Goal: Check status: Check status

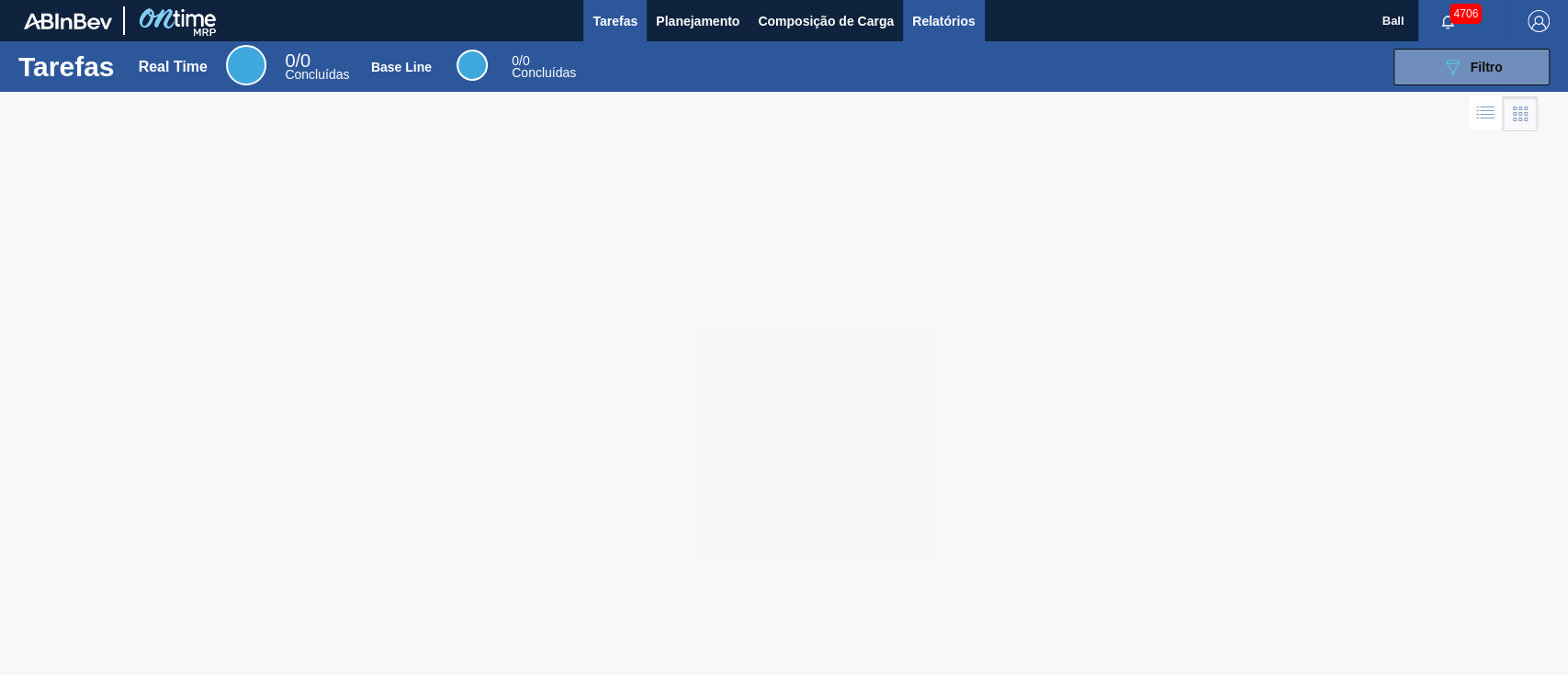
click at [944, 24] on span "Relatórios" at bounding box center [944, 21] width 62 height 22
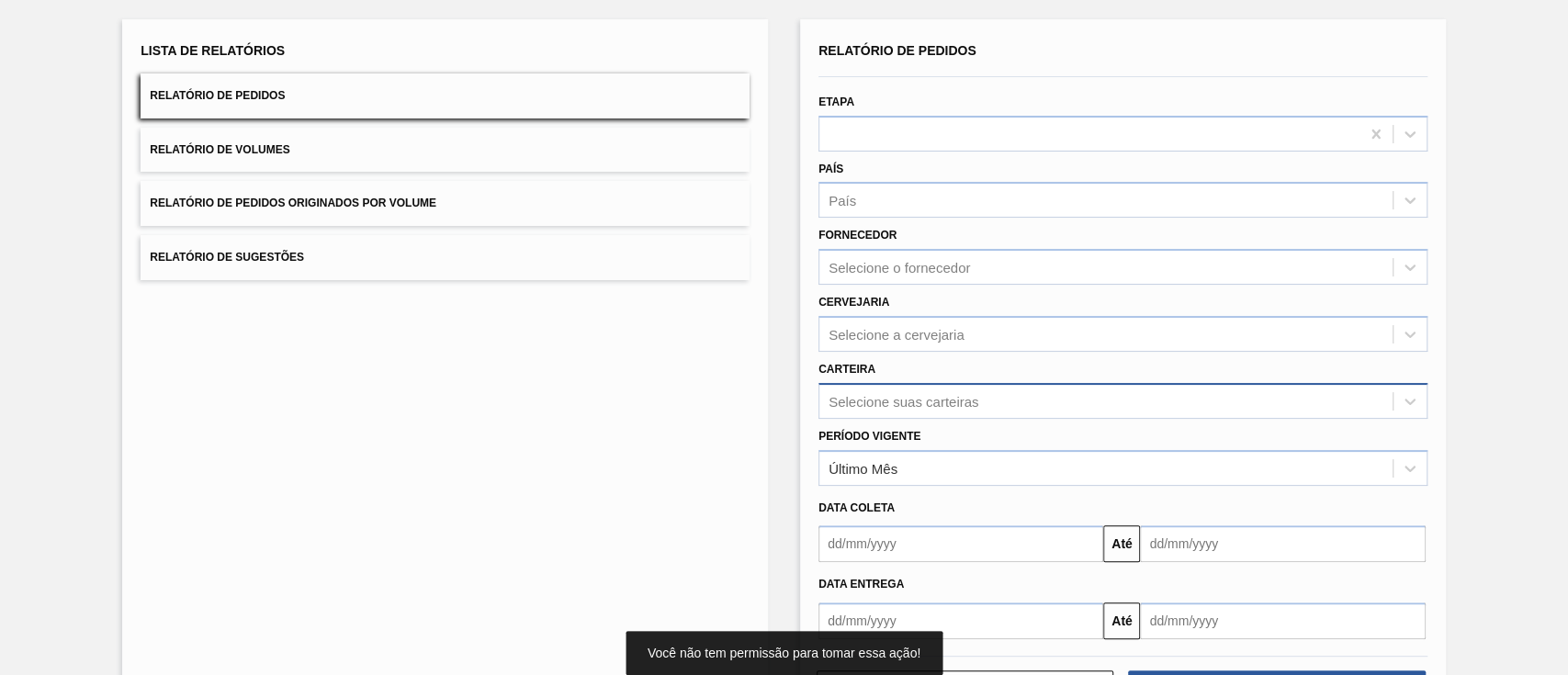
click at [956, 419] on div "Selecione suas carteiras" at bounding box center [1123, 401] width 609 height 36
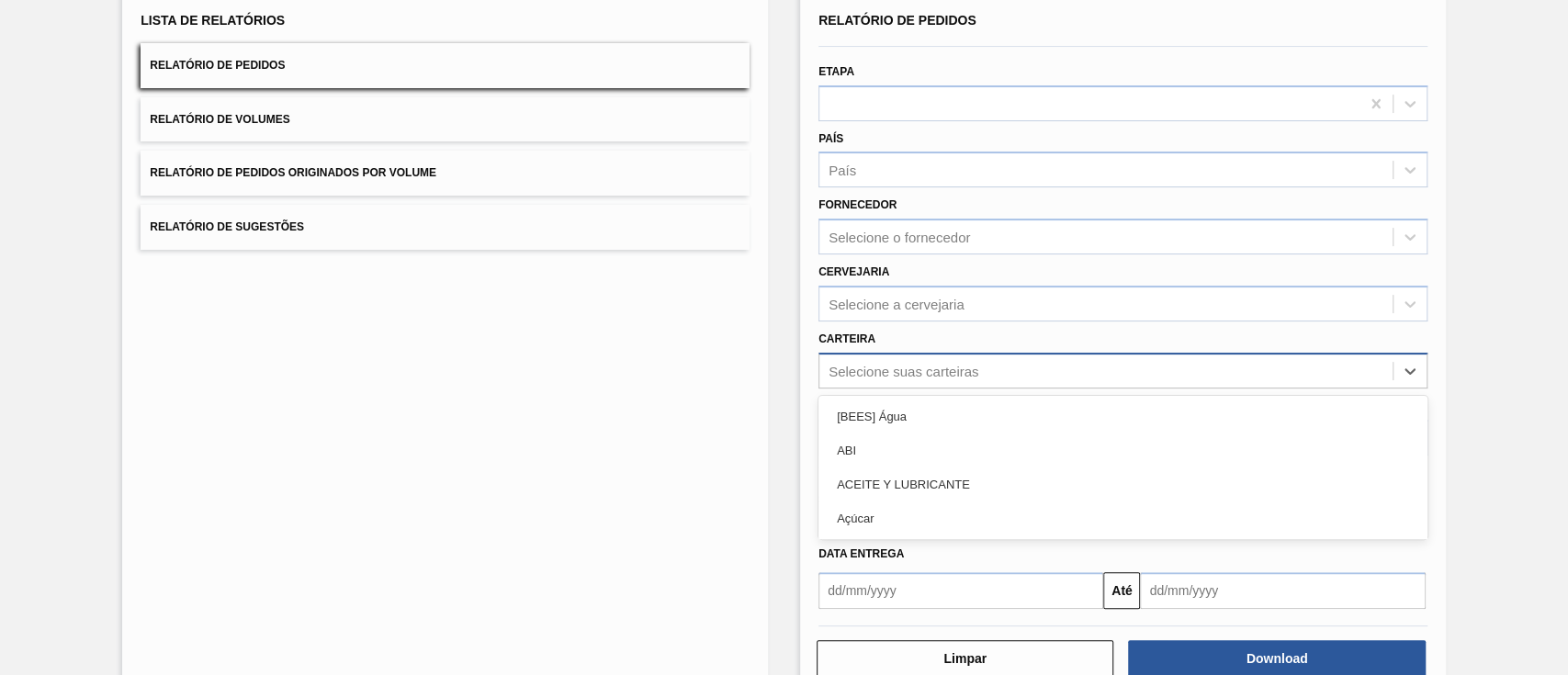
scroll to position [132, 0]
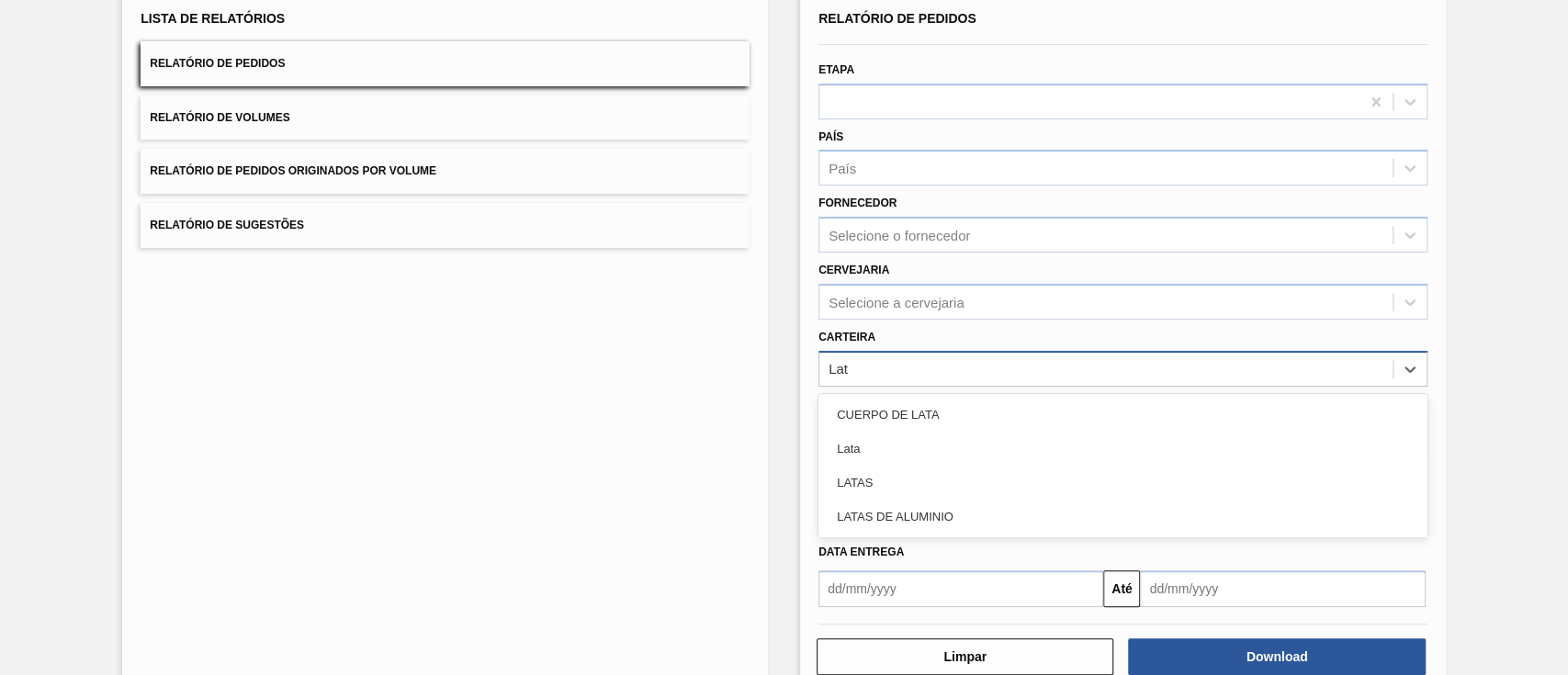
type input "Lata"
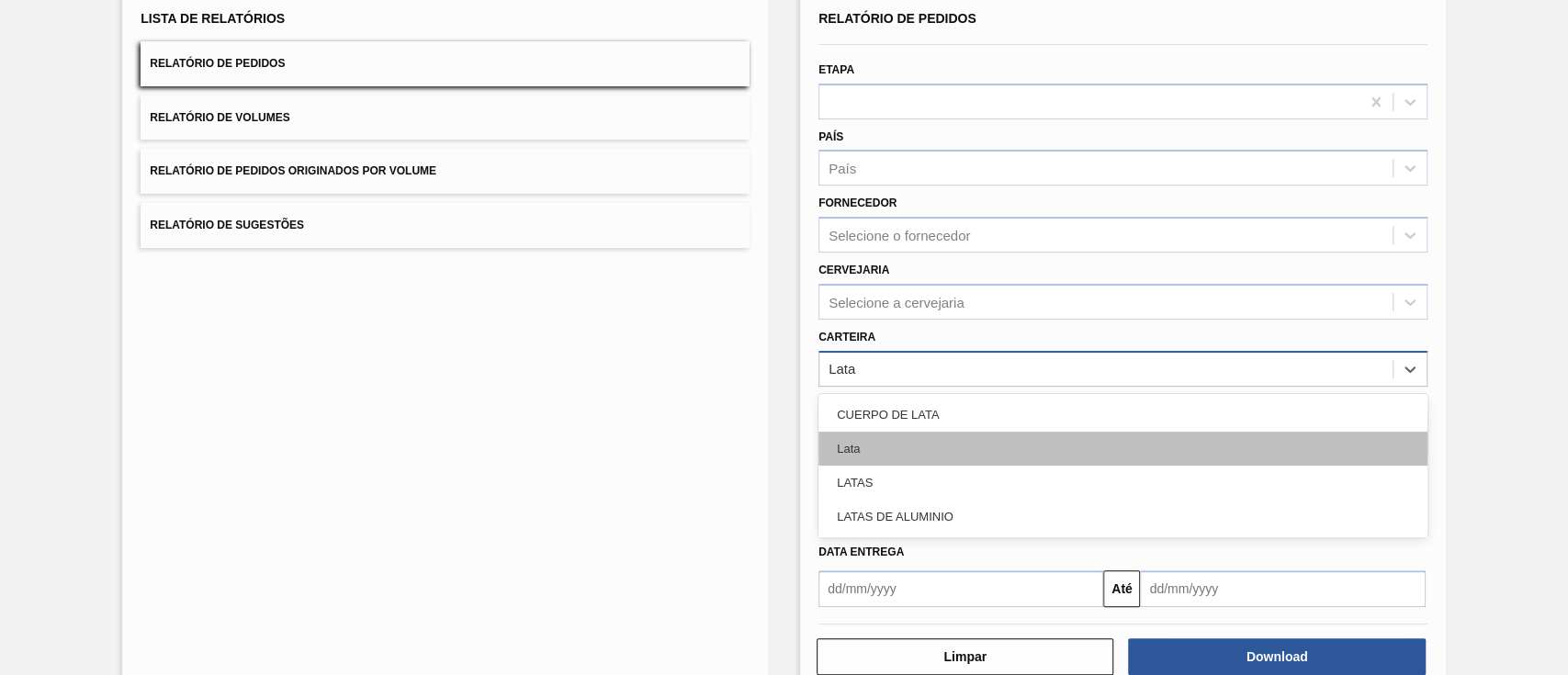
click at [985, 462] on div "Lata" at bounding box center [1123, 448] width 609 height 34
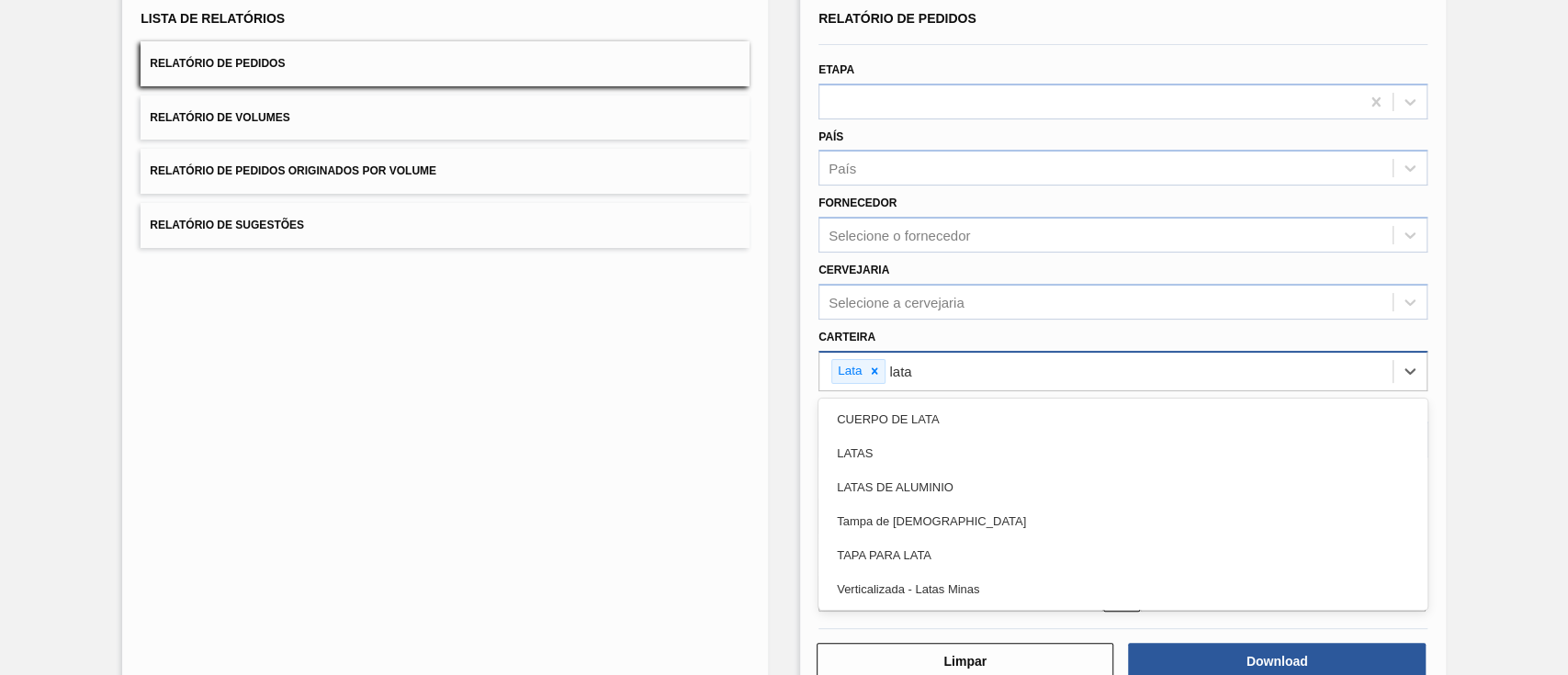
type input "latas"
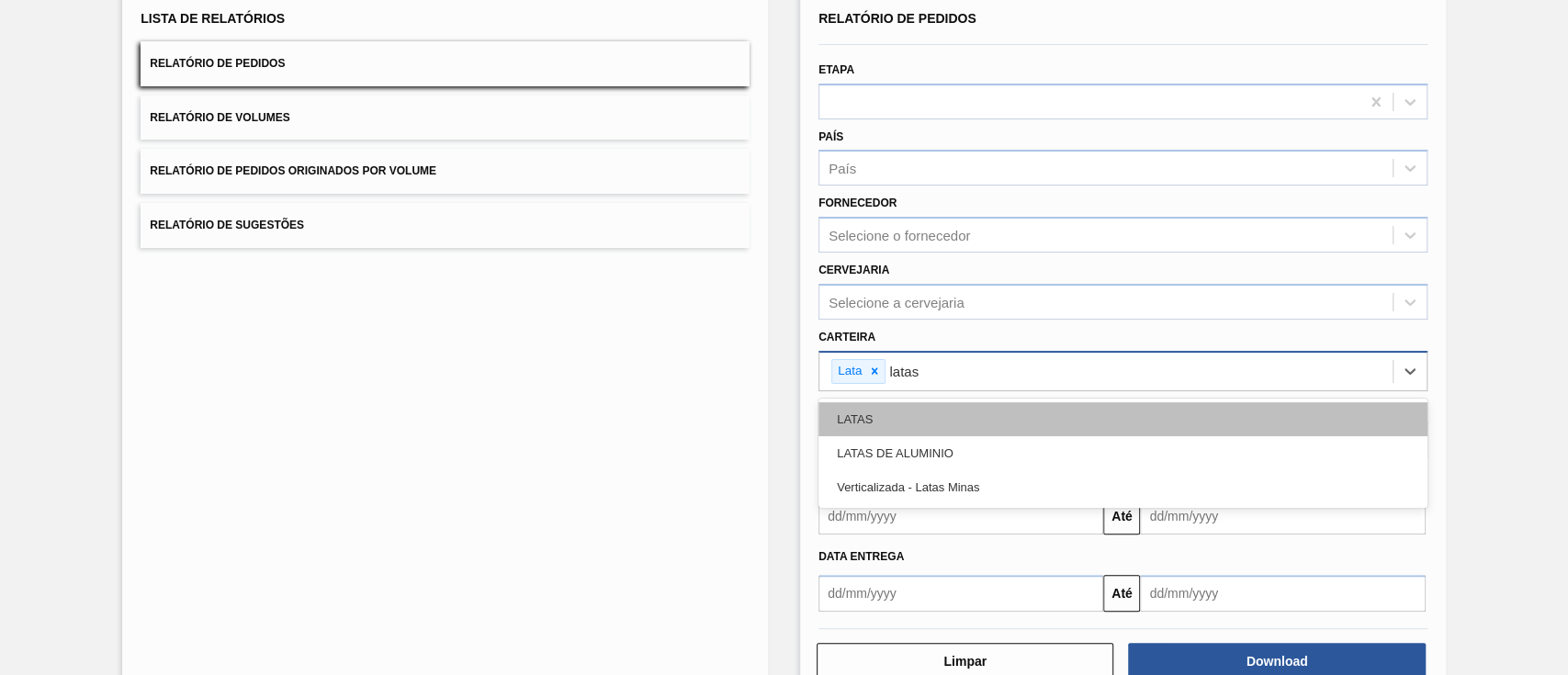
click at [1008, 427] on div "LATAS" at bounding box center [1123, 419] width 609 height 34
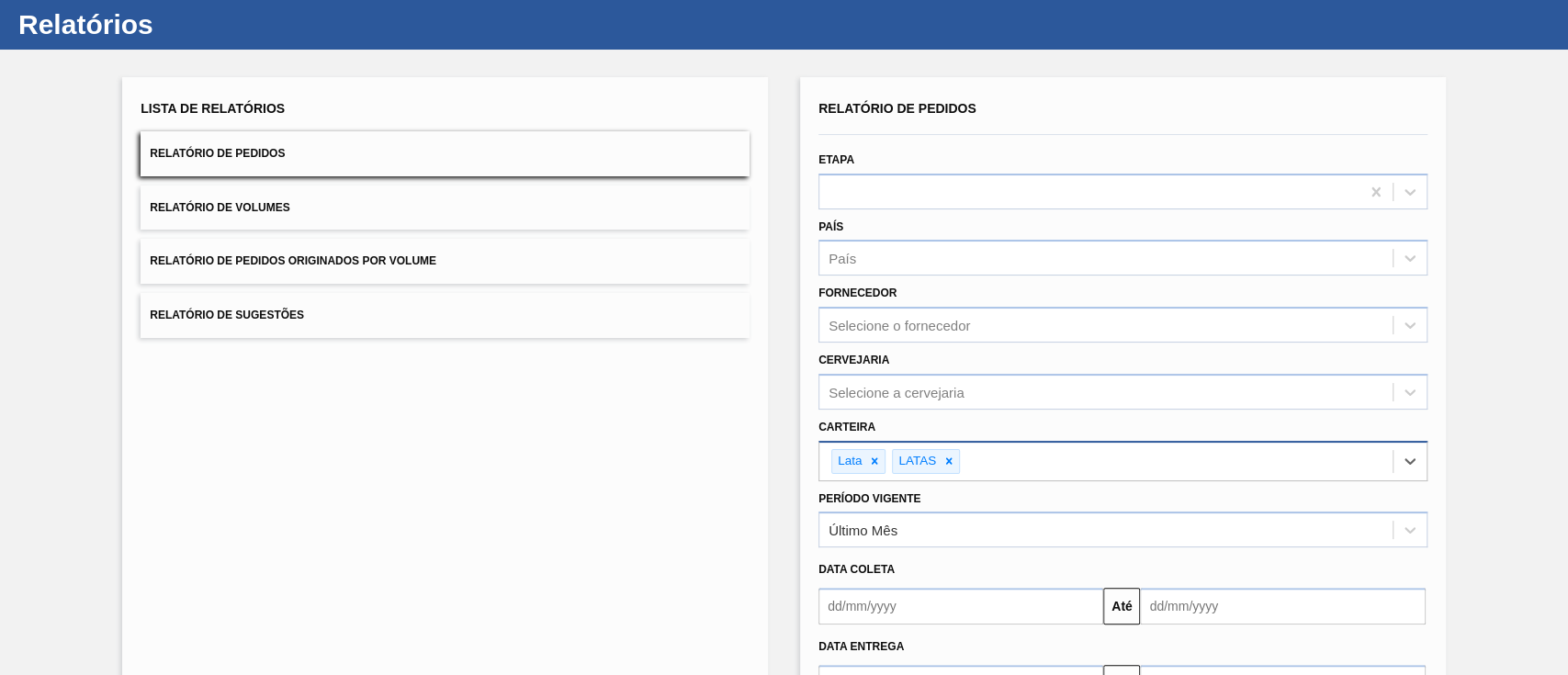
scroll to position [177, 0]
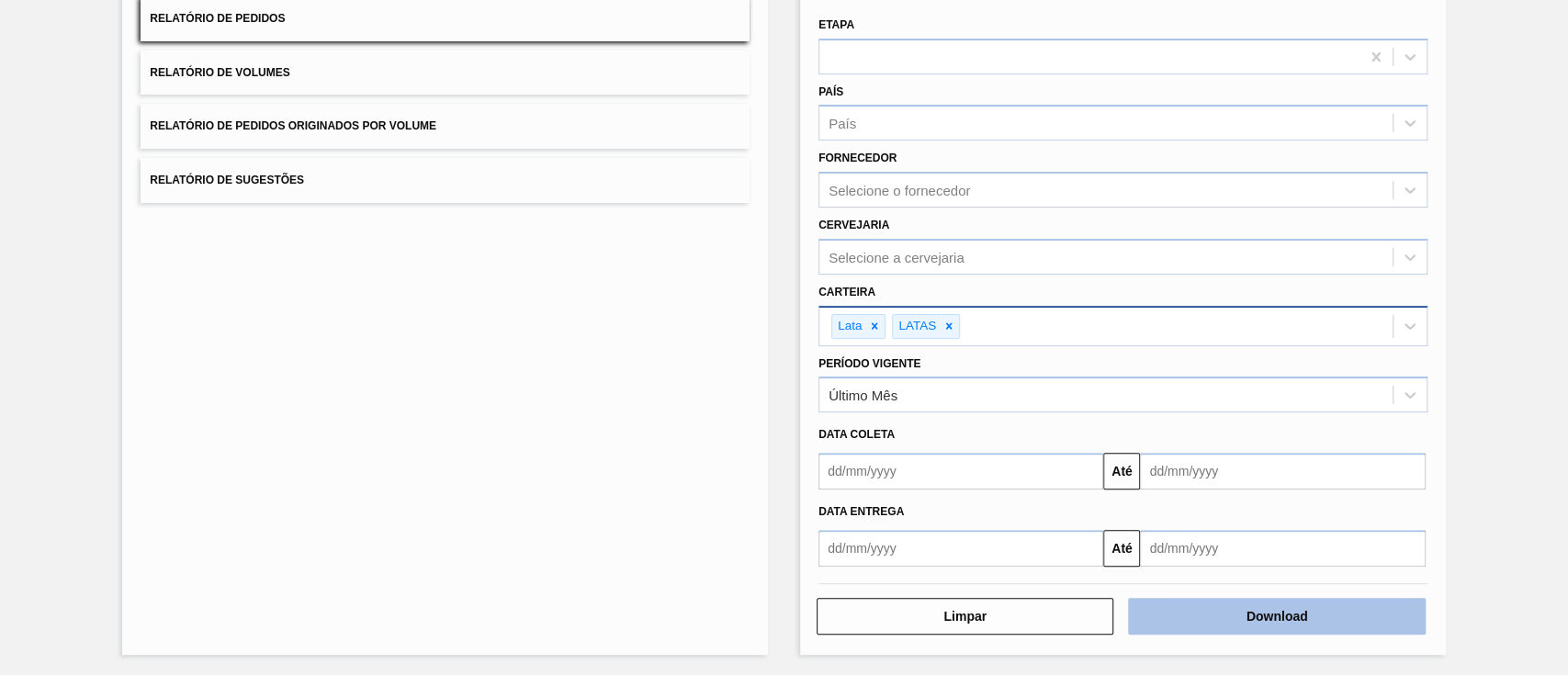
click at [1242, 608] on button "Download" at bounding box center [1276, 616] width 297 height 37
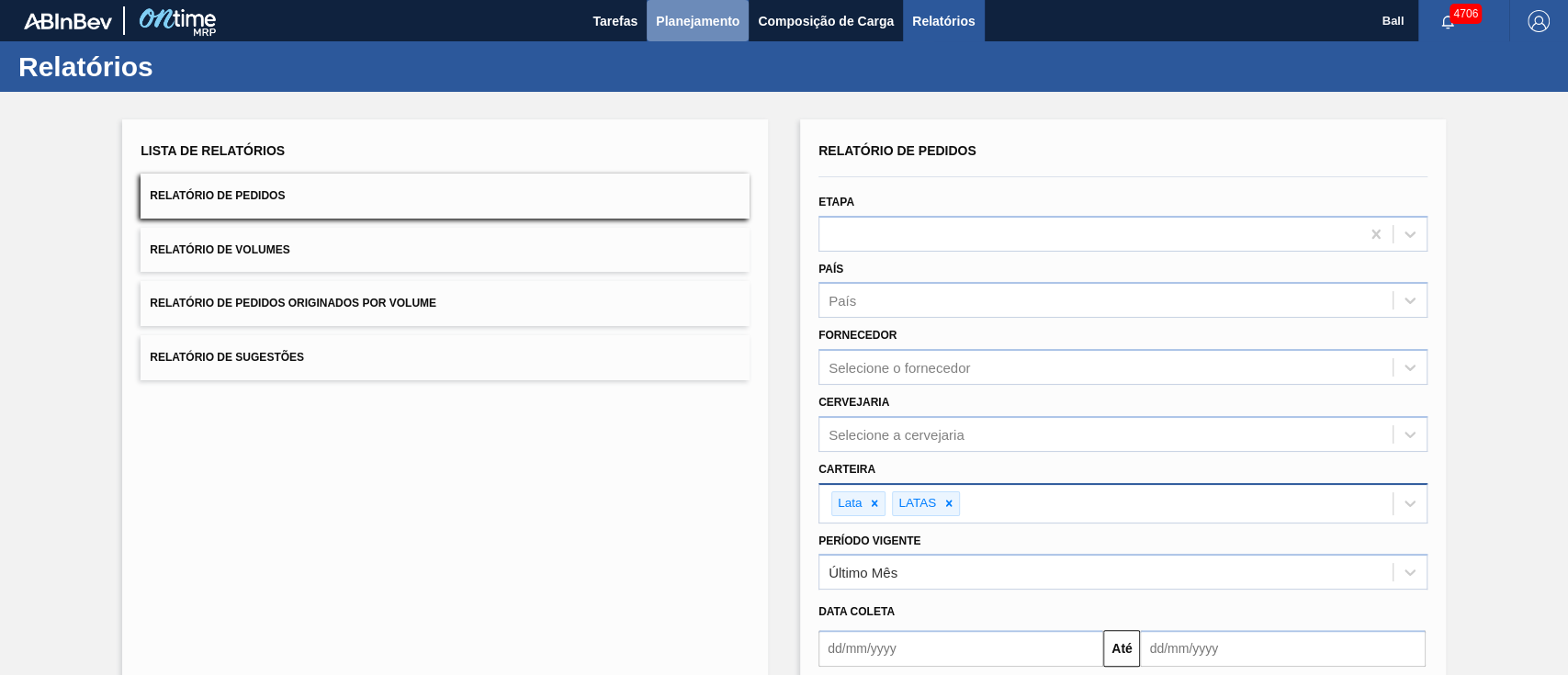
click at [713, 26] on span "Planejamento" at bounding box center [697, 21] width 84 height 22
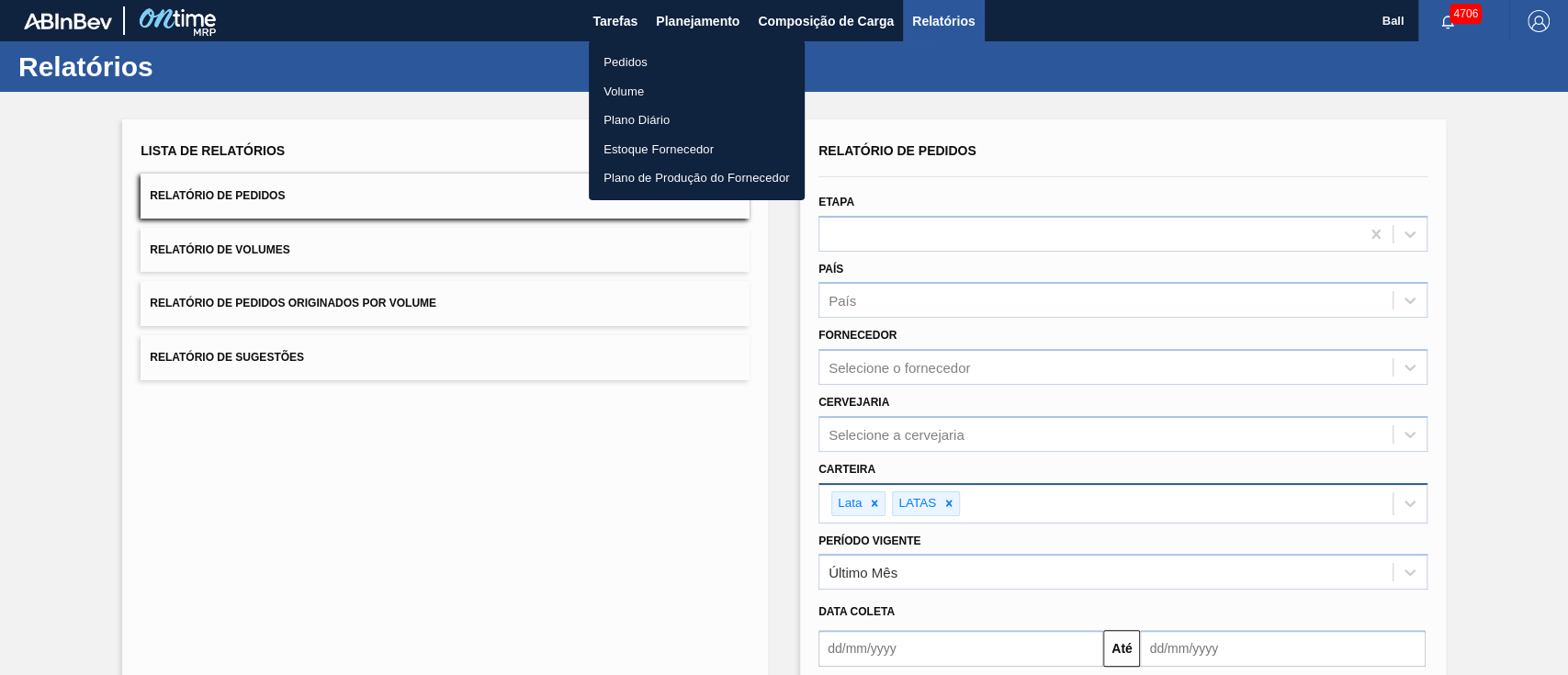
click at [632, 58] on li "Pedidos" at bounding box center [696, 62] width 216 height 29
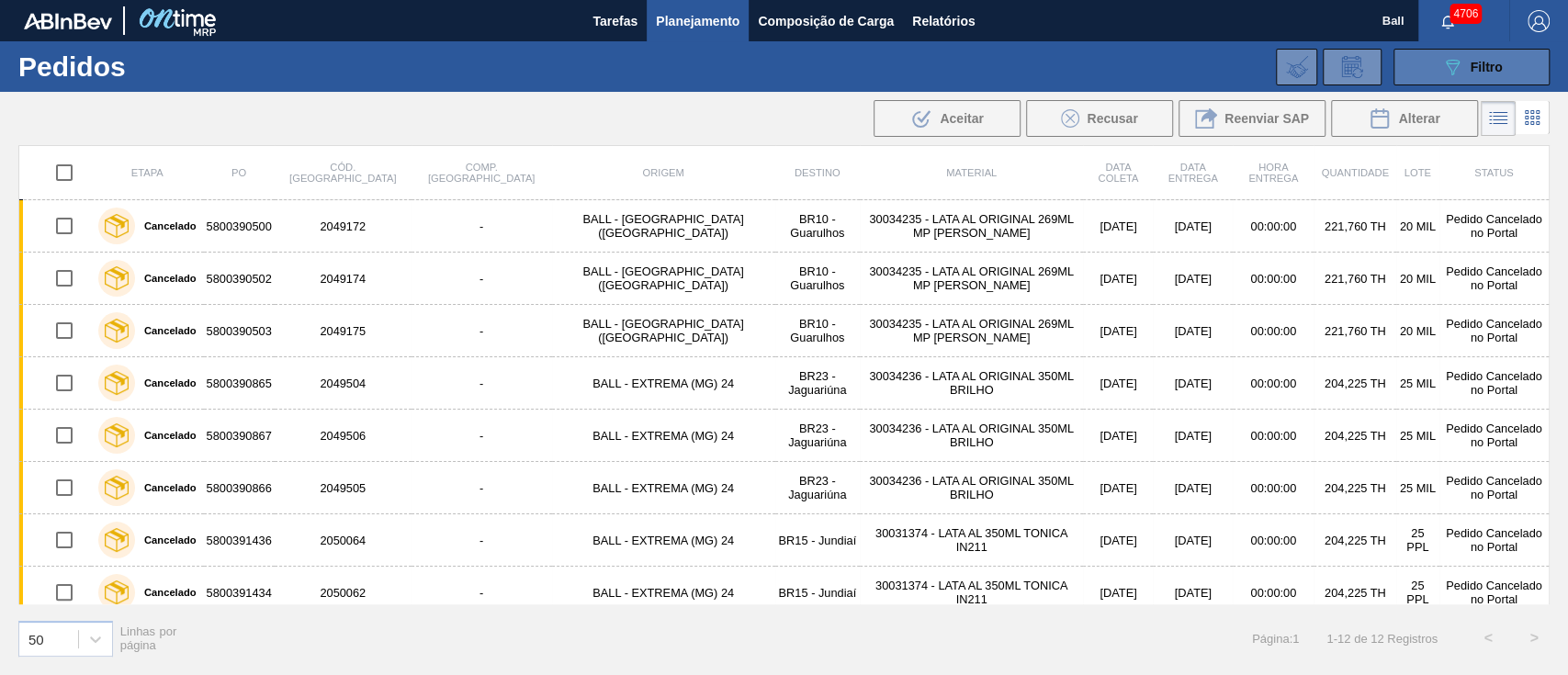
click at [1482, 67] on span "Filtro" at bounding box center [1487, 67] width 32 height 15
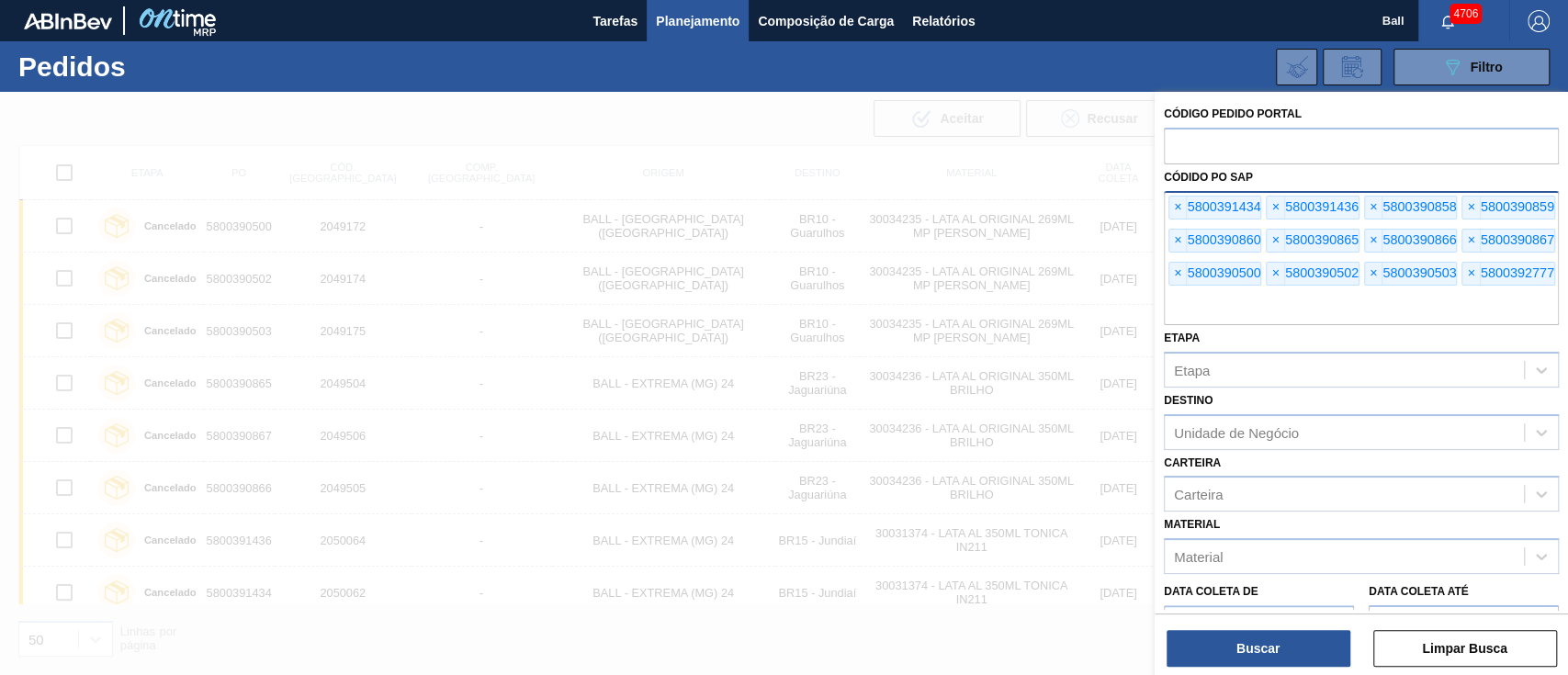
click at [1188, 205] on div "× 5800391434" at bounding box center [1215, 207] width 93 height 24
click at [1175, 202] on span "×" at bounding box center [1178, 207] width 18 height 22
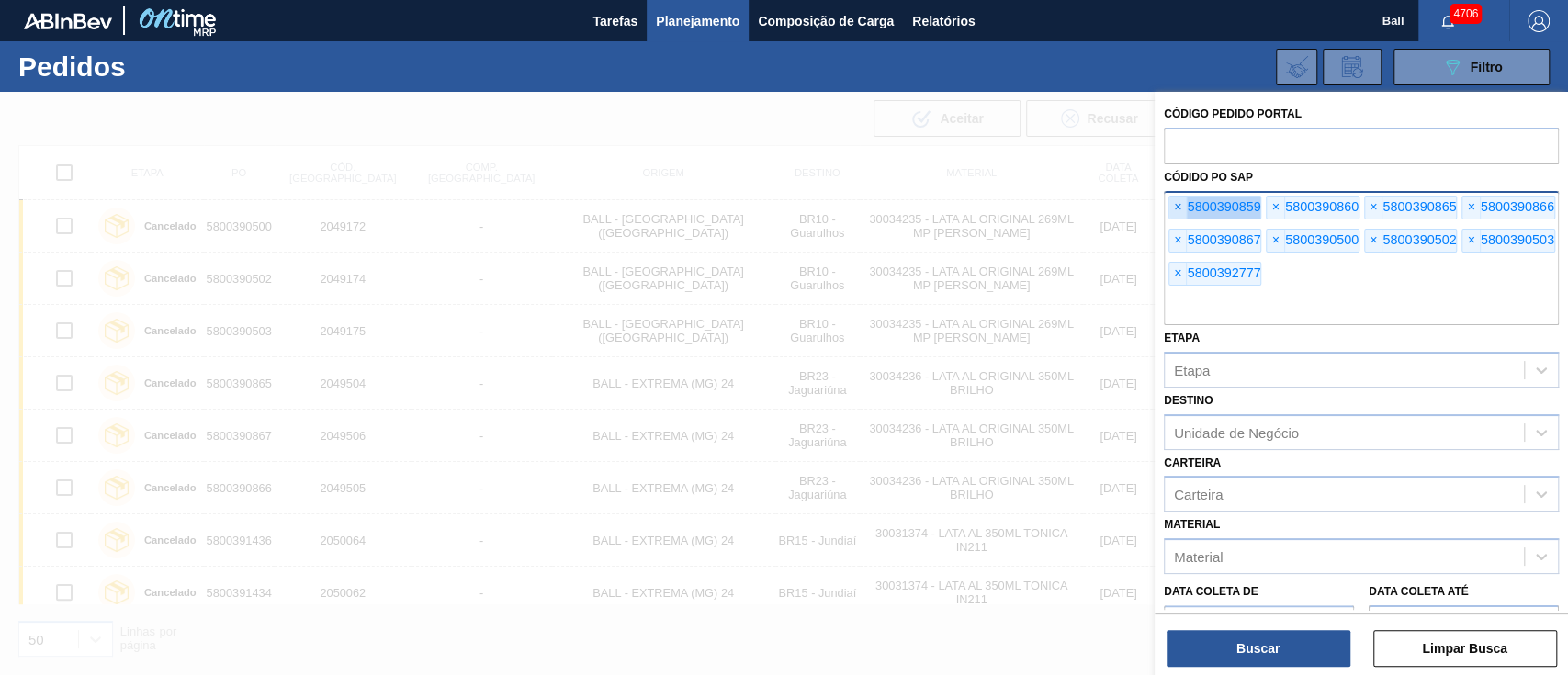
click at [1175, 202] on span "×" at bounding box center [1178, 207] width 18 height 22
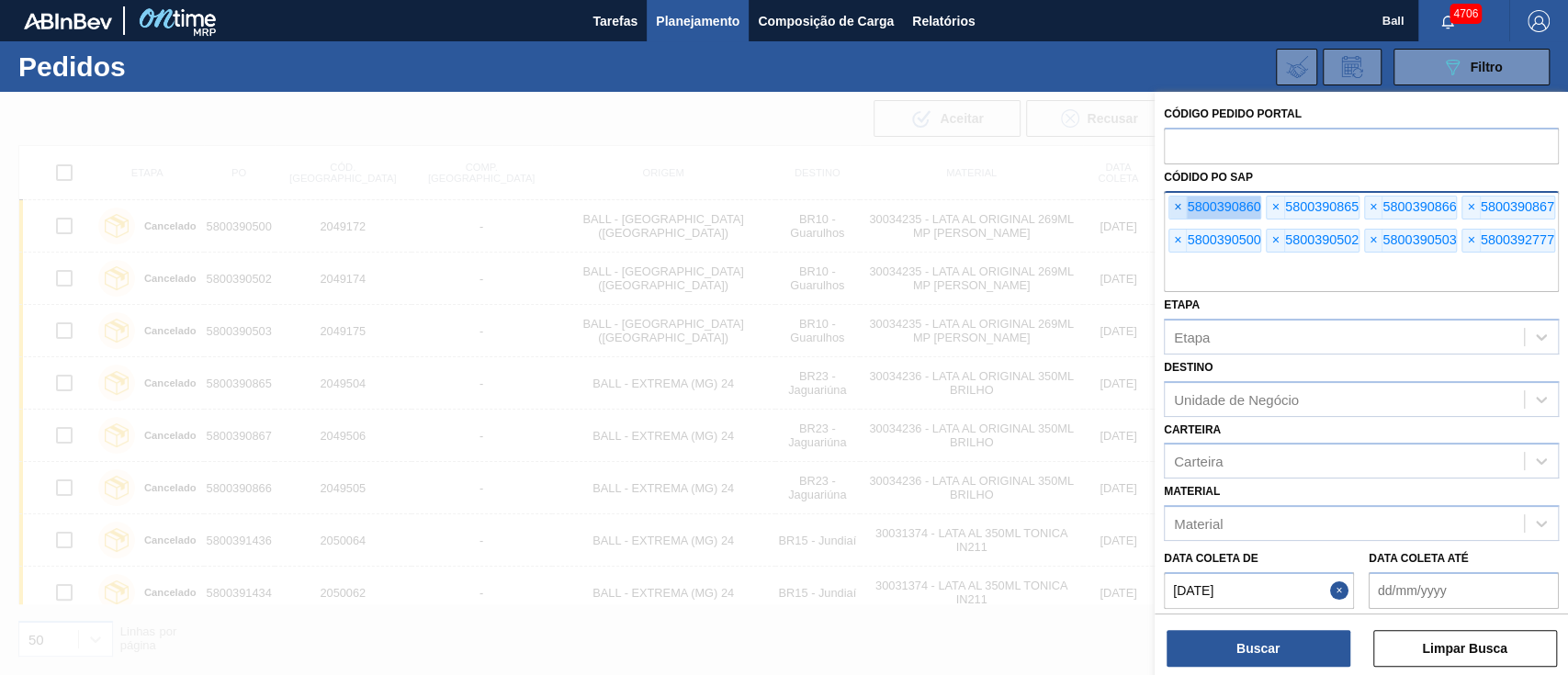
click at [1175, 202] on span "×" at bounding box center [1178, 207] width 18 height 22
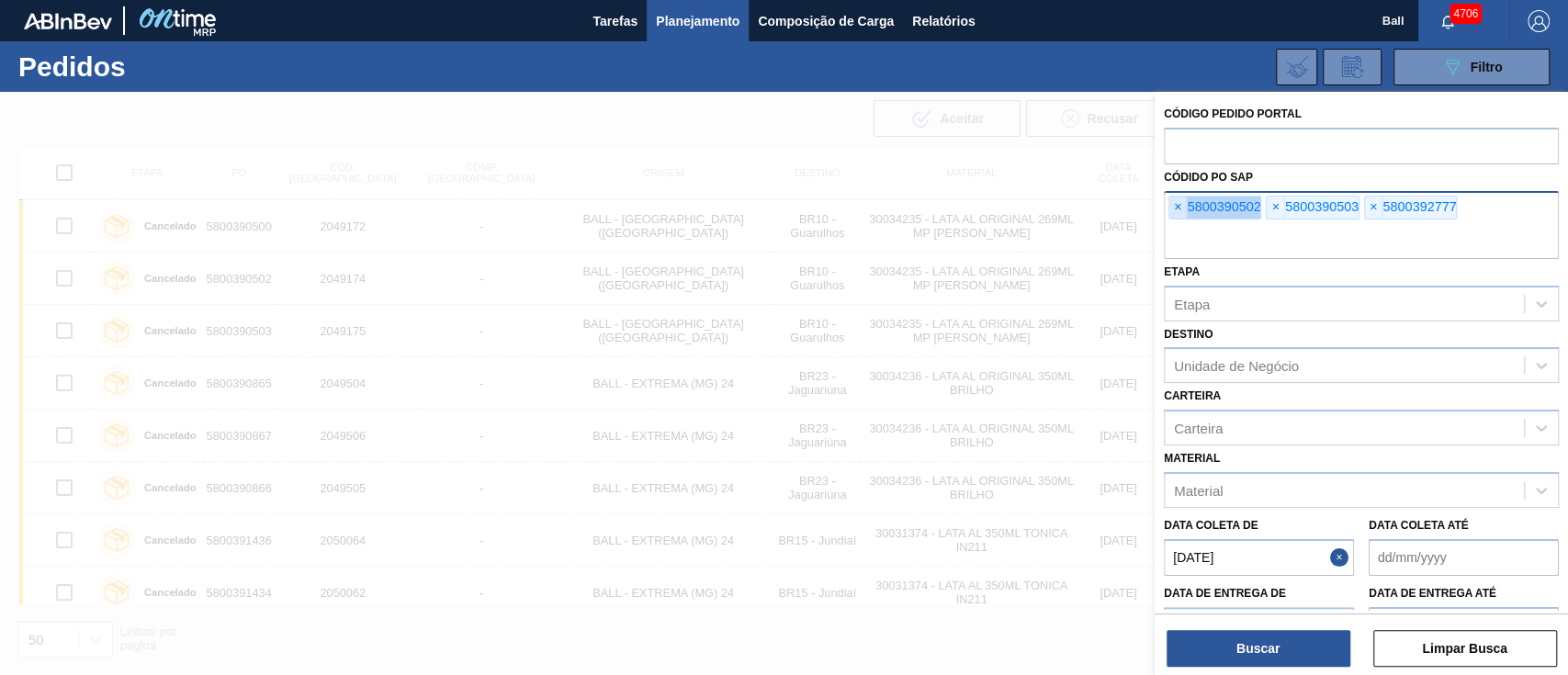
click at [1175, 202] on span "×" at bounding box center [1178, 207] width 18 height 22
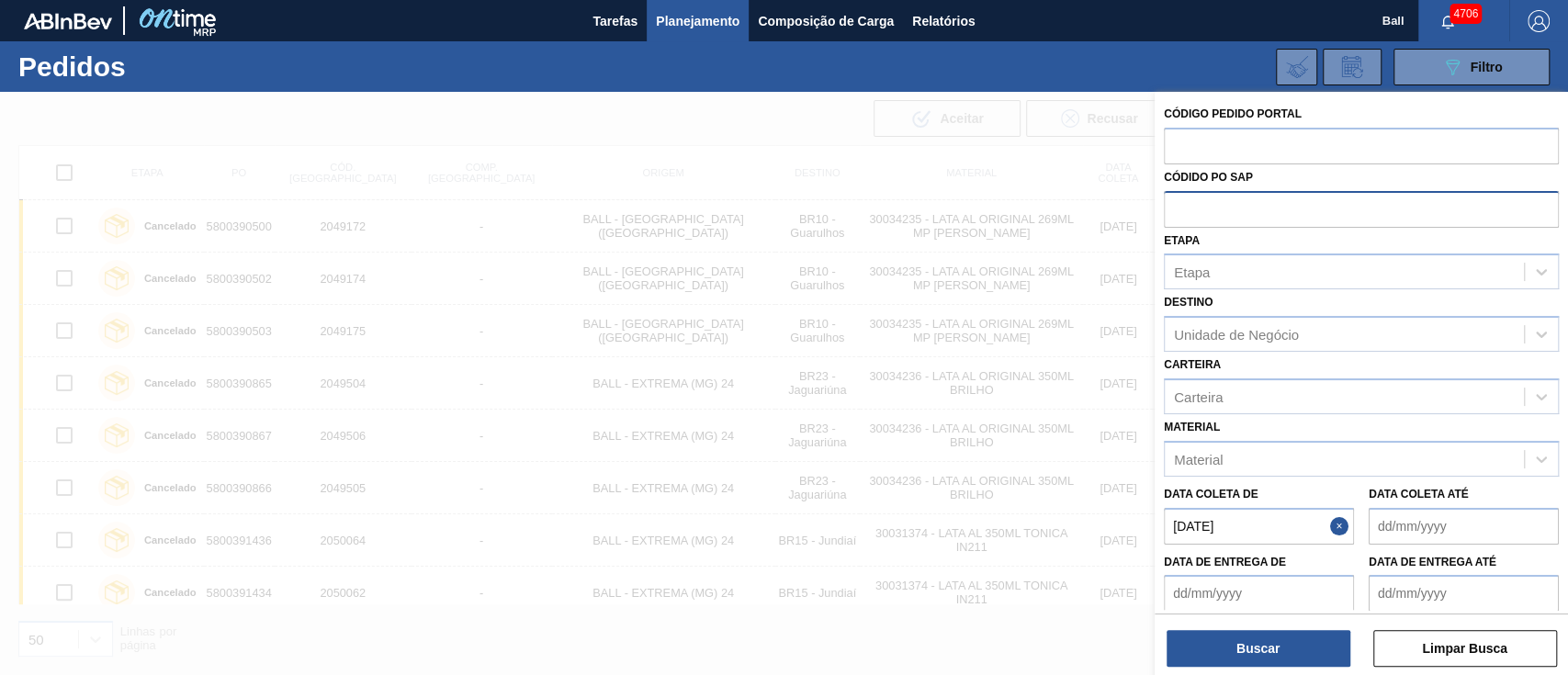
click at [1175, 202] on input "text" at bounding box center [1361, 208] width 395 height 35
paste input "text"
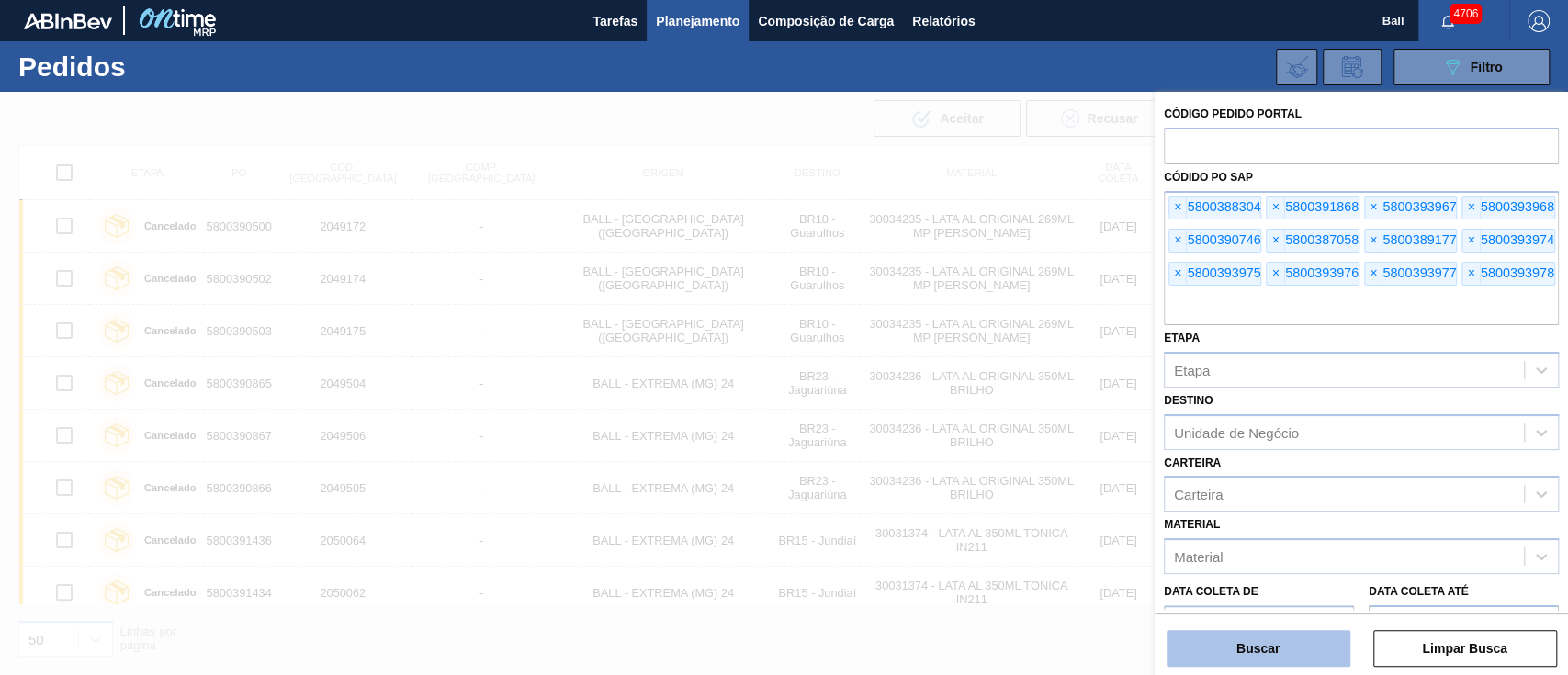
click at [1220, 640] on button "Buscar" at bounding box center [1258, 648] width 184 height 37
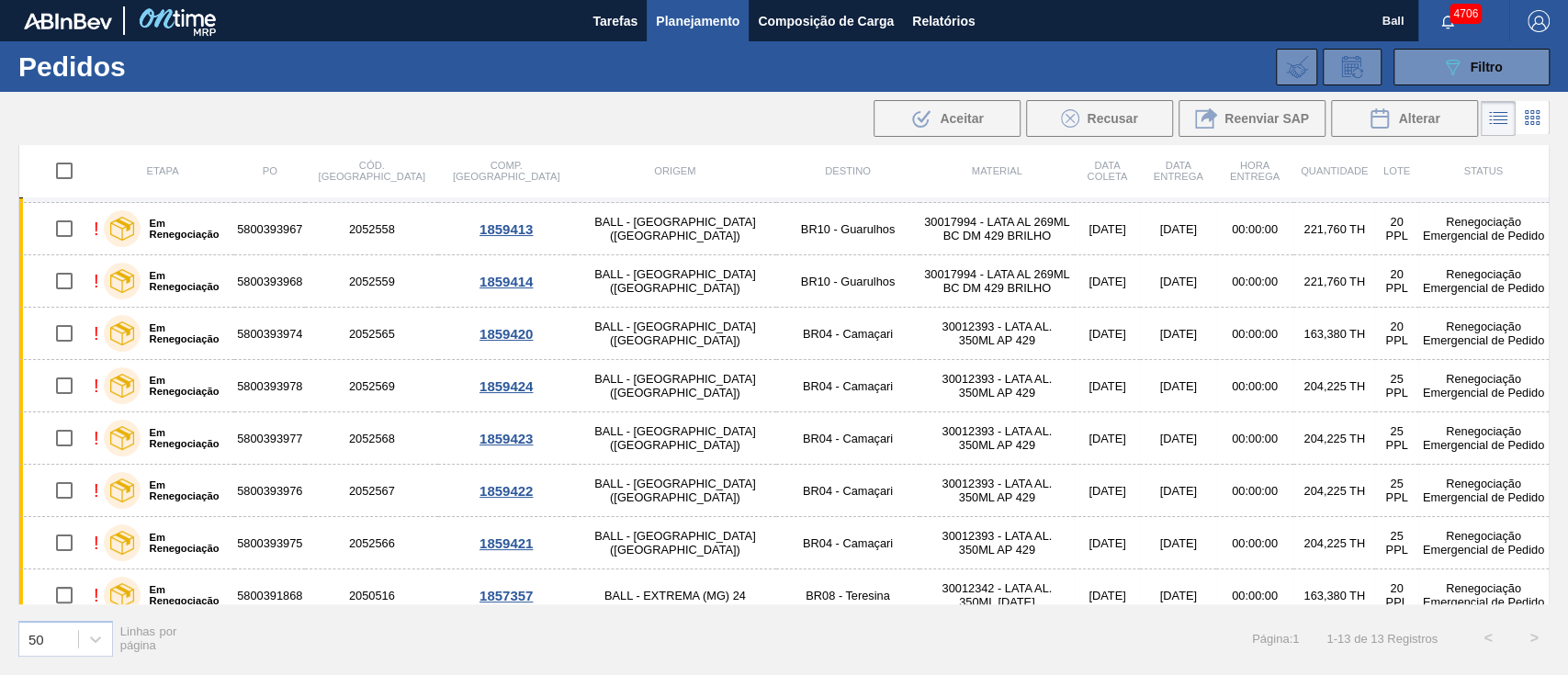
scroll to position [274, 0]
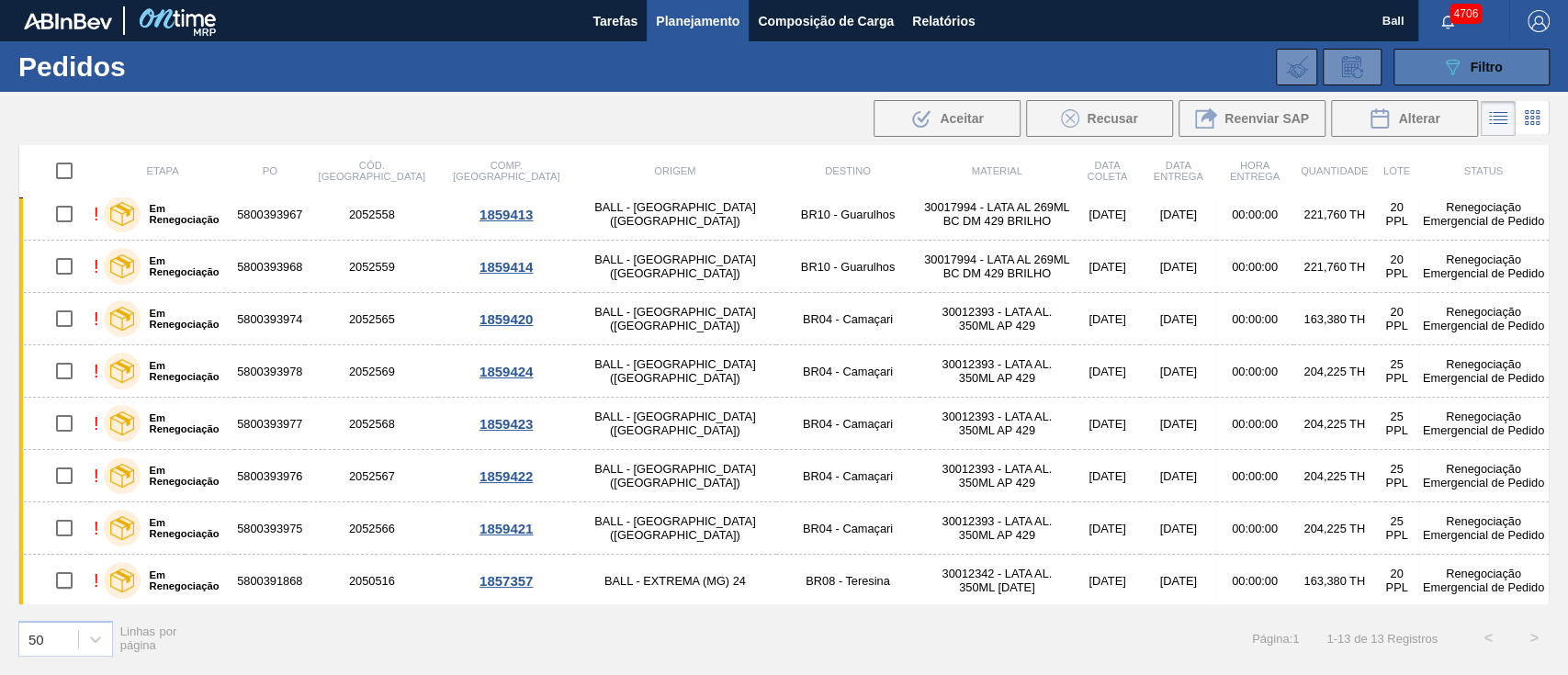
click at [1475, 61] on span "Filtro" at bounding box center [1487, 67] width 32 height 15
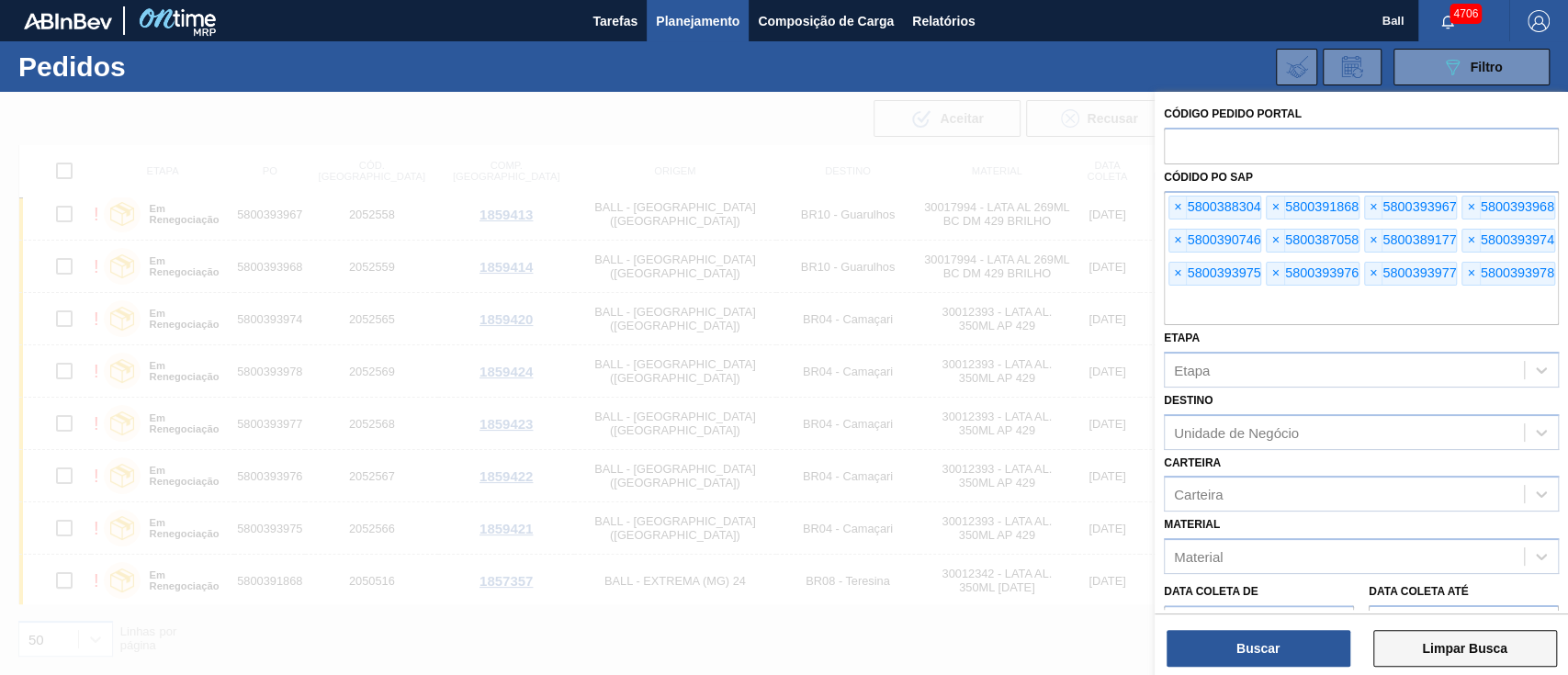
click at [1519, 658] on button "Limpar Busca" at bounding box center [1464, 648] width 184 height 37
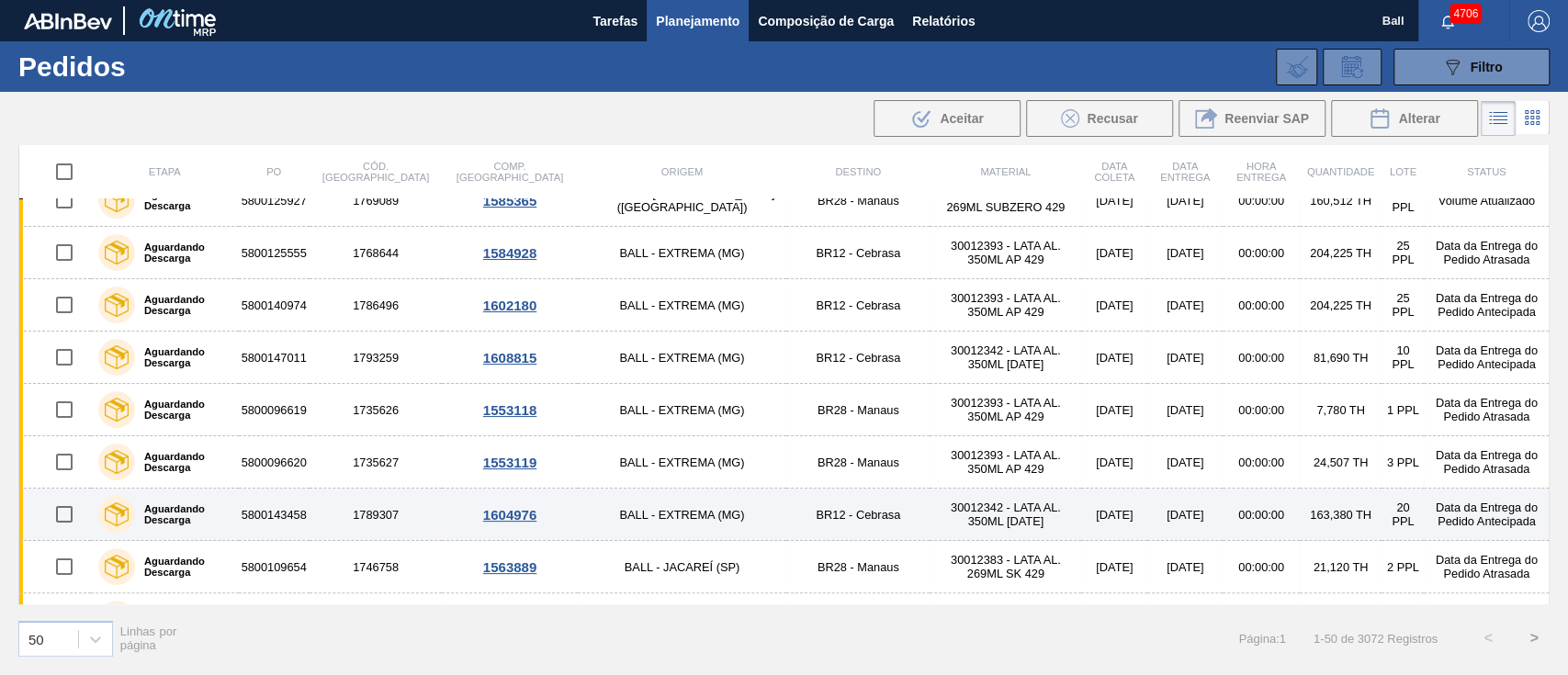
scroll to position [0, 0]
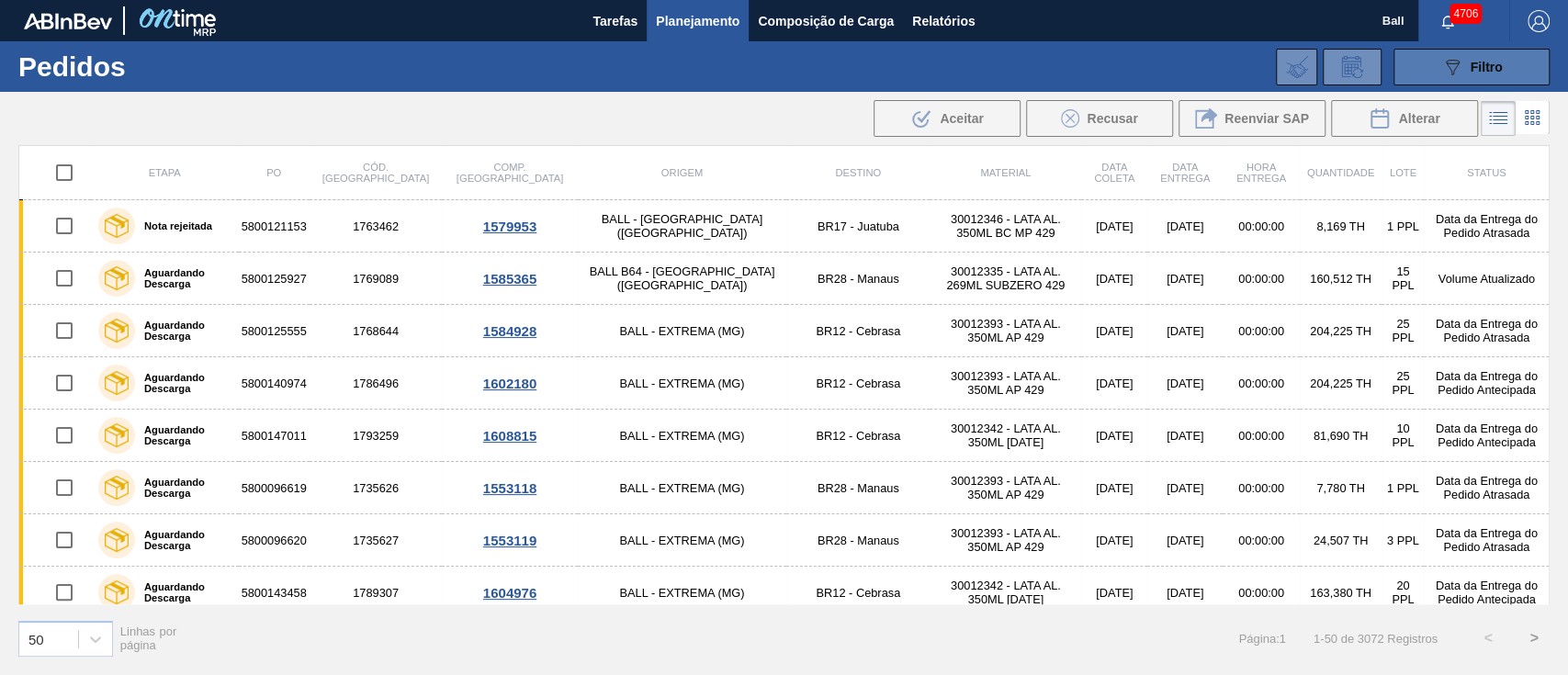
click at [1471, 73] on span "Filtro" at bounding box center [1487, 67] width 32 height 15
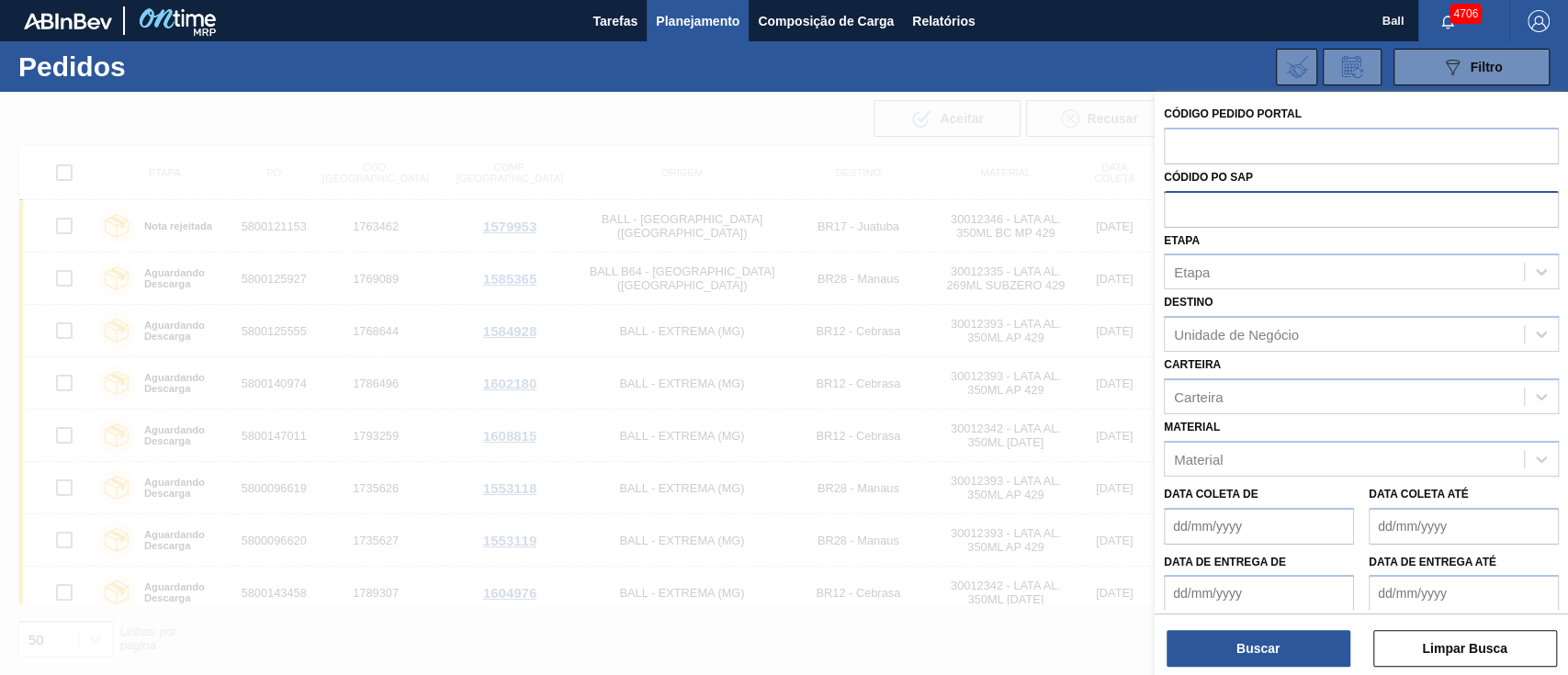
click at [1293, 201] on input "text" at bounding box center [1361, 208] width 395 height 35
paste input "text"
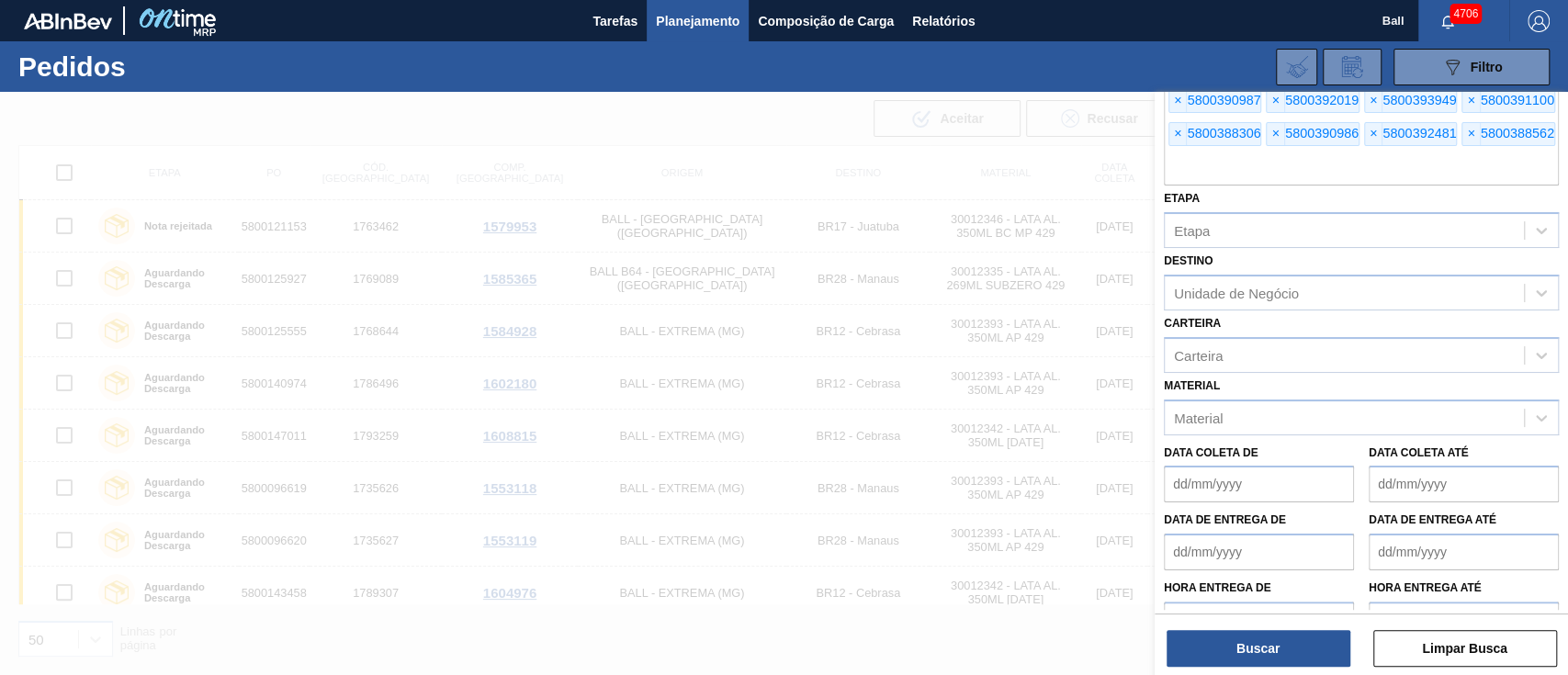
scroll to position [272, 0]
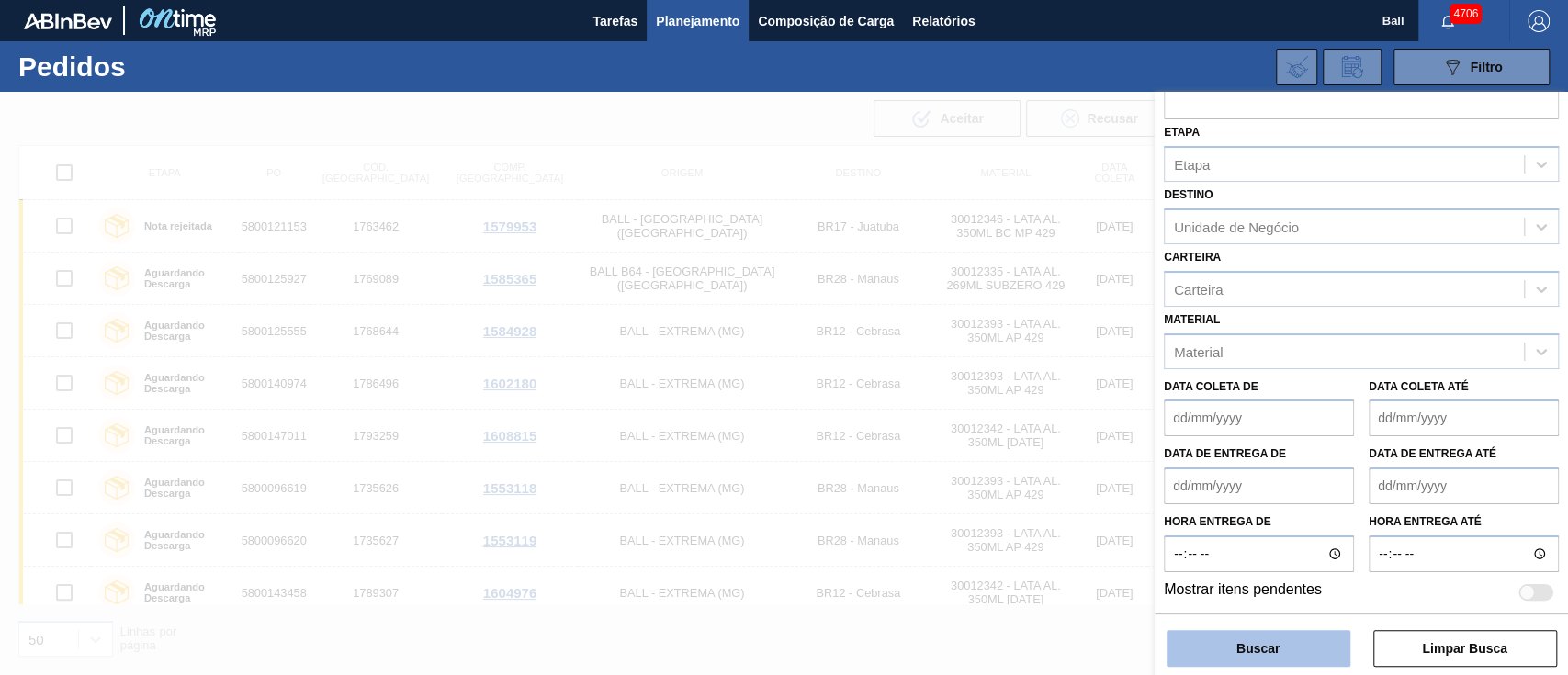
click at [1307, 642] on button "Buscar" at bounding box center [1258, 648] width 184 height 37
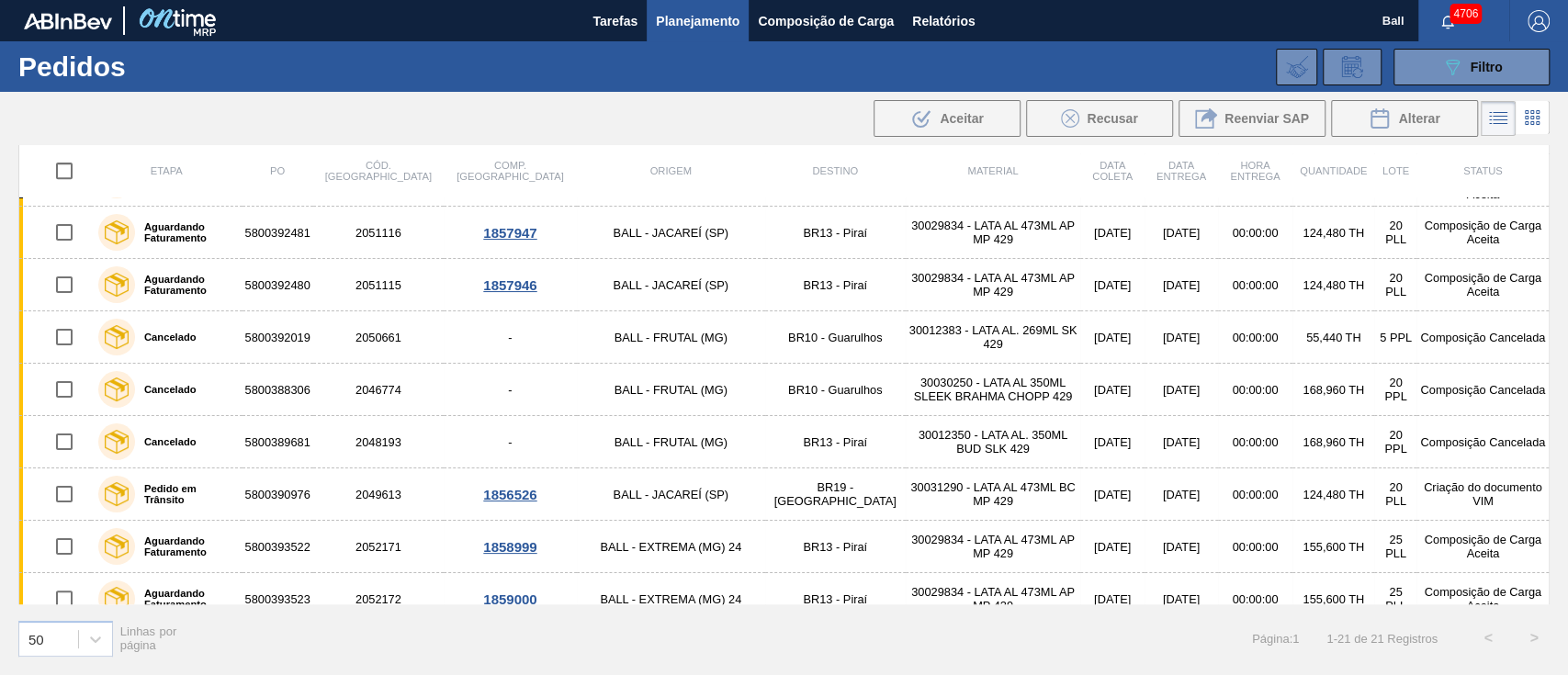
scroll to position [448, 0]
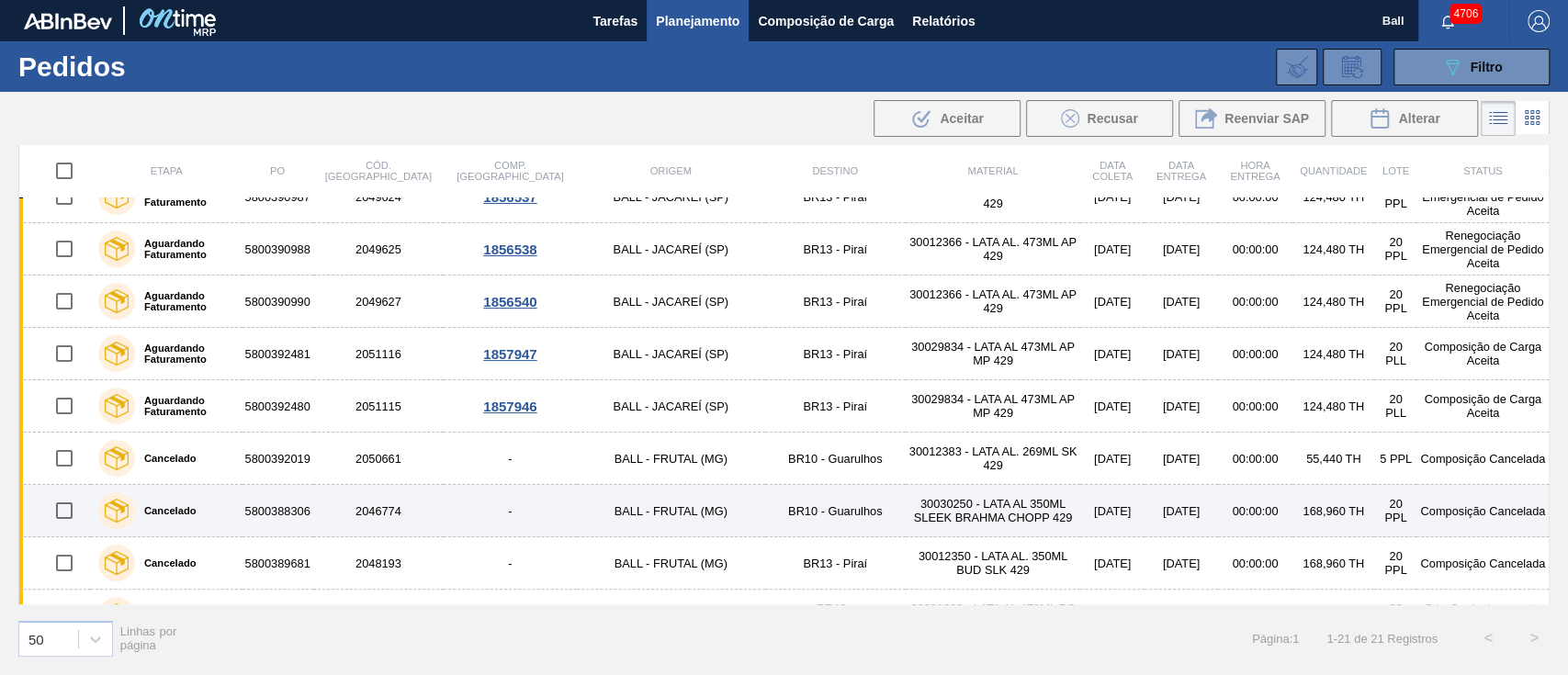
click at [765, 500] on td "BR10 - Guarulhos" at bounding box center [834, 511] width 140 height 53
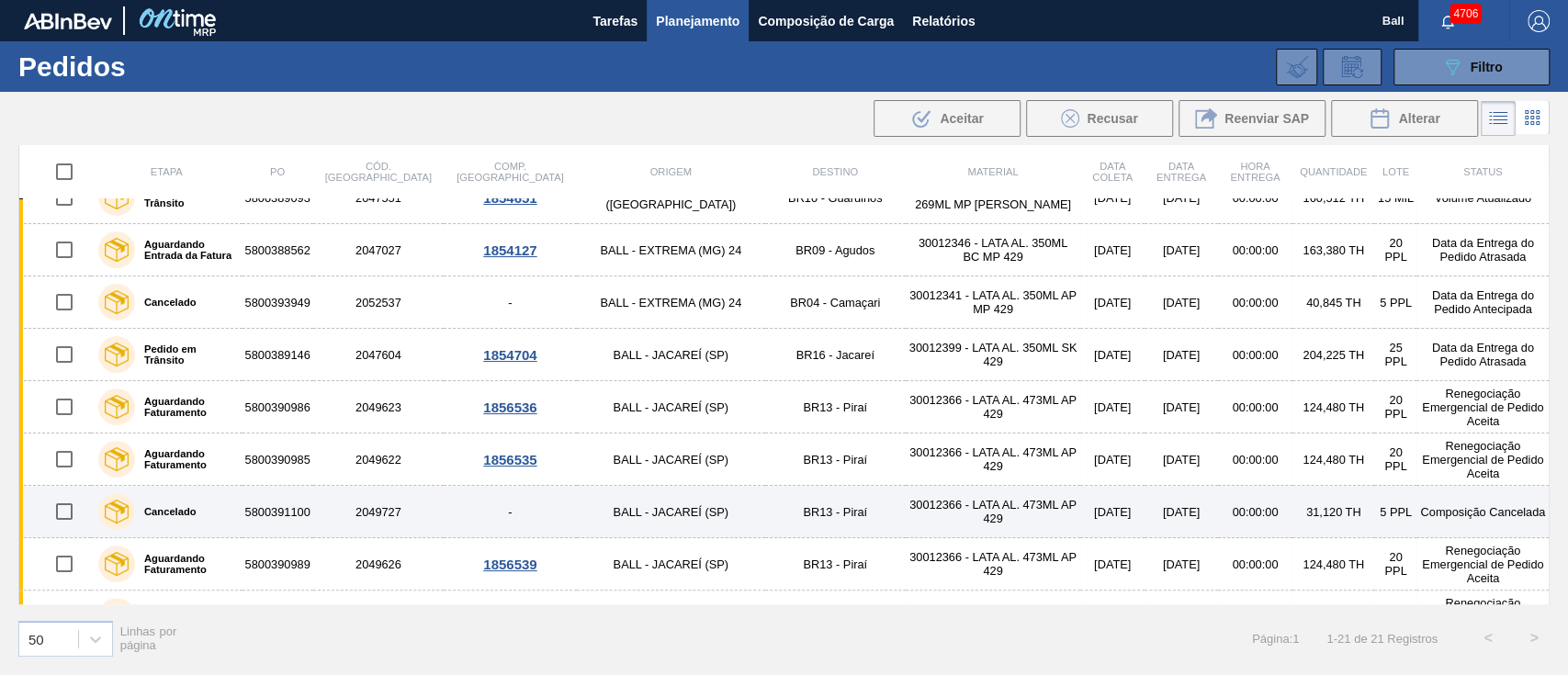
scroll to position [0, 0]
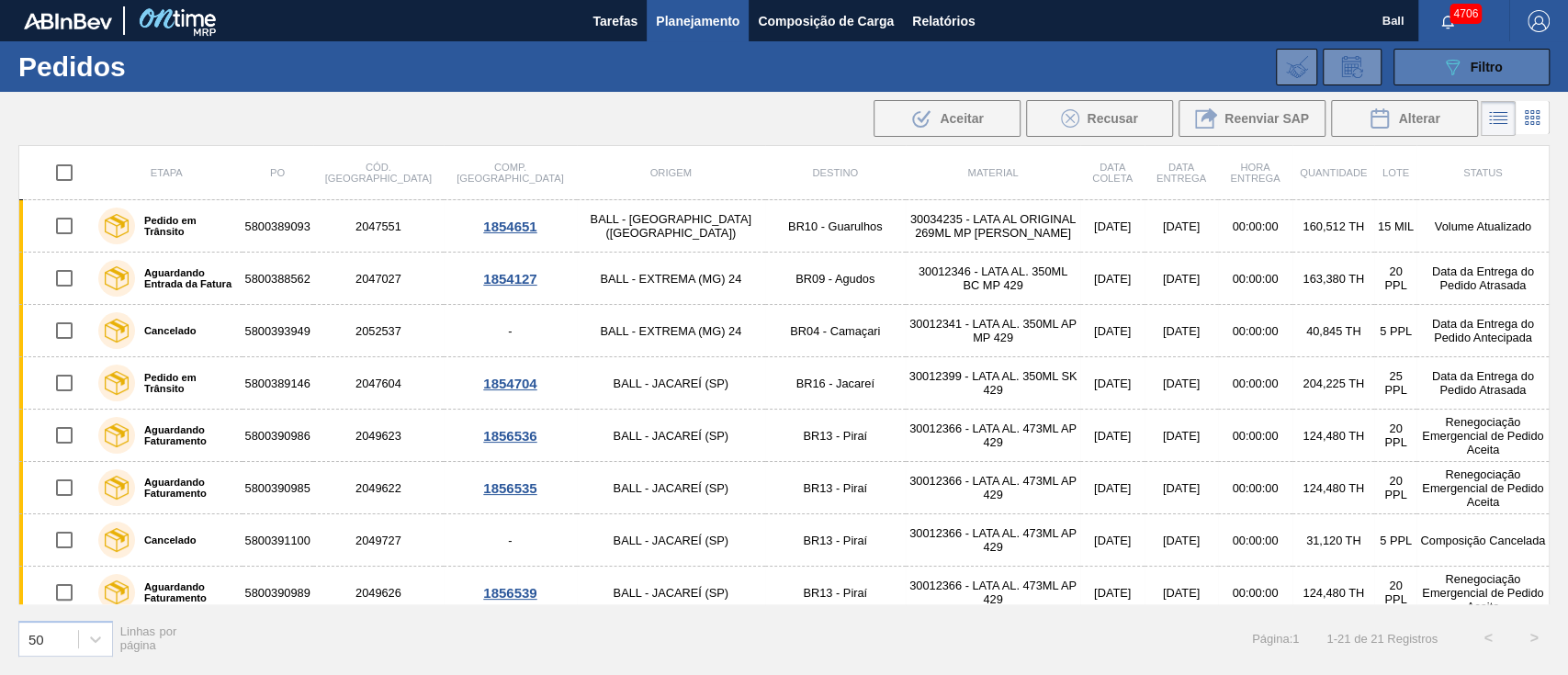
click at [1465, 60] on div "089F7B8B-B2A5-4AFE-B5C0-19BA573D28AC Filtro" at bounding box center [1471, 66] width 61 height 22
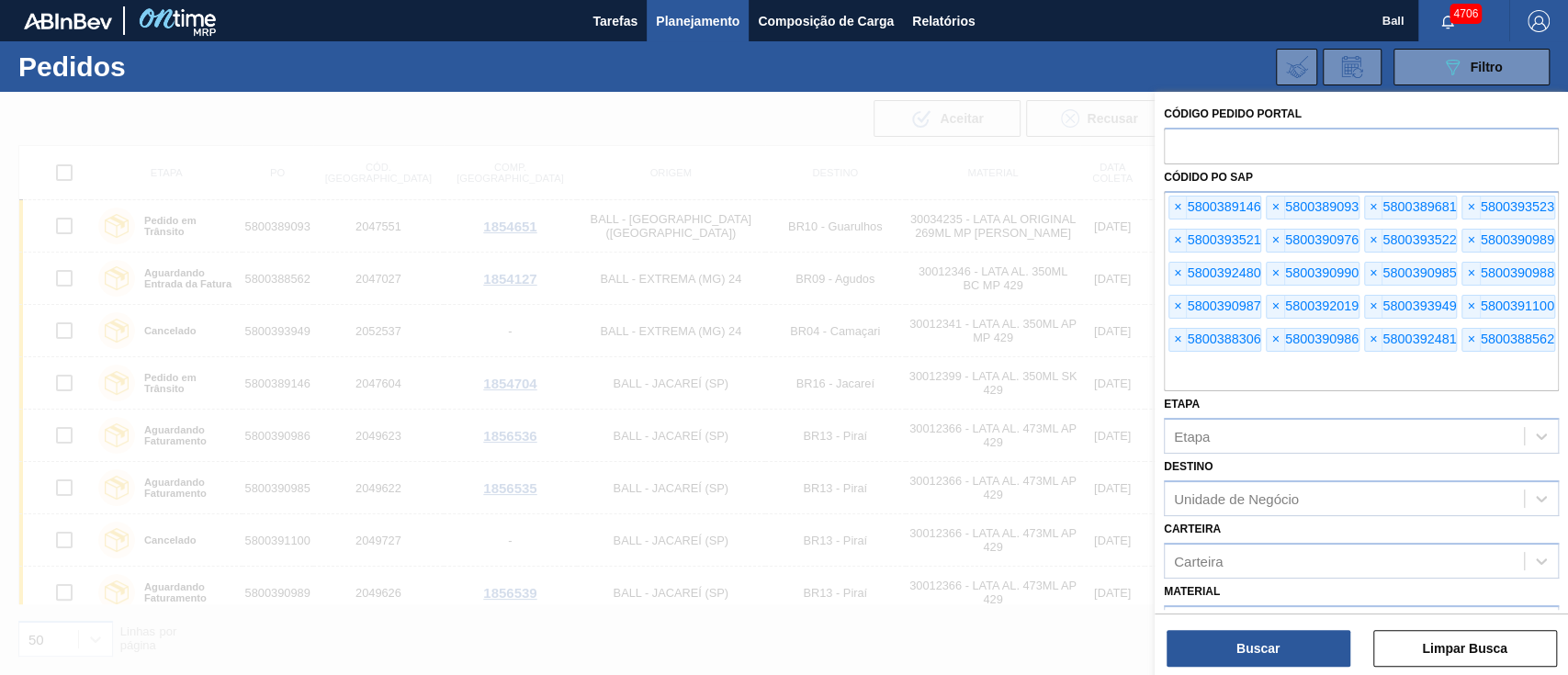
click at [850, 187] on div at bounding box center [784, 429] width 1568 height 675
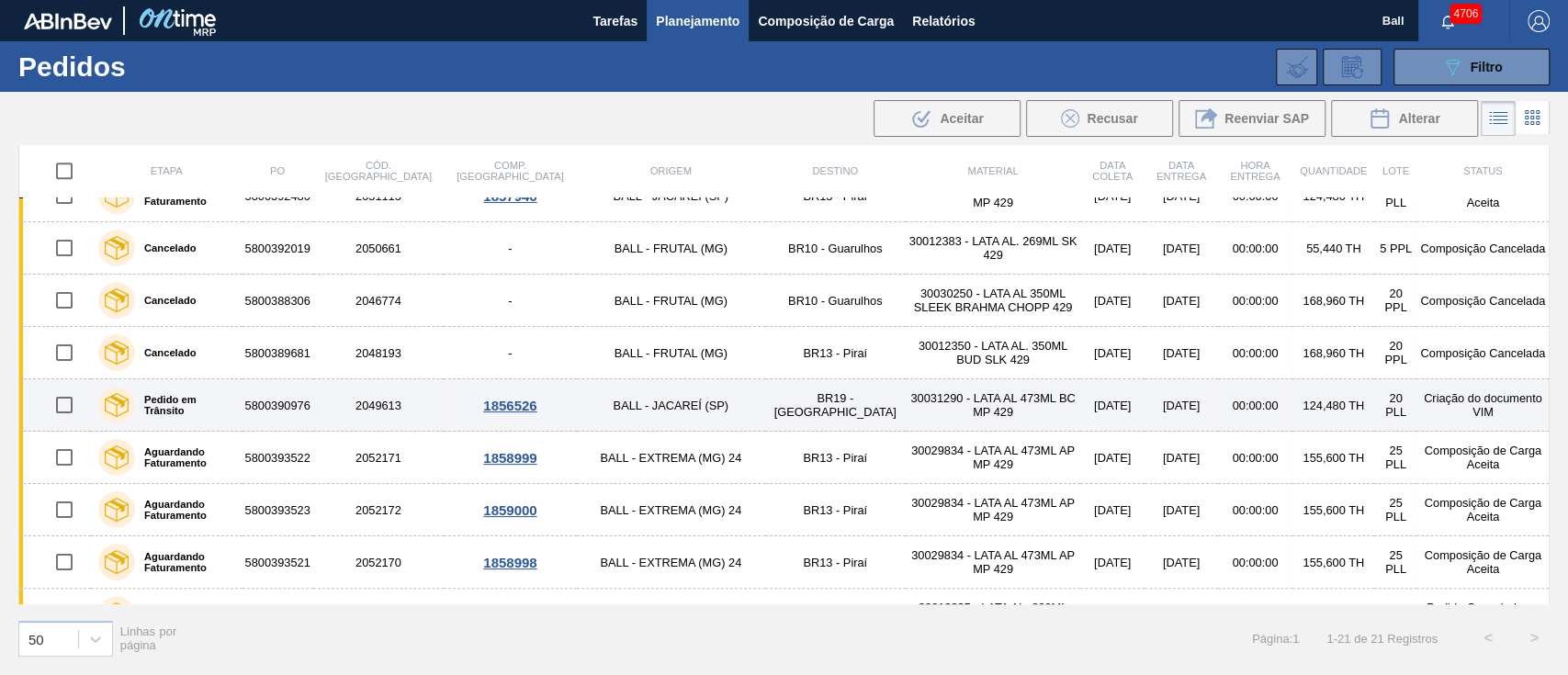
scroll to position [691, 0]
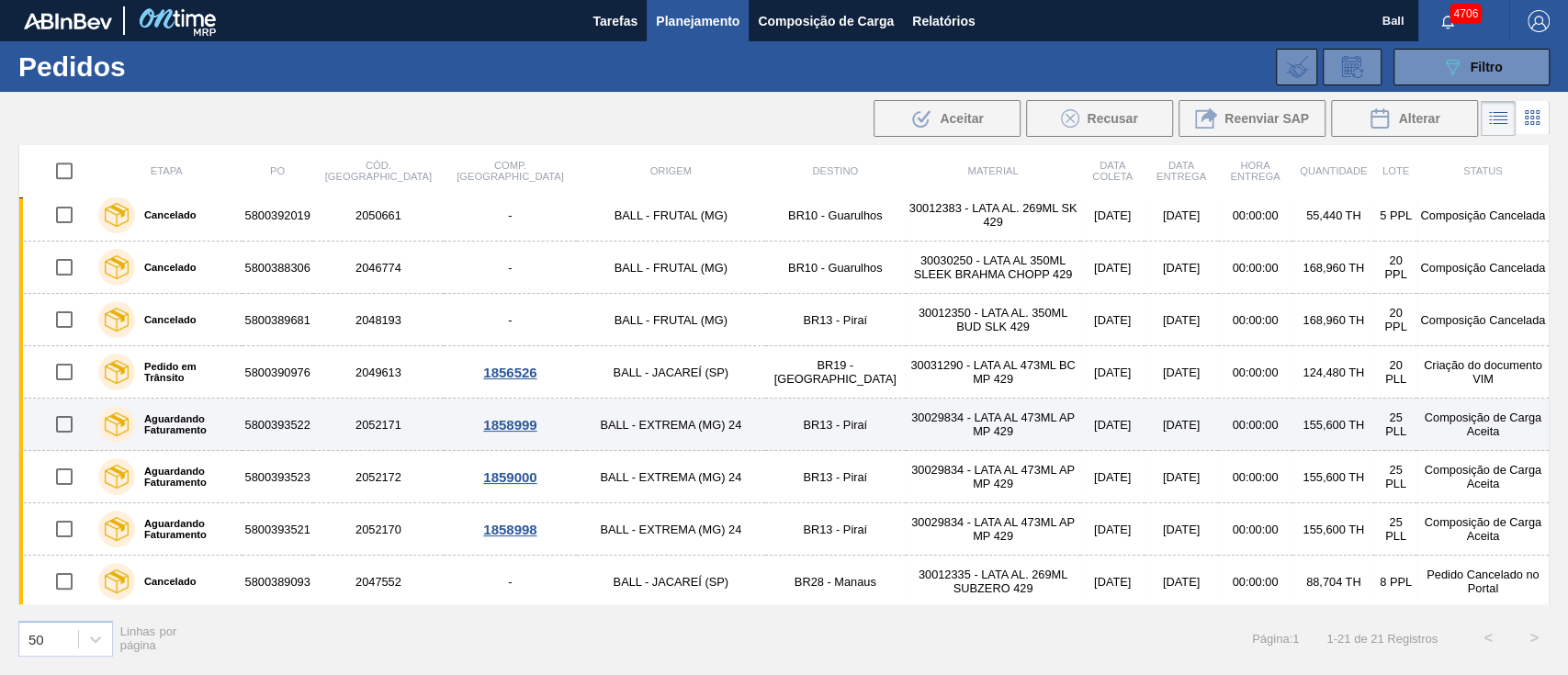
click at [235, 415] on label "Aguardando Faturamento" at bounding box center [185, 424] width 100 height 22
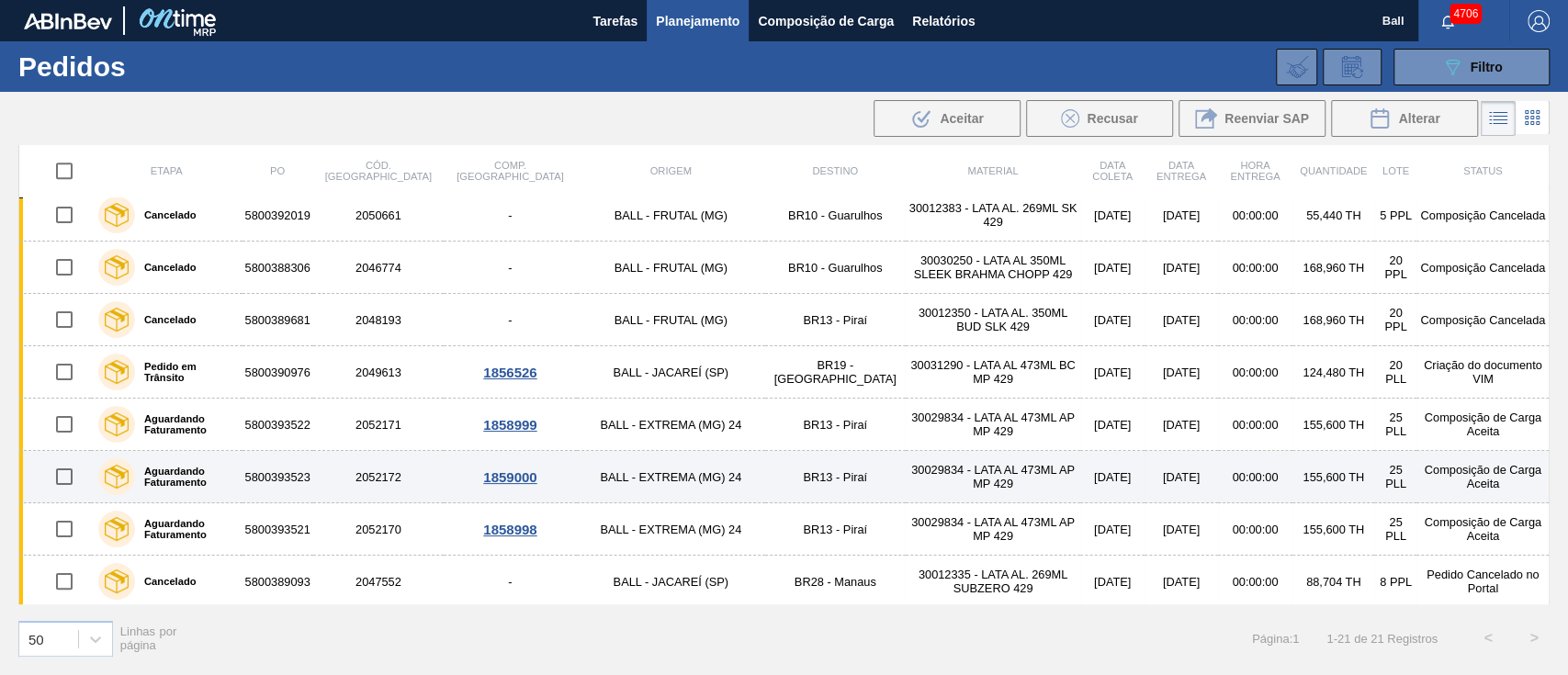
click at [240, 459] on div "Aguardando Faturamento" at bounding box center [166, 476] width 146 height 46
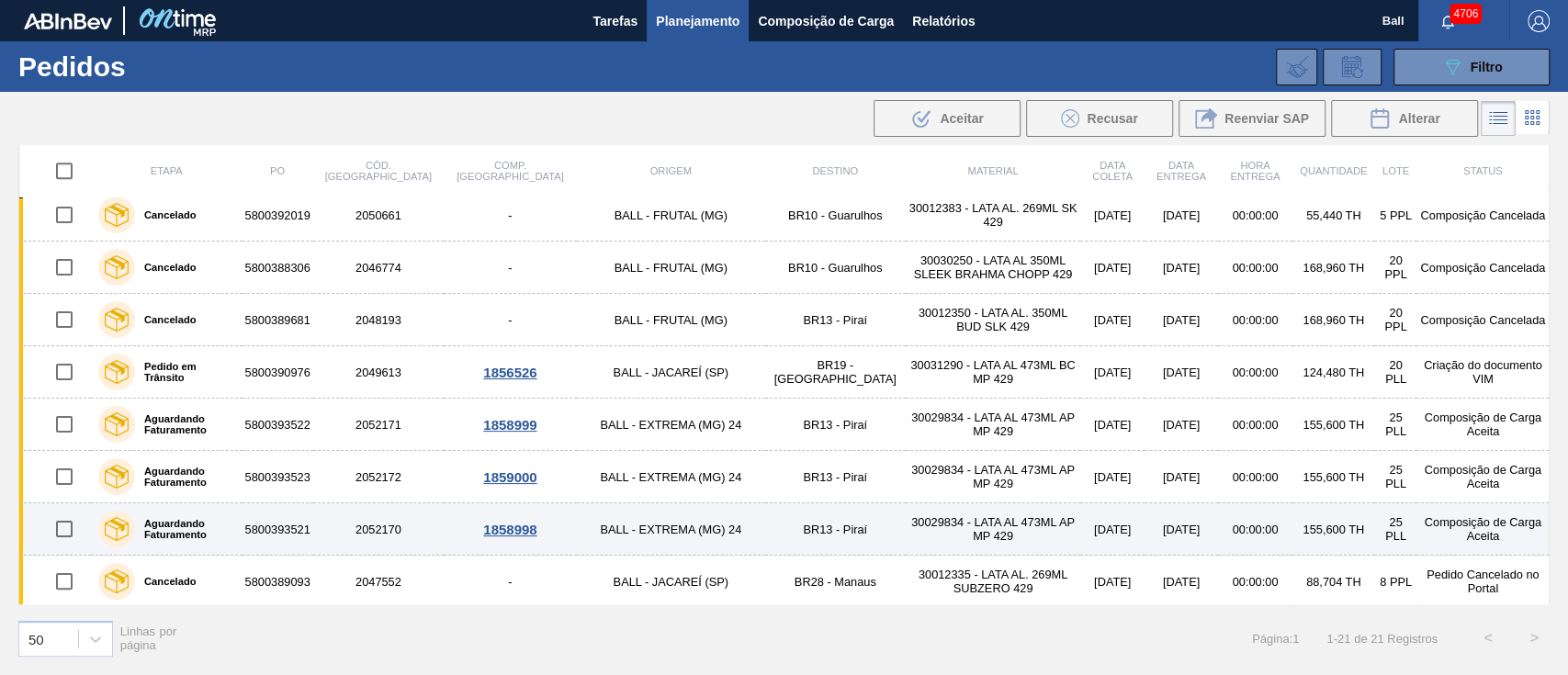
click at [235, 524] on label "Aguardando Faturamento" at bounding box center [185, 528] width 100 height 22
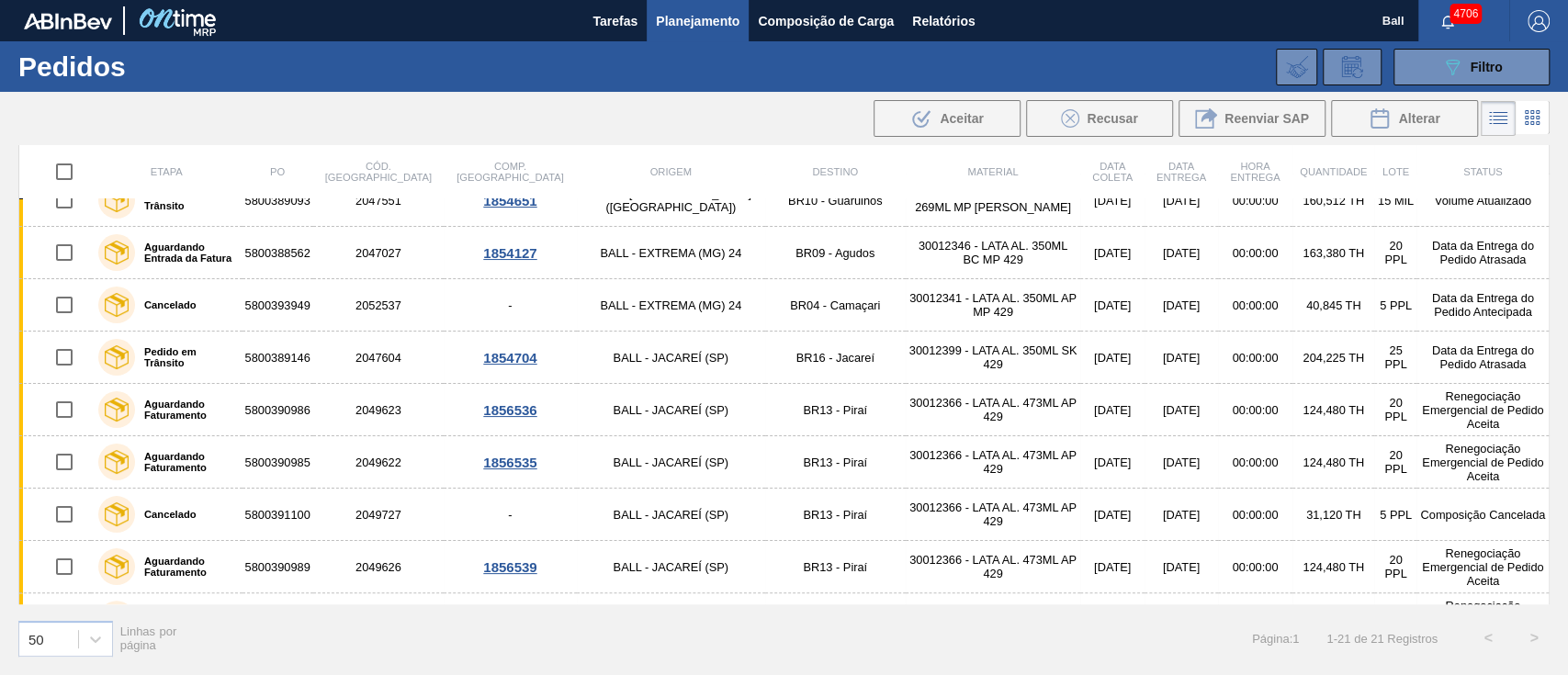
scroll to position [0, 0]
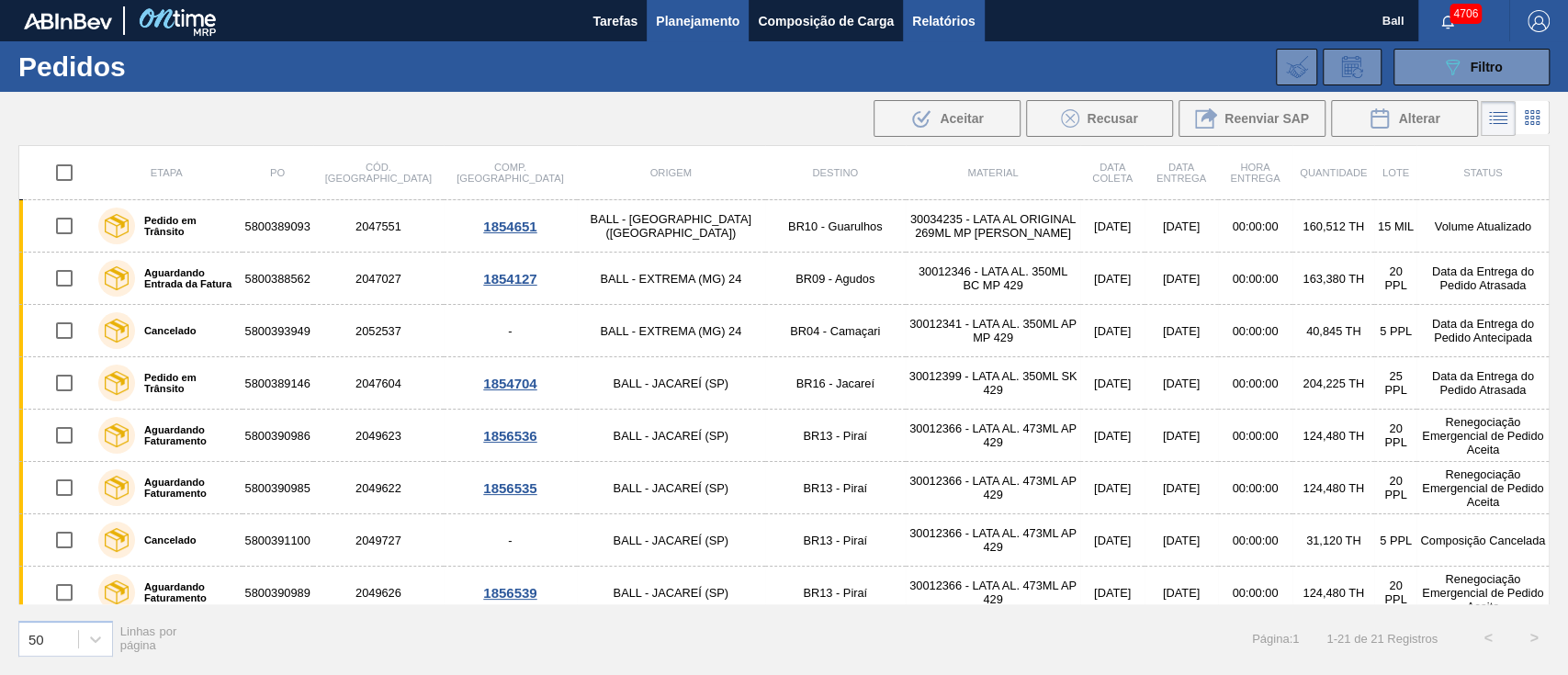
click at [936, 36] on button "Relatórios" at bounding box center [944, 21] width 81 height 41
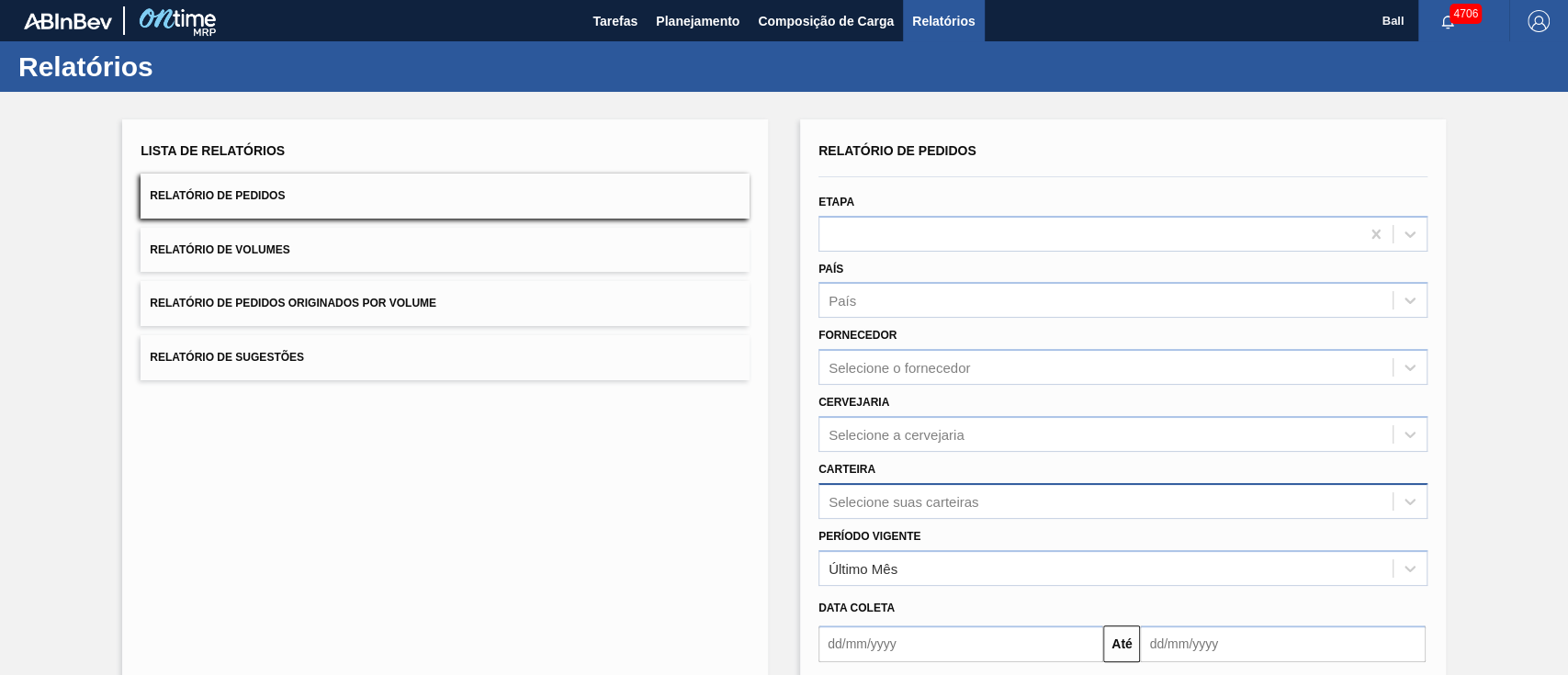
click at [949, 491] on div "Selecione suas carteiras" at bounding box center [1123, 501] width 609 height 36
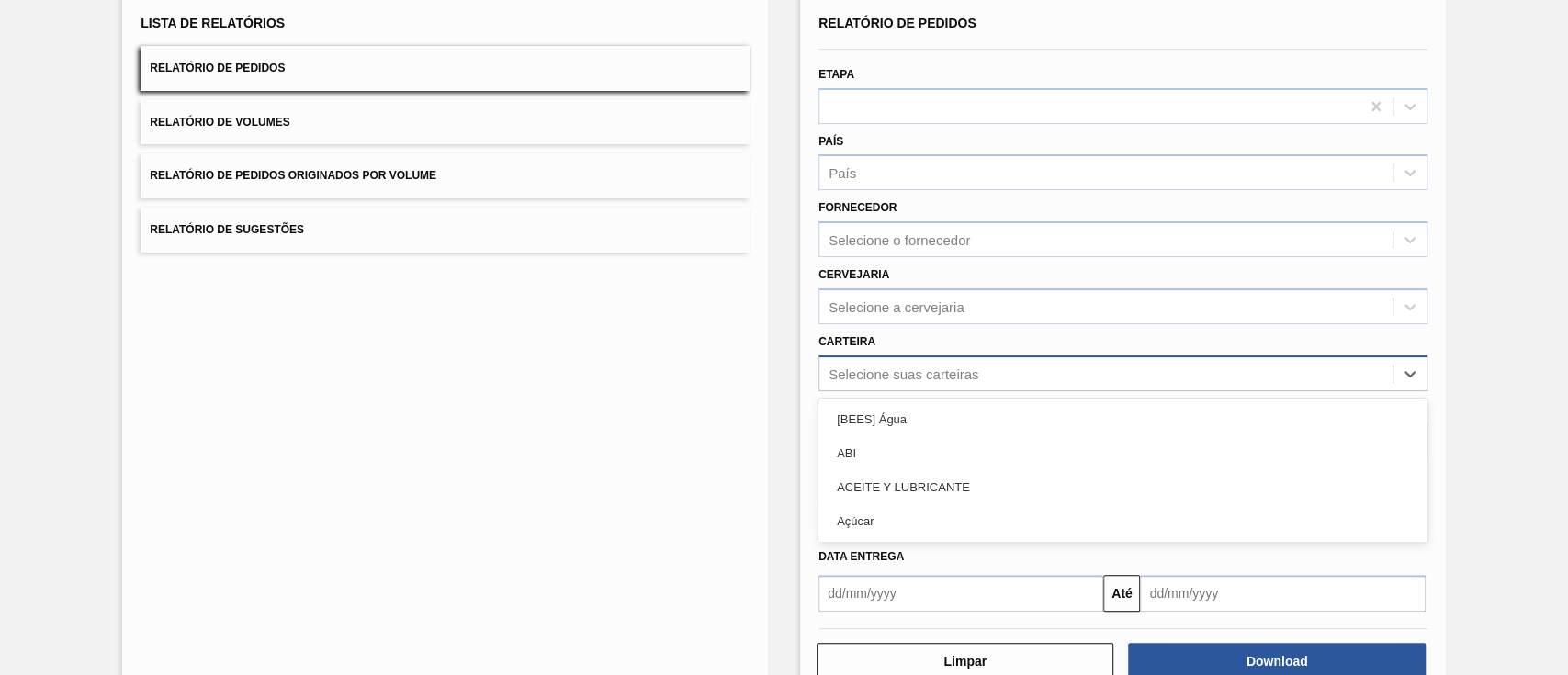
scroll to position [132, 0]
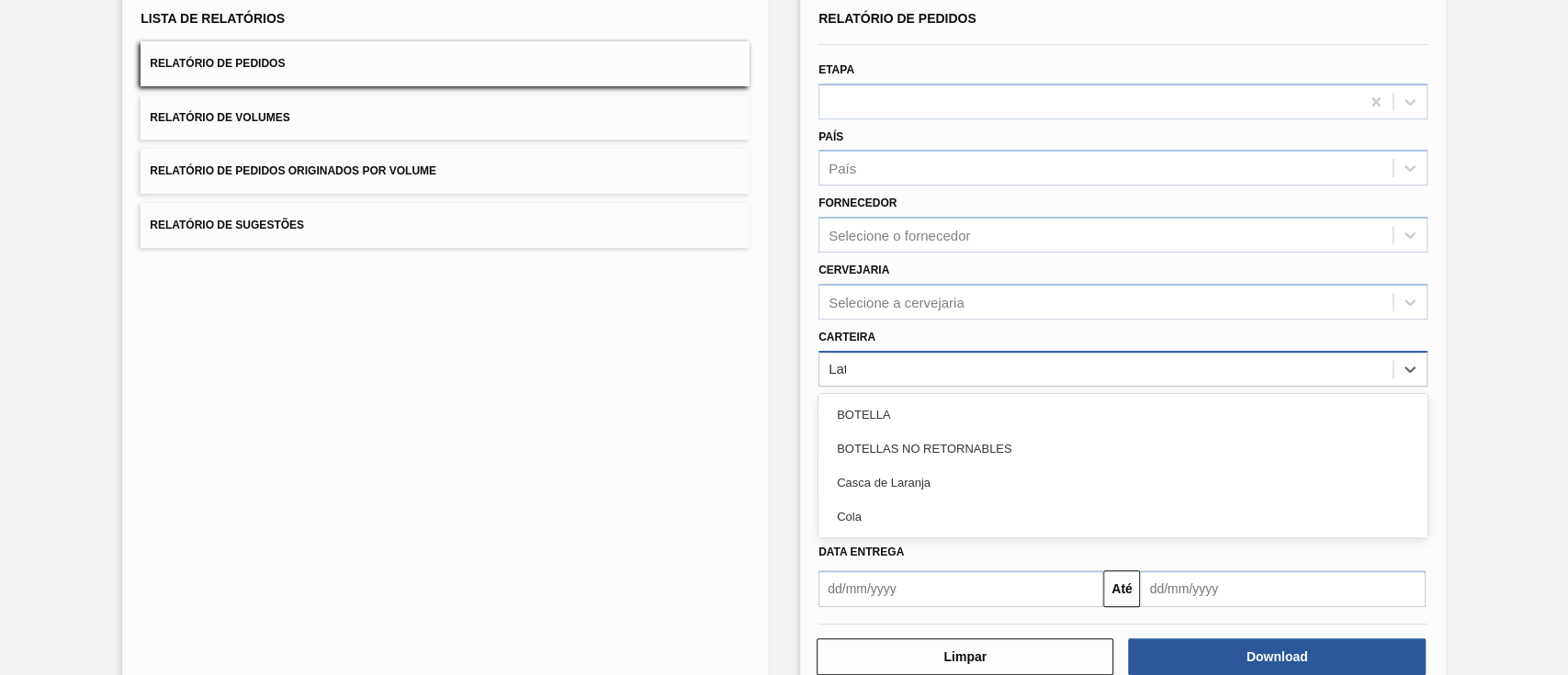
type input "Lata"
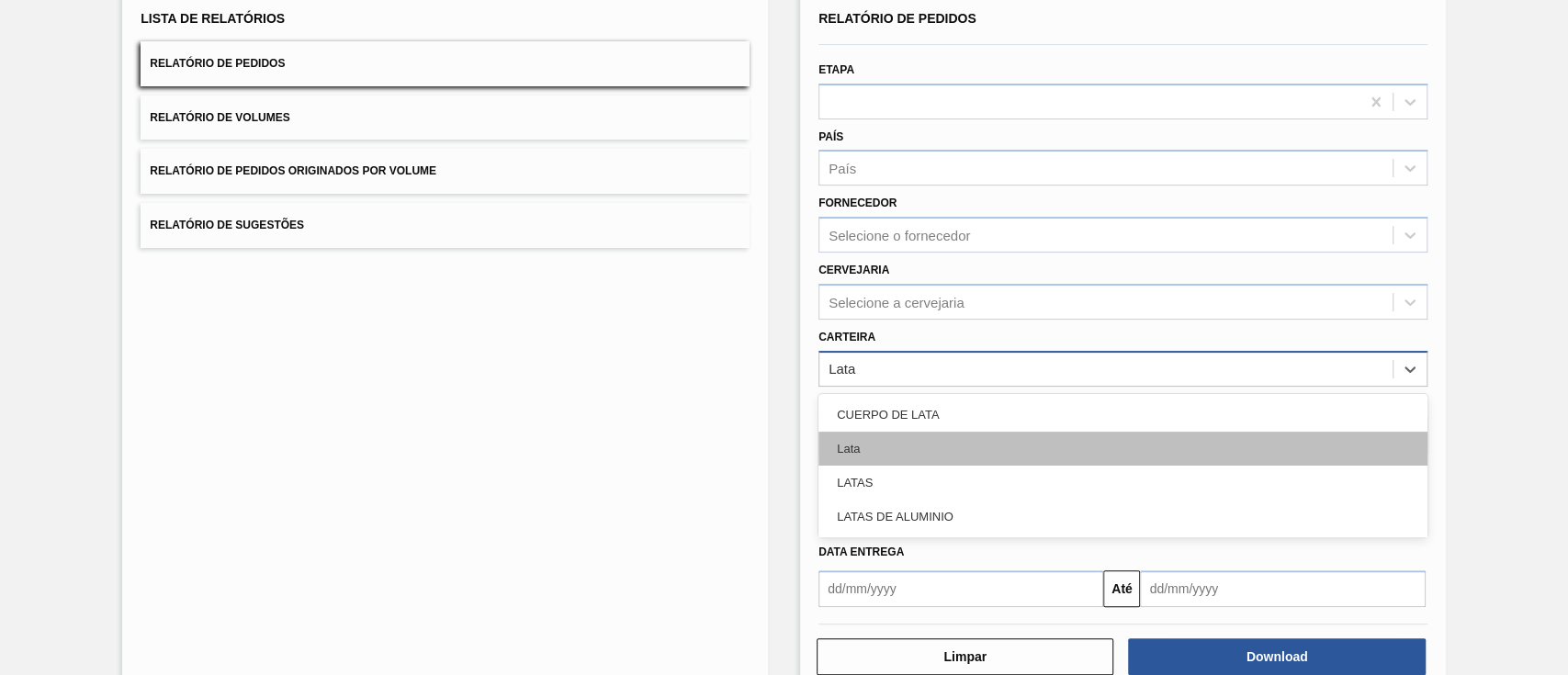
click at [937, 454] on div "Lata" at bounding box center [1123, 448] width 609 height 34
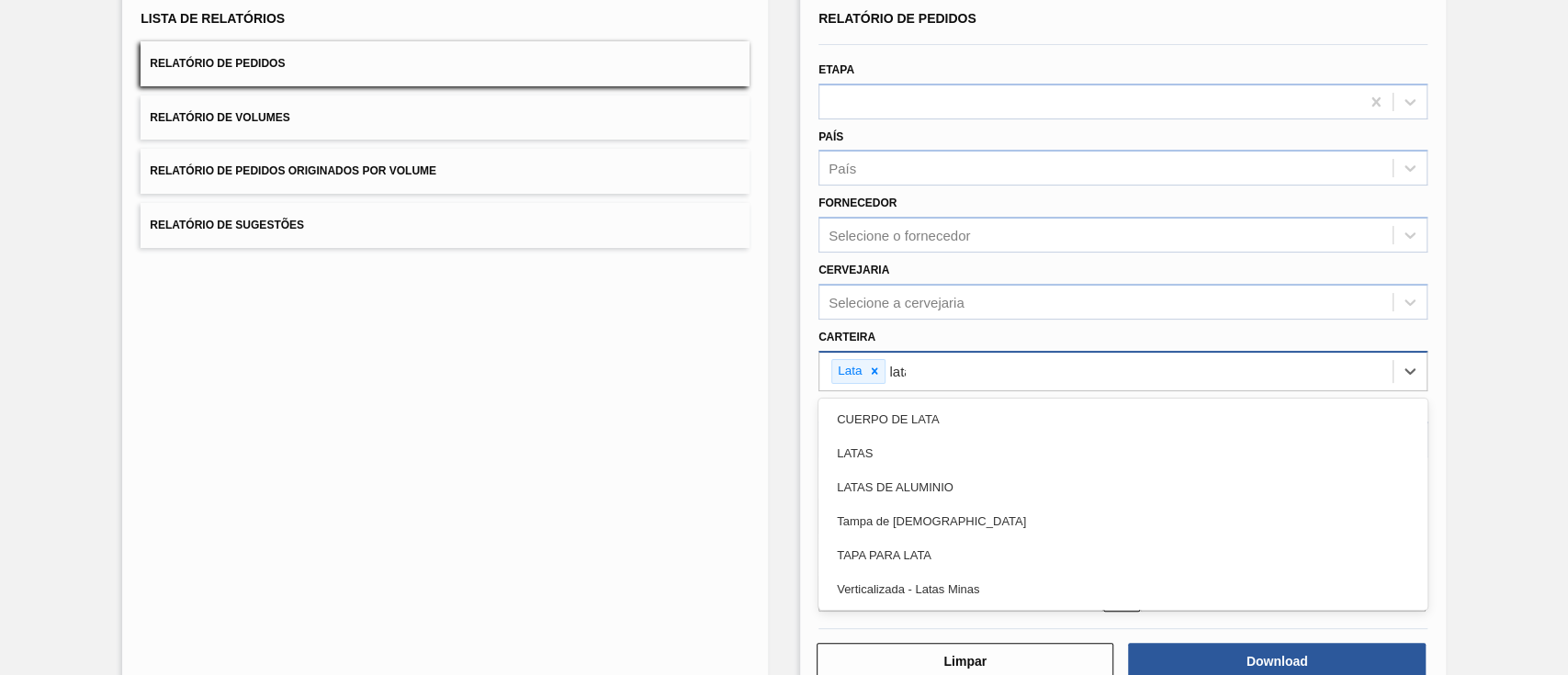
type input "latas"
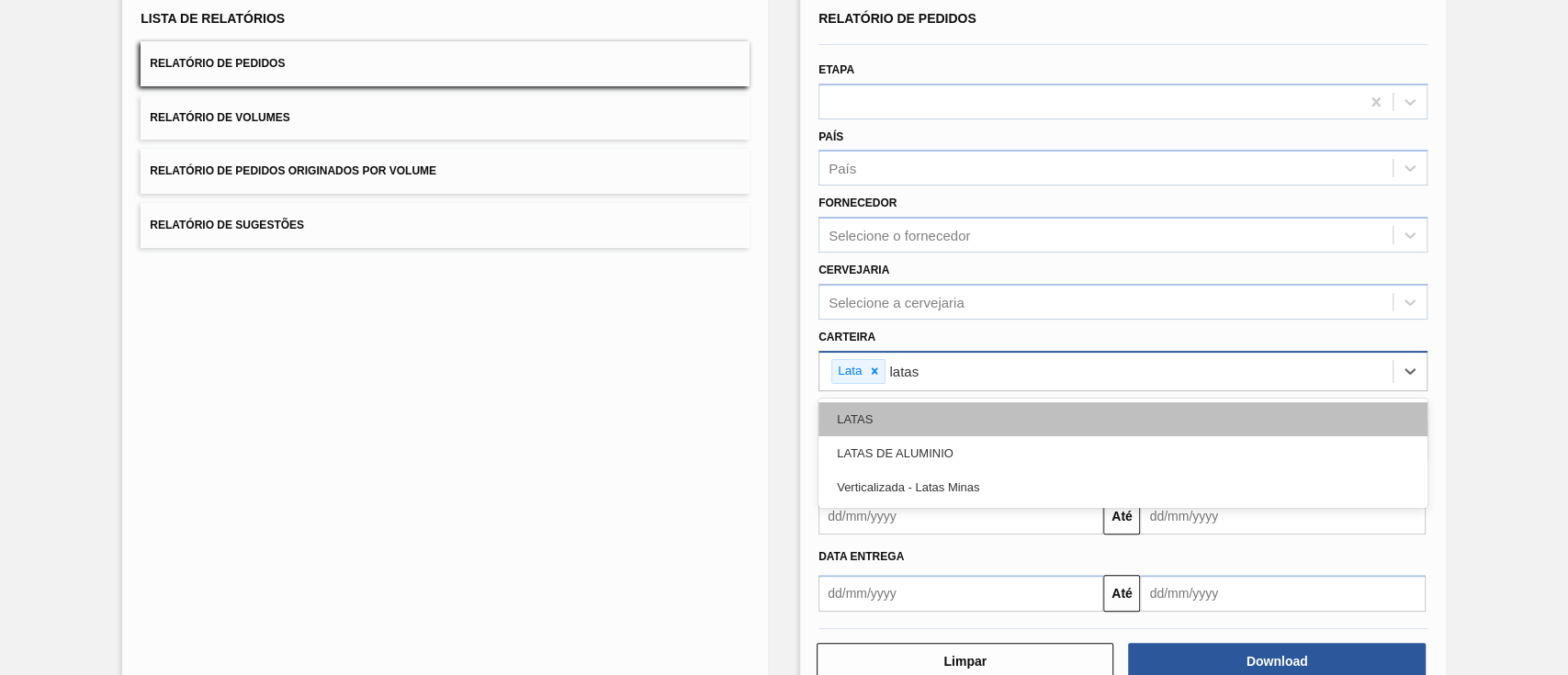
click at [932, 428] on div "LATAS" at bounding box center [1123, 419] width 609 height 34
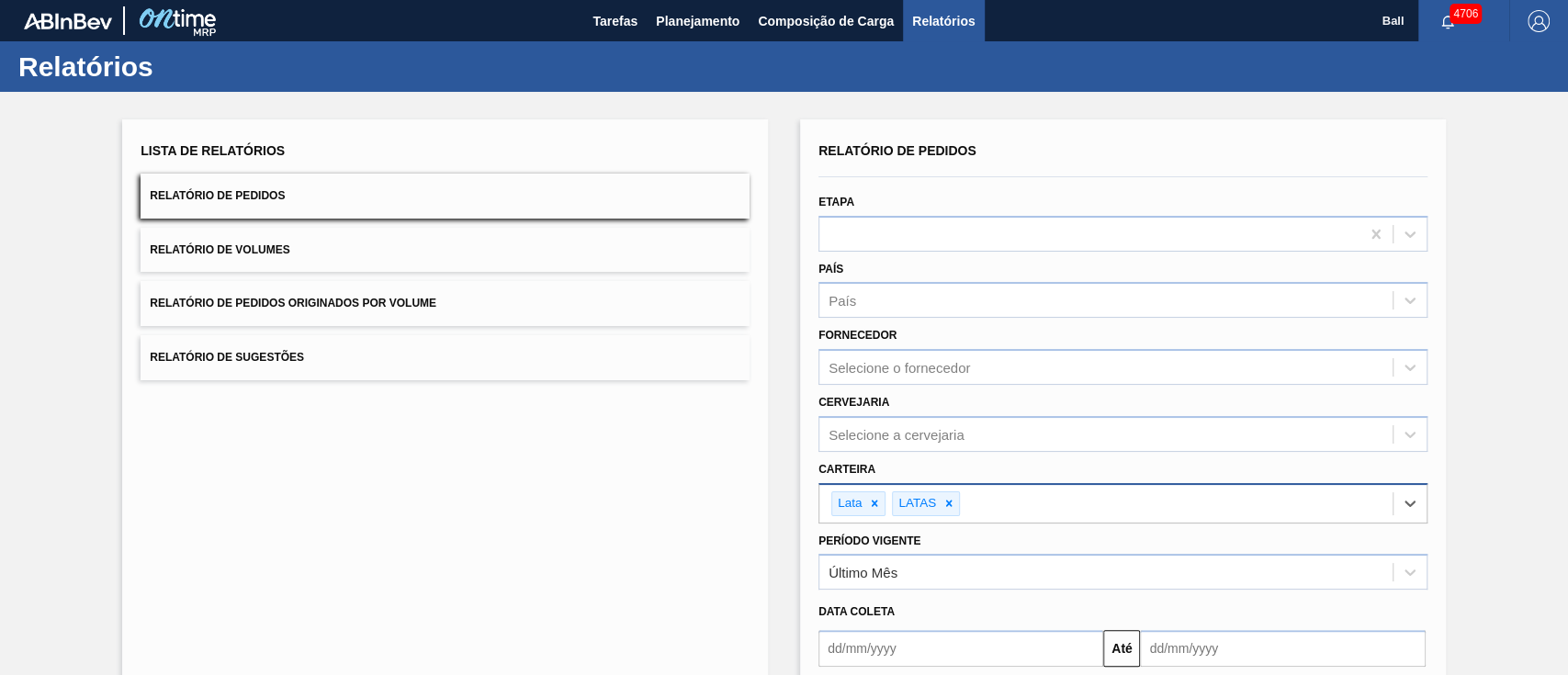
scroll to position [177, 0]
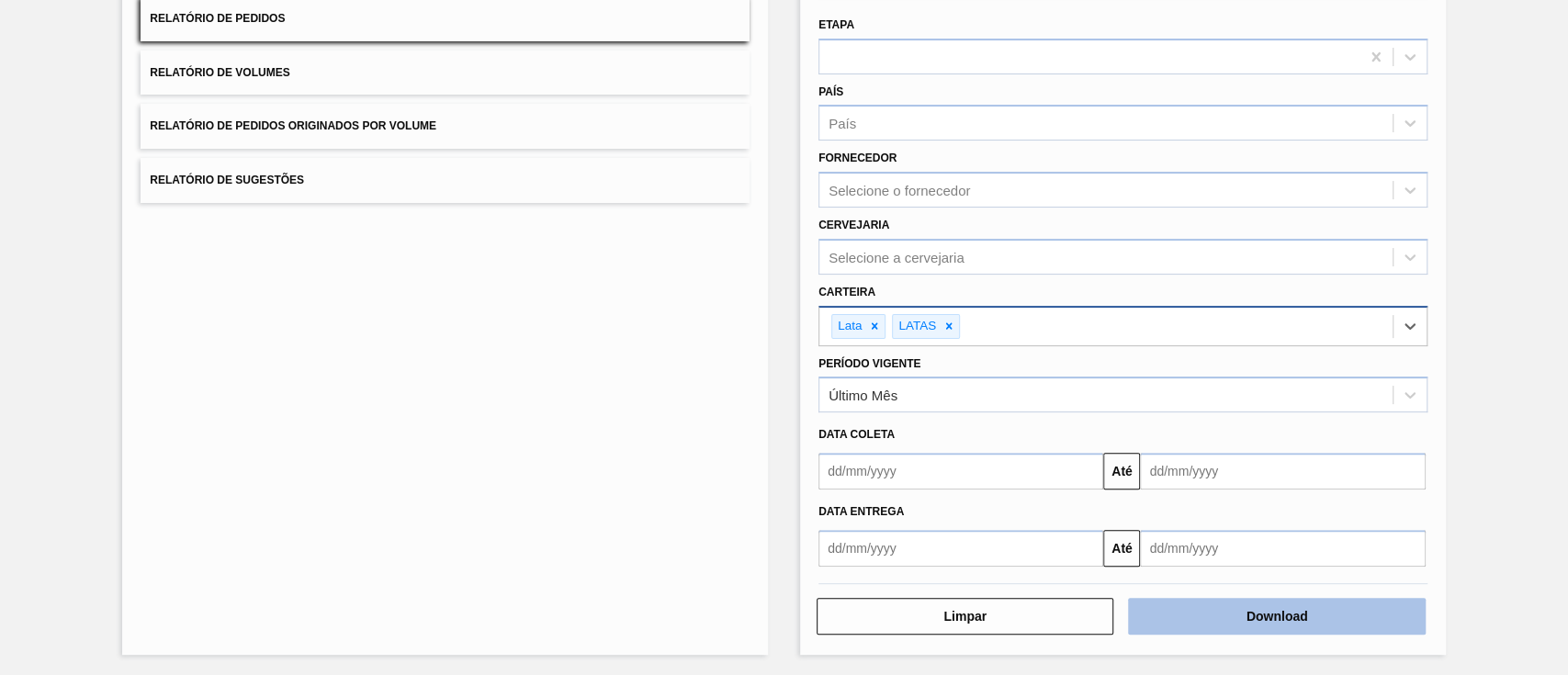
click at [1279, 601] on button "Download" at bounding box center [1276, 616] width 297 height 37
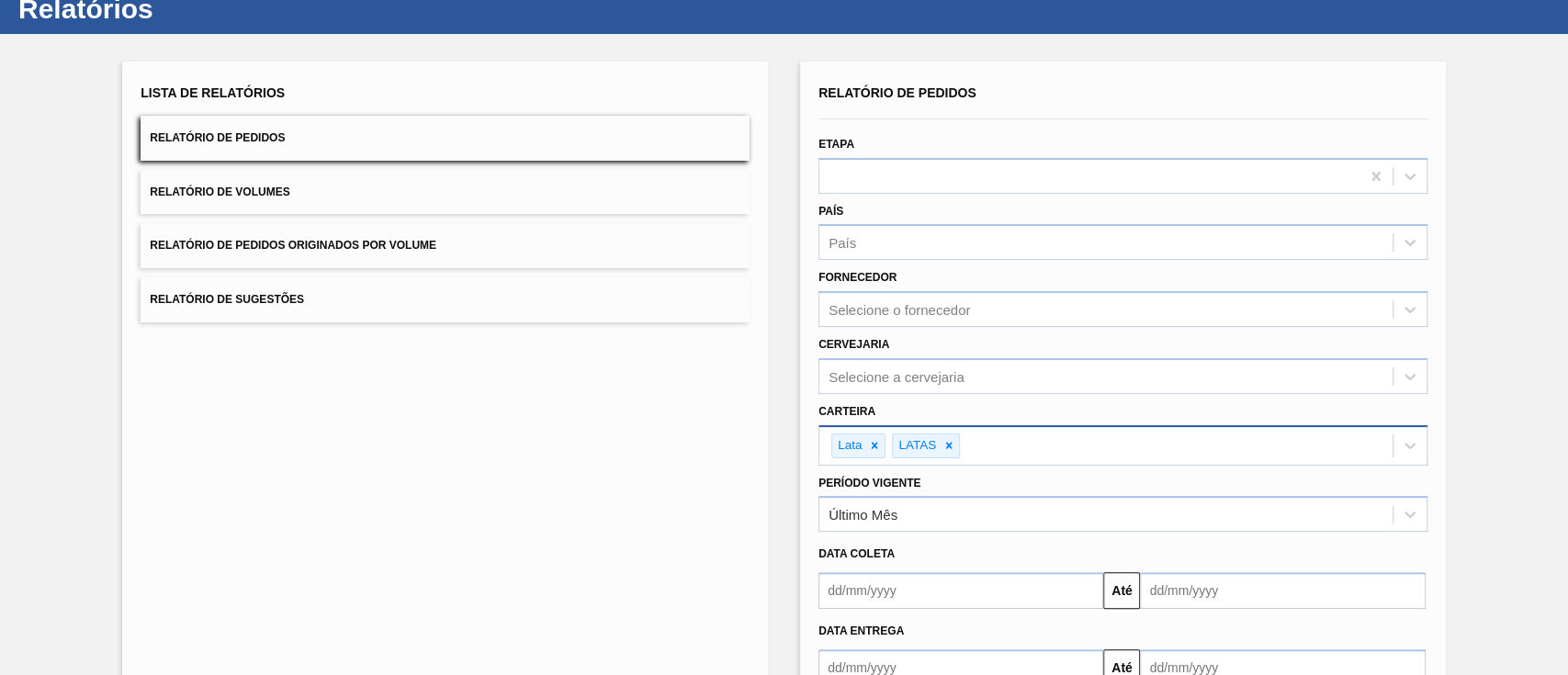
scroll to position [0, 0]
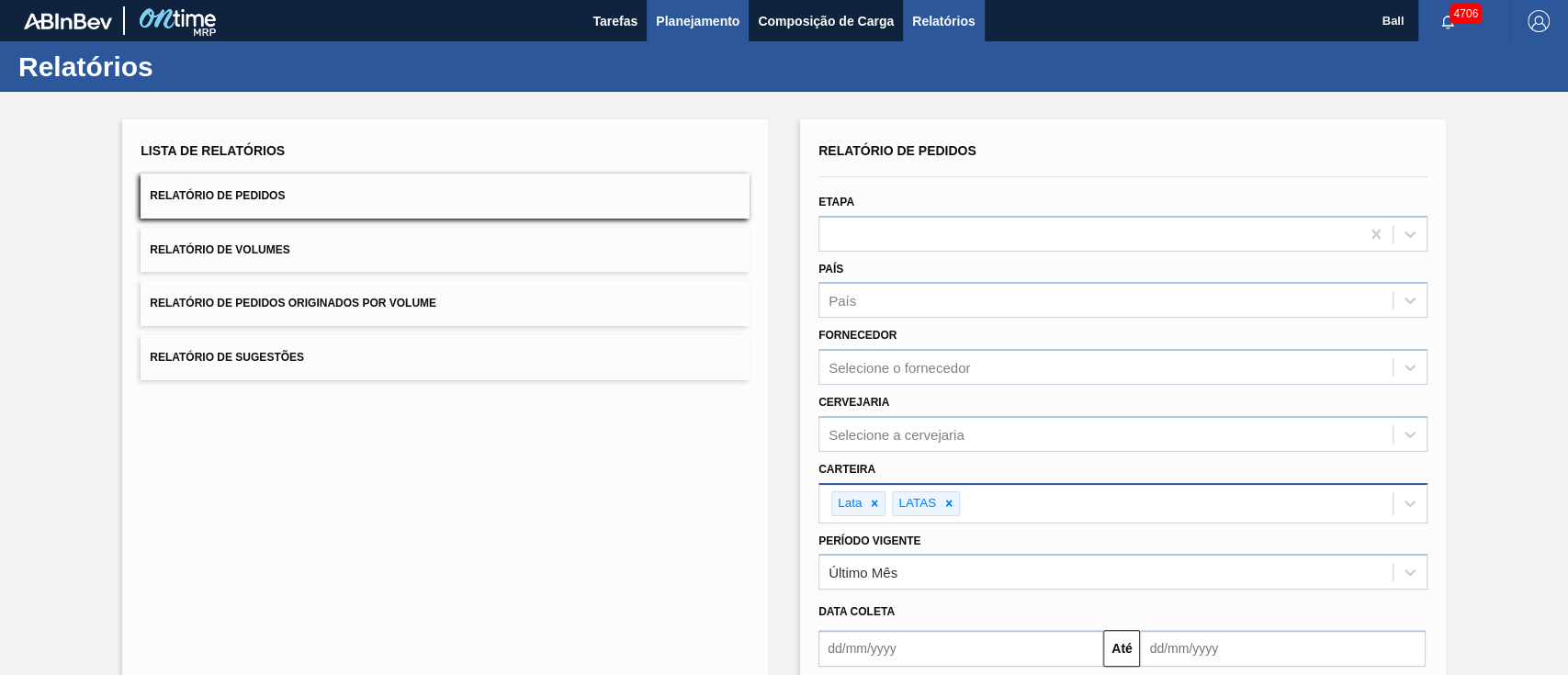
click at [712, 40] on button "Planejamento" at bounding box center [698, 21] width 102 height 41
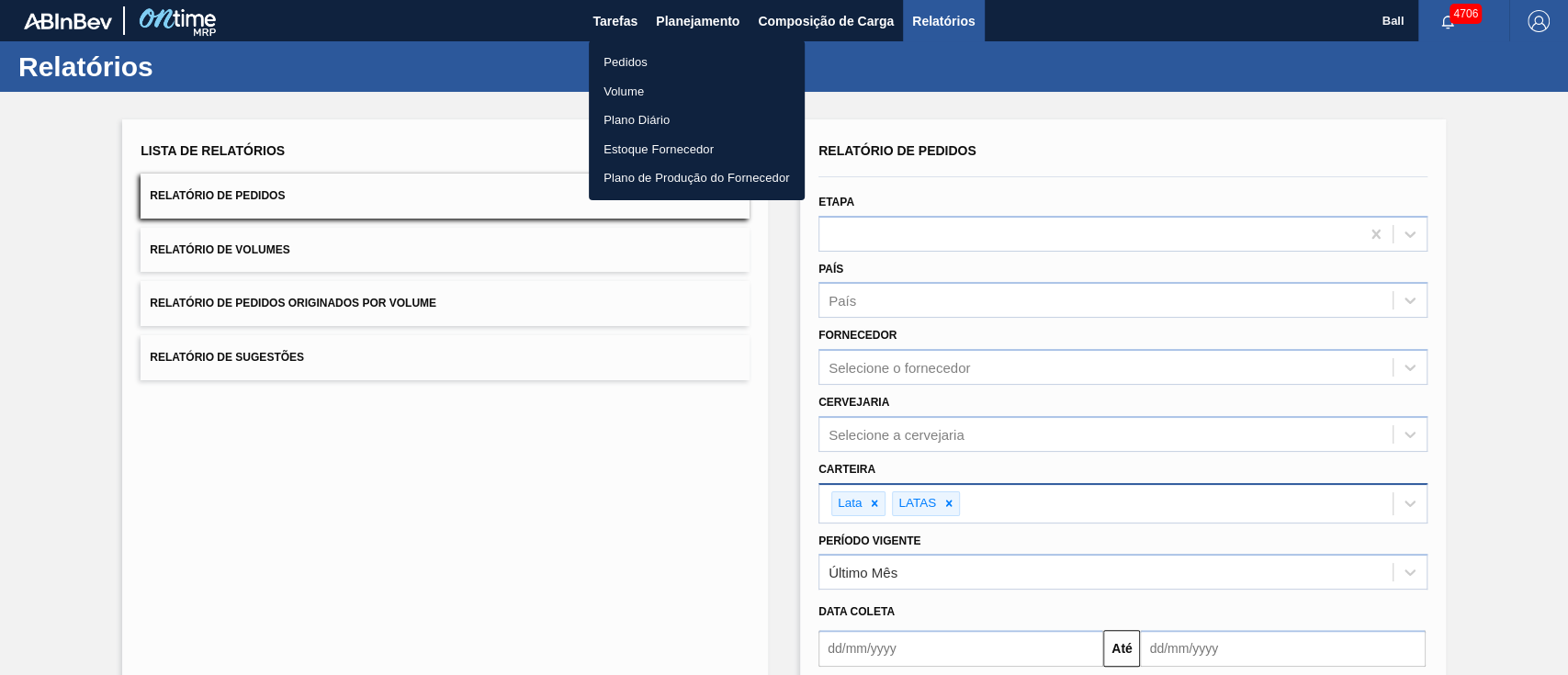
click at [712, 10] on div at bounding box center [784, 337] width 1568 height 675
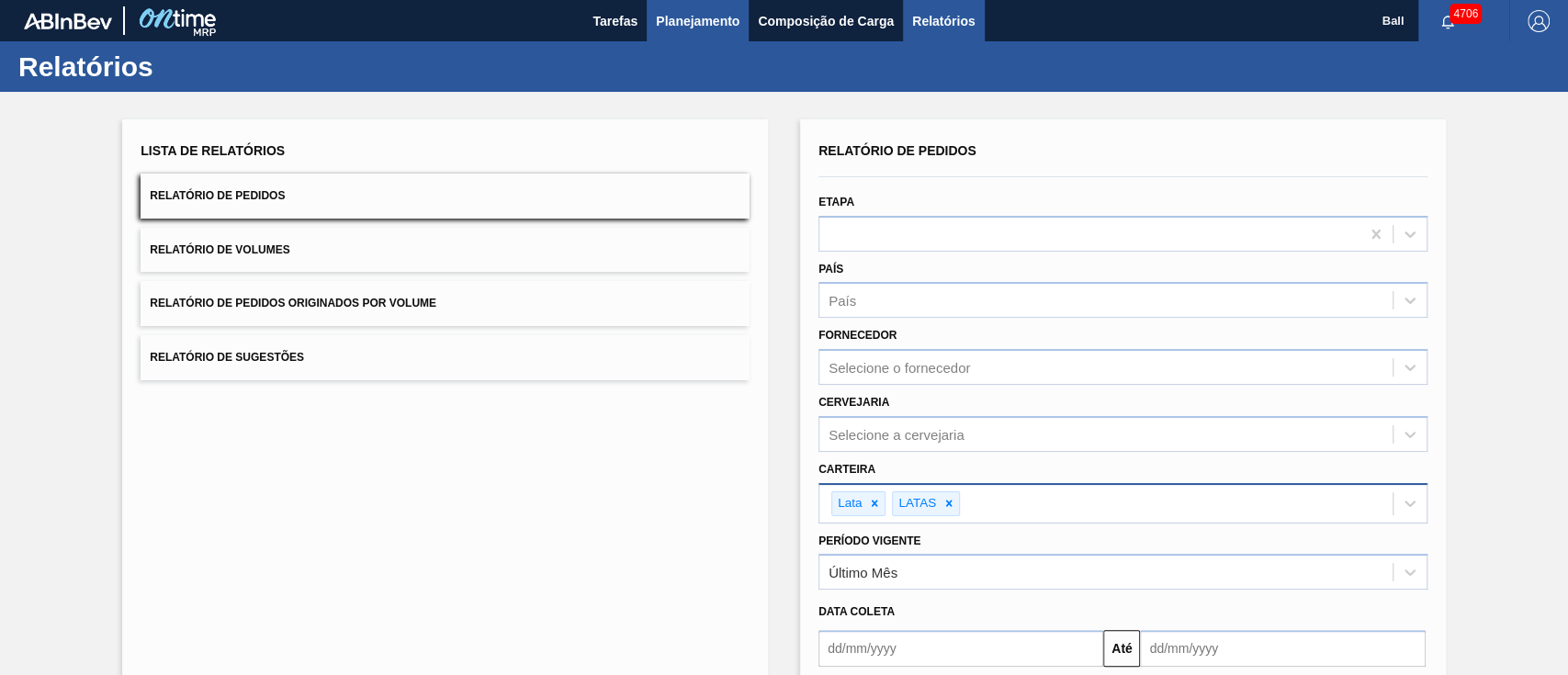
click at [688, 19] on span "Planejamento" at bounding box center [697, 21] width 84 height 22
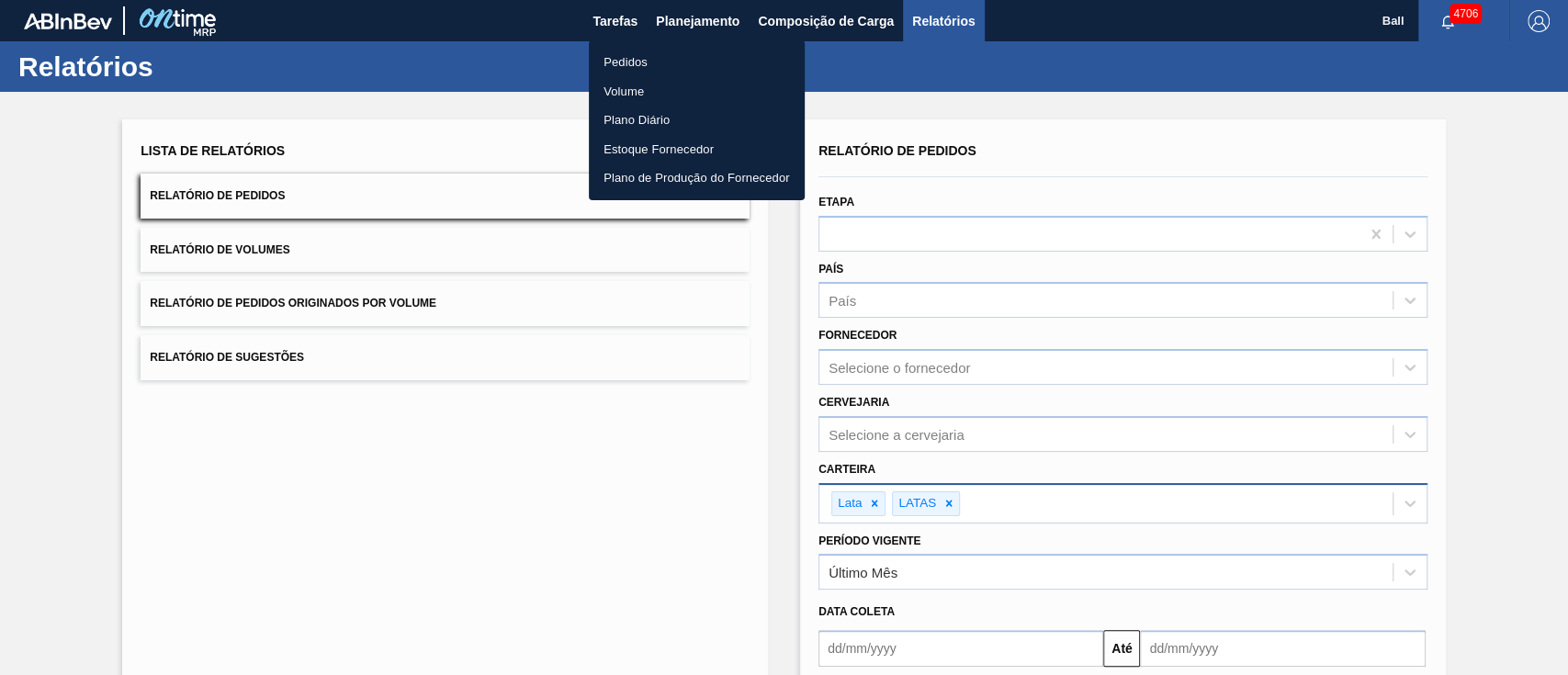
click at [645, 56] on li "Pedidos" at bounding box center [696, 62] width 216 height 29
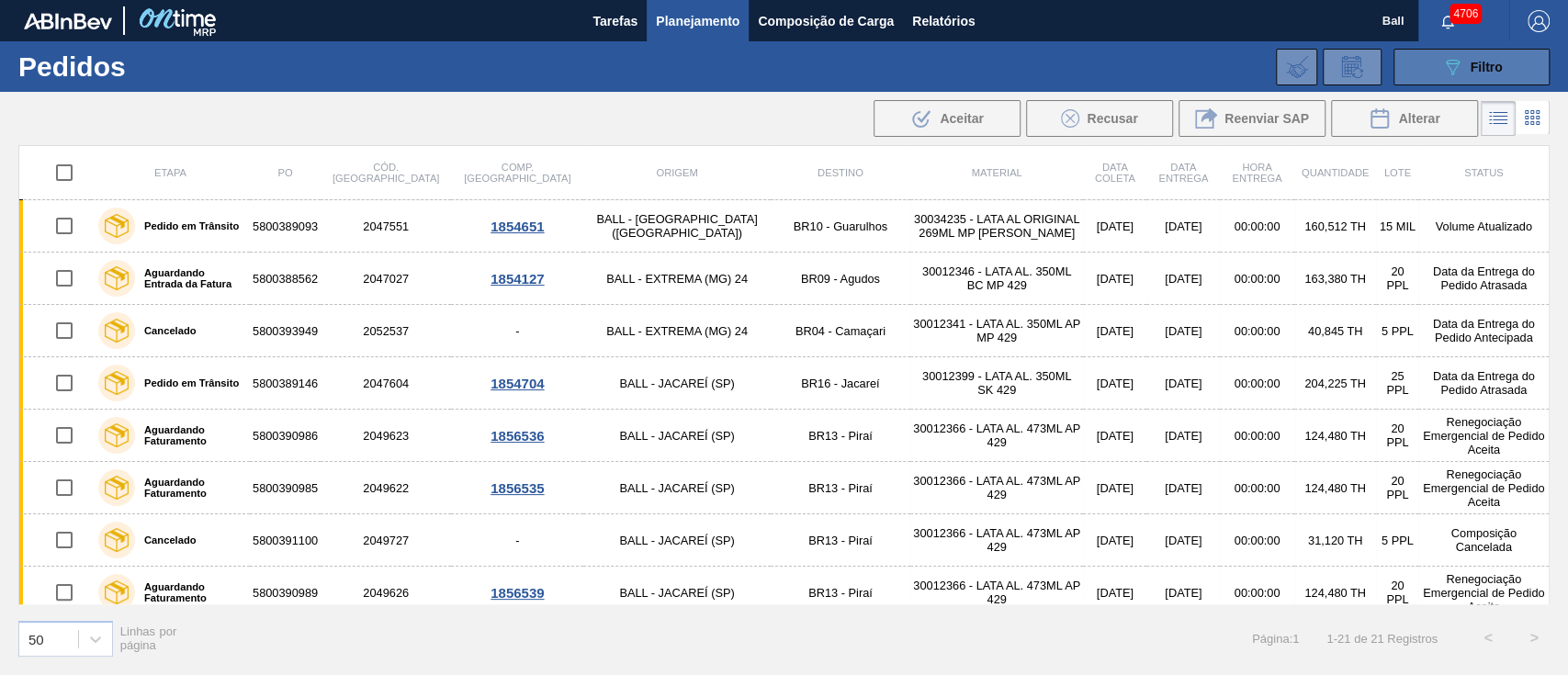
click at [1534, 69] on button "089F7B8B-B2A5-4AFE-B5C0-19BA573D28AC Filtro" at bounding box center [1472, 67] width 156 height 37
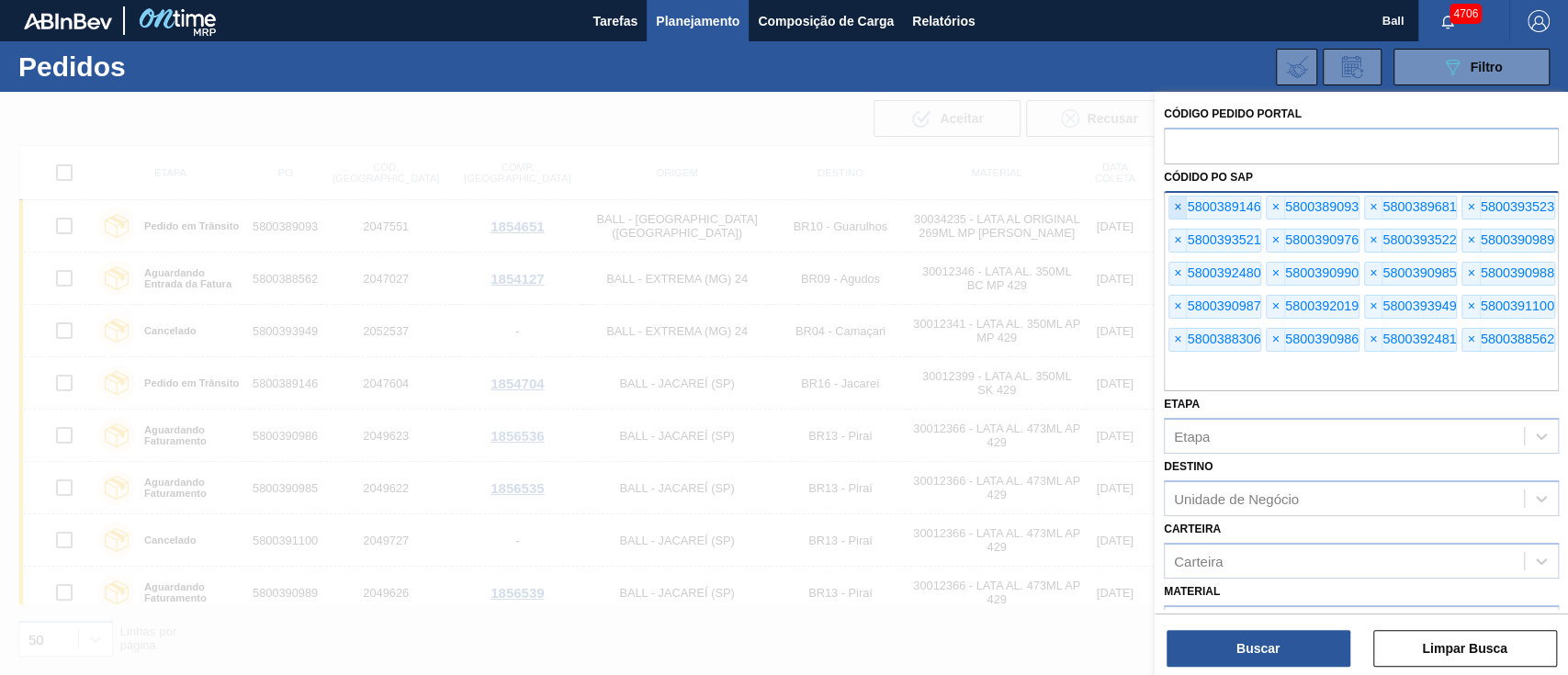
click at [1171, 206] on span "×" at bounding box center [1178, 207] width 18 height 22
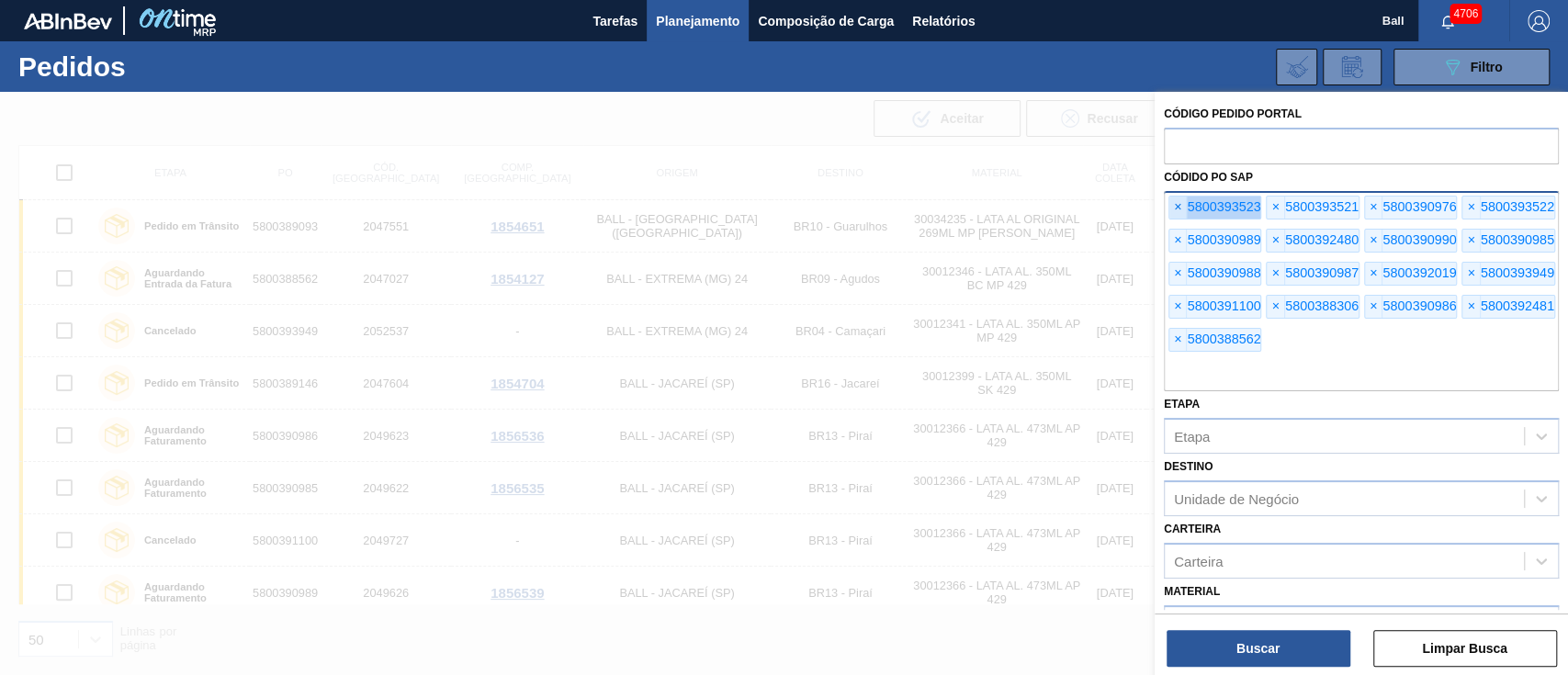
click at [1171, 206] on span "×" at bounding box center [1178, 207] width 18 height 22
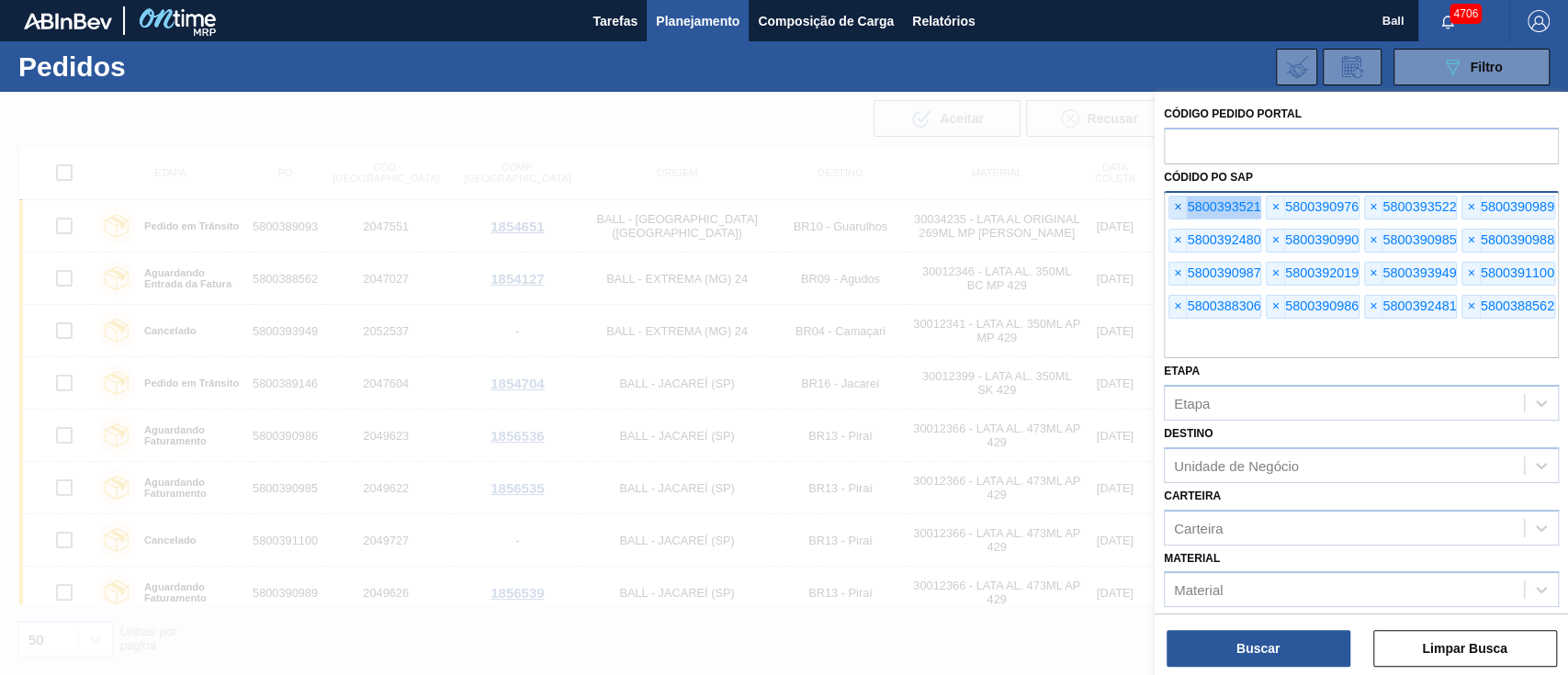
click at [1171, 206] on span "×" at bounding box center [1178, 207] width 18 height 22
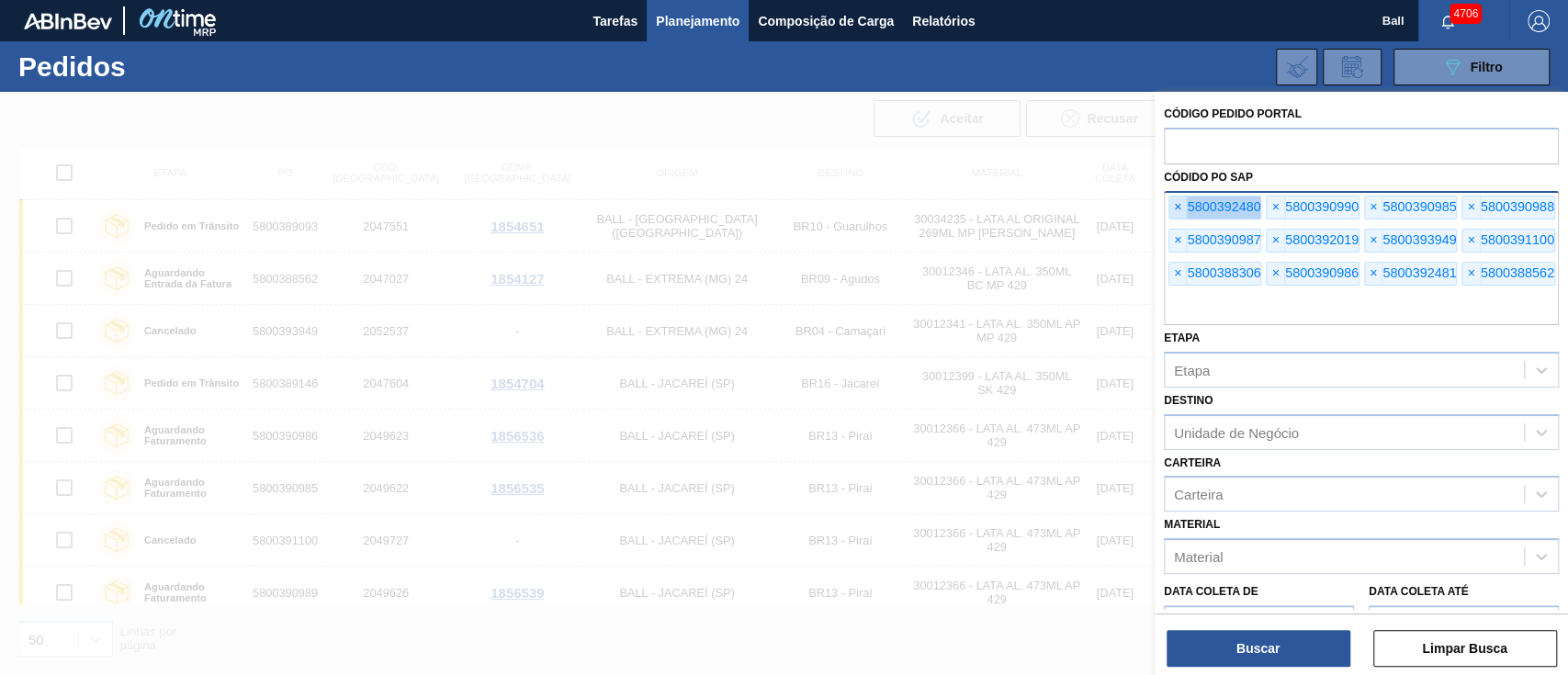
click at [1171, 206] on span "×" at bounding box center [1178, 207] width 18 height 22
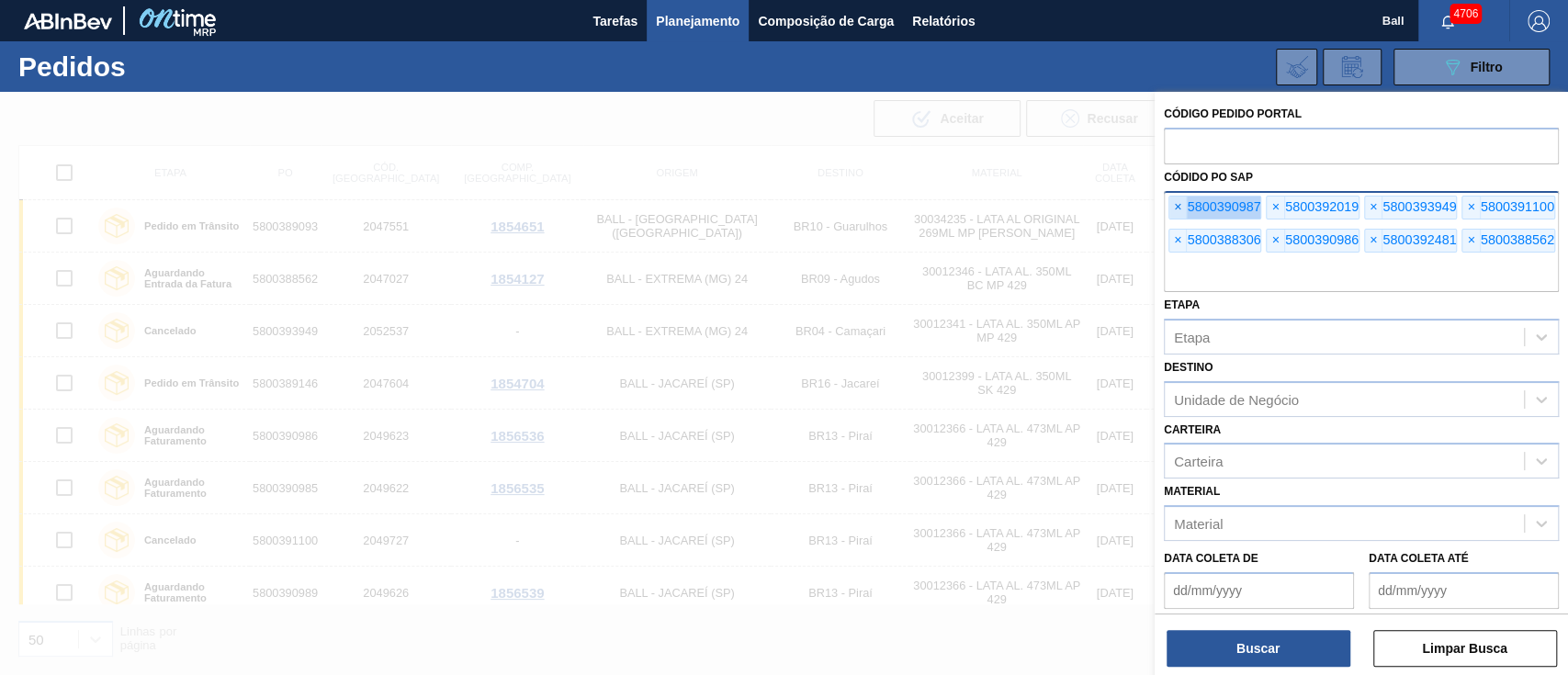
click at [1171, 206] on span "×" at bounding box center [1178, 207] width 18 height 22
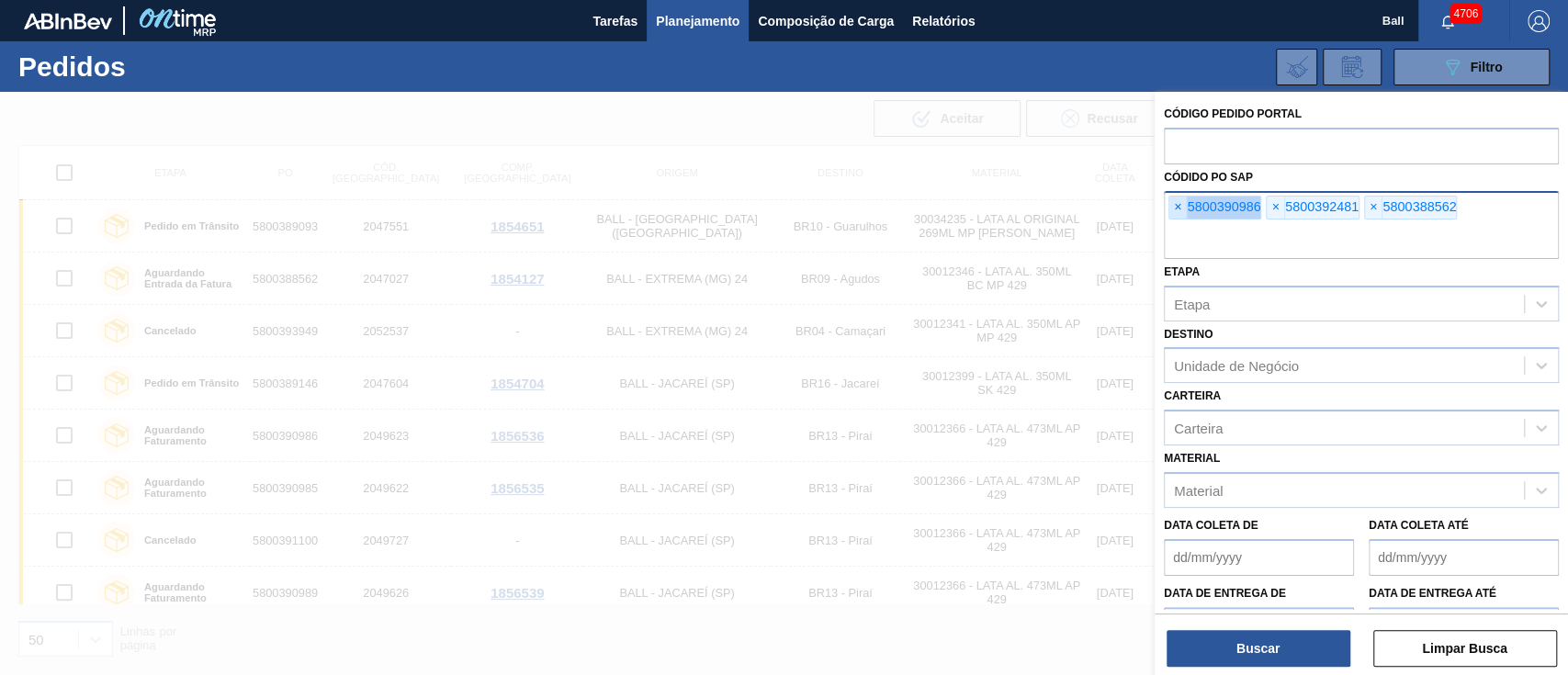
click at [1171, 206] on span "×" at bounding box center [1178, 207] width 18 height 22
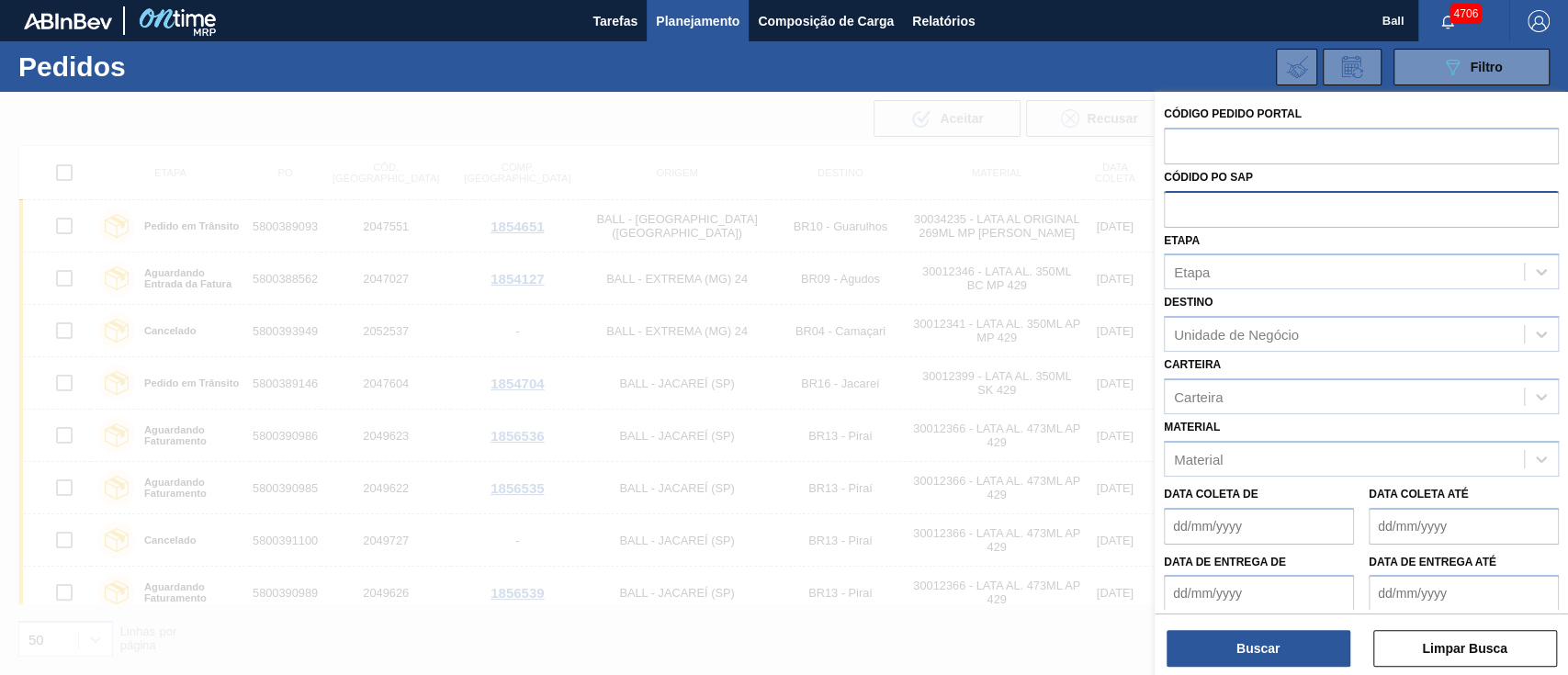
click at [1171, 206] on input "text" at bounding box center [1361, 208] width 395 height 35
paste input "text"
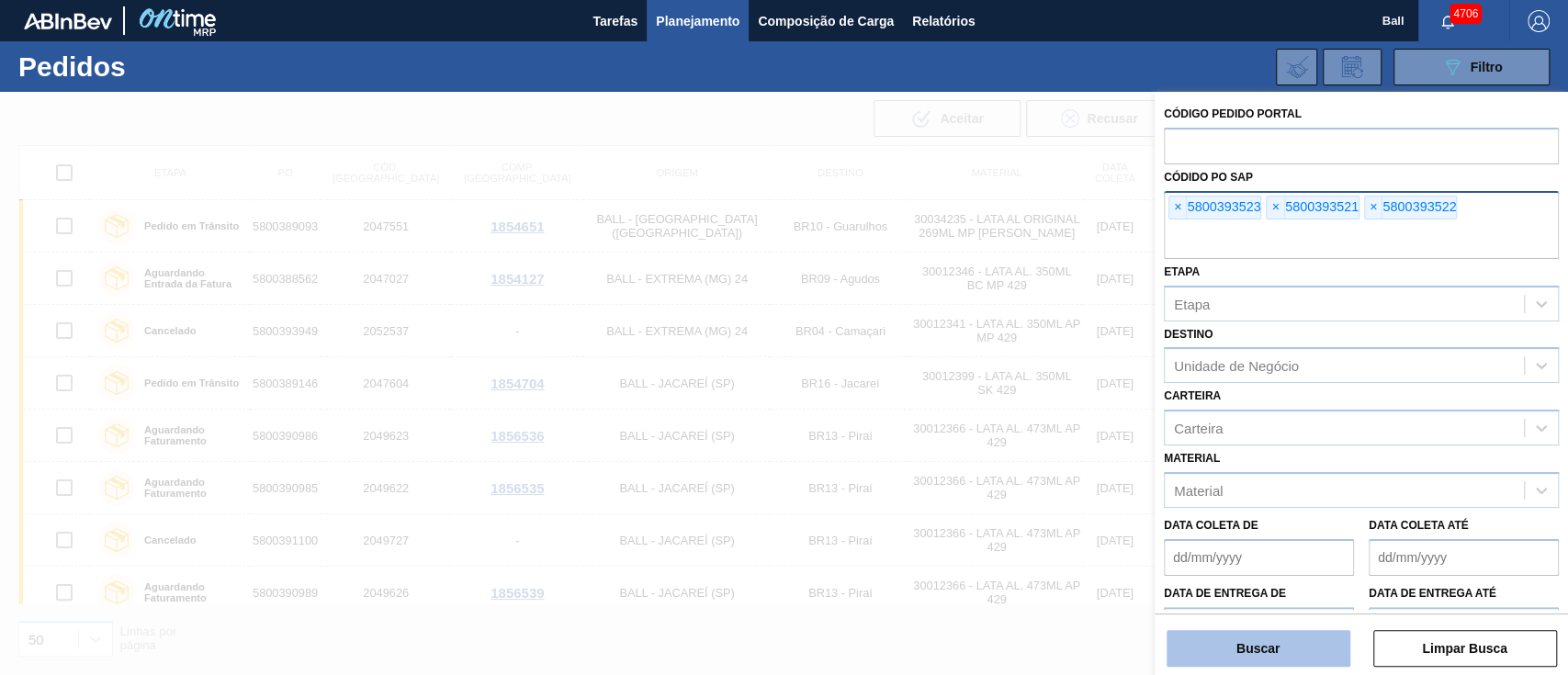
click at [1293, 647] on button "Buscar" at bounding box center [1258, 648] width 184 height 37
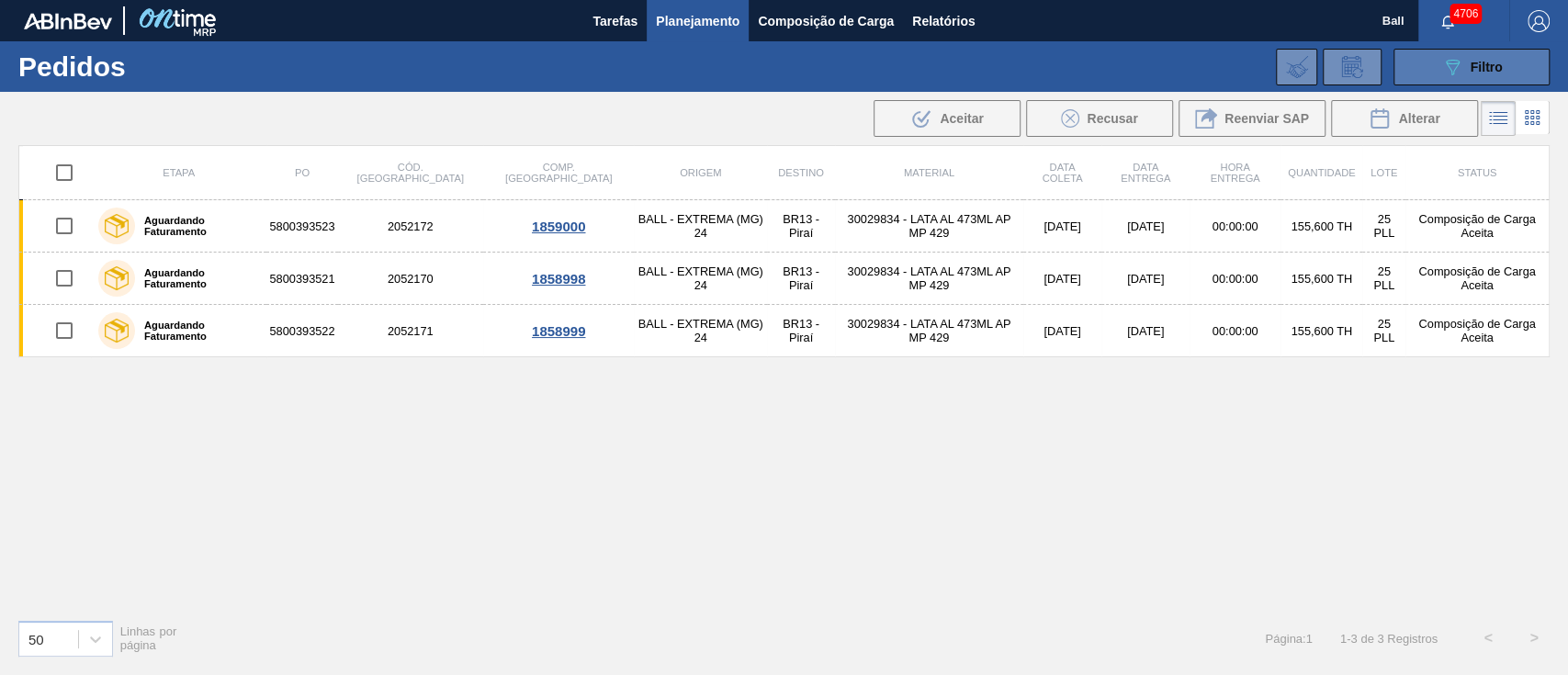
click at [1481, 77] on div "089F7B8B-B2A5-4AFE-B5C0-19BA573D28AC Filtro" at bounding box center [1471, 66] width 61 height 22
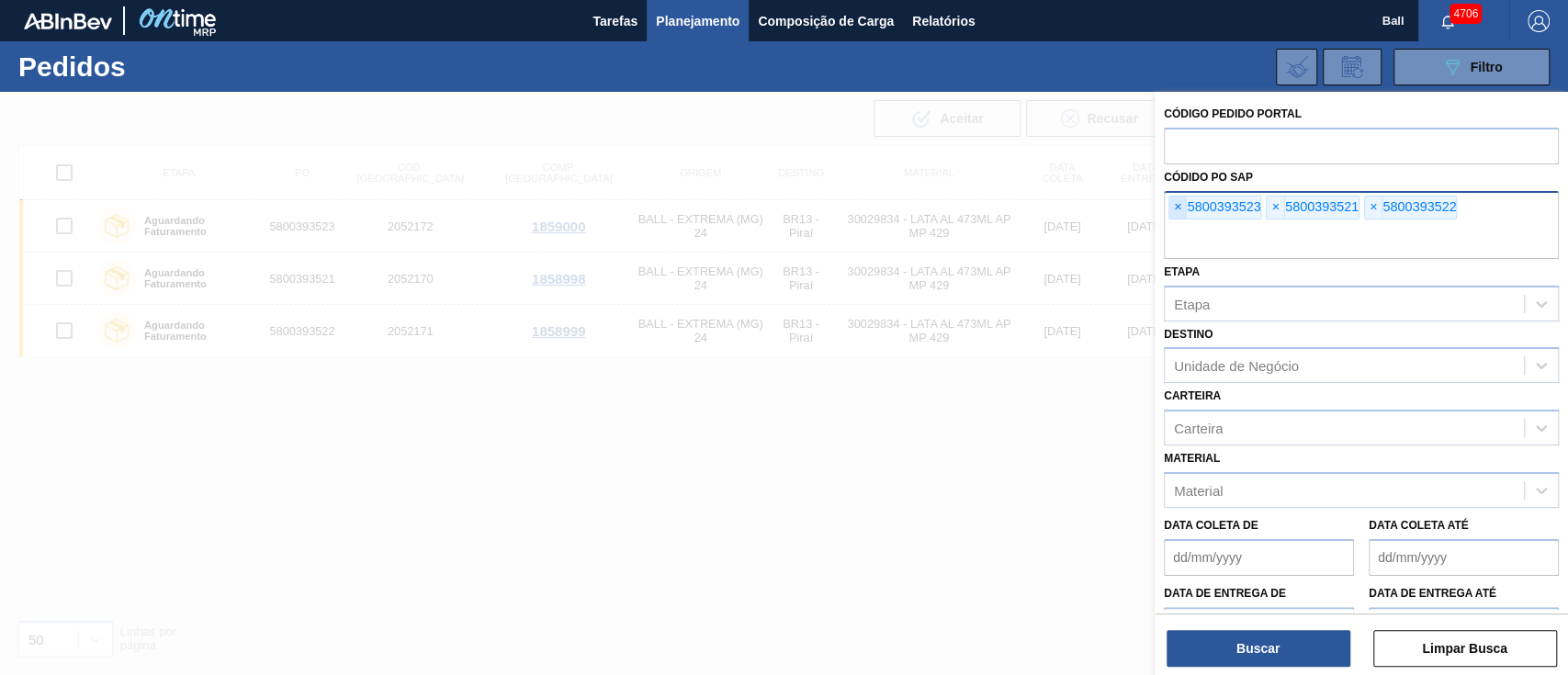
click at [1179, 205] on span "×" at bounding box center [1178, 207] width 18 height 22
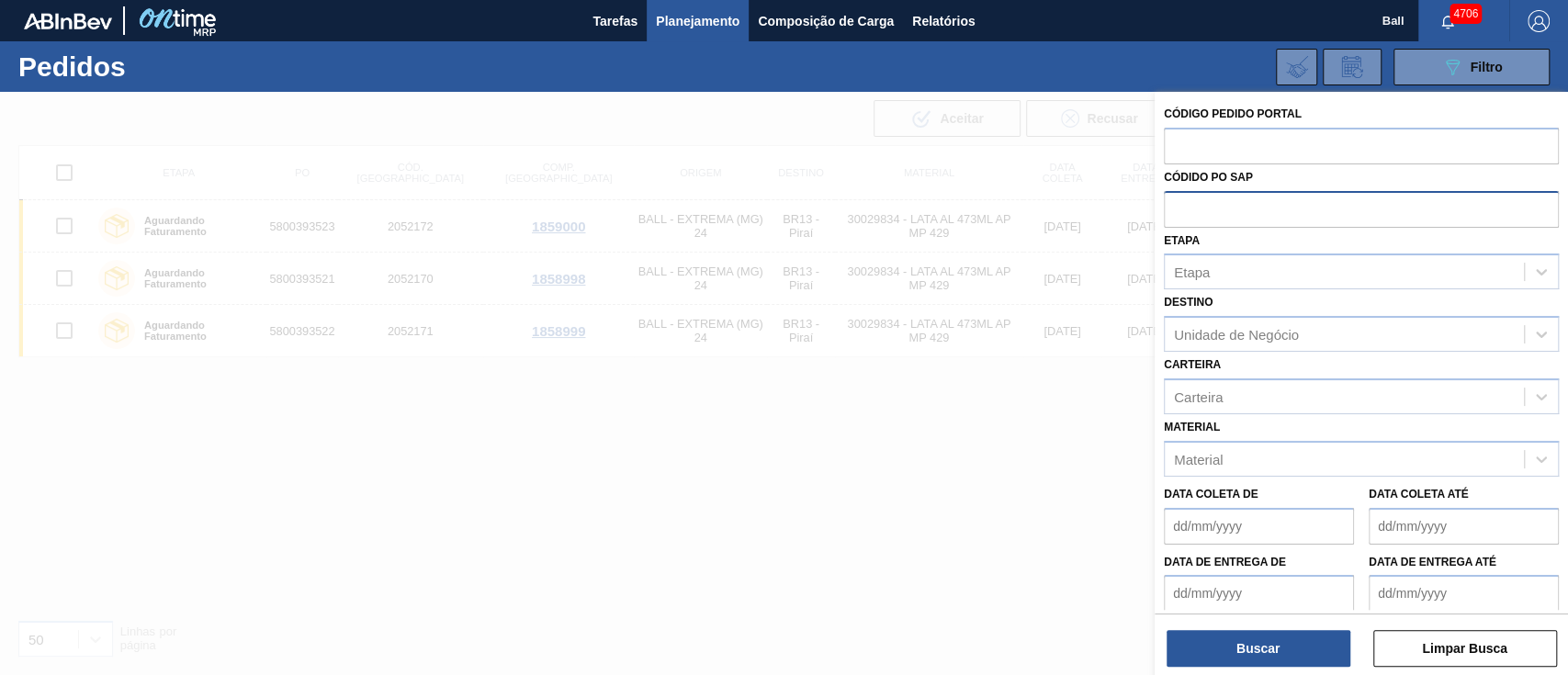
click at [1179, 205] on input "text" at bounding box center [1361, 208] width 395 height 35
paste input "text"
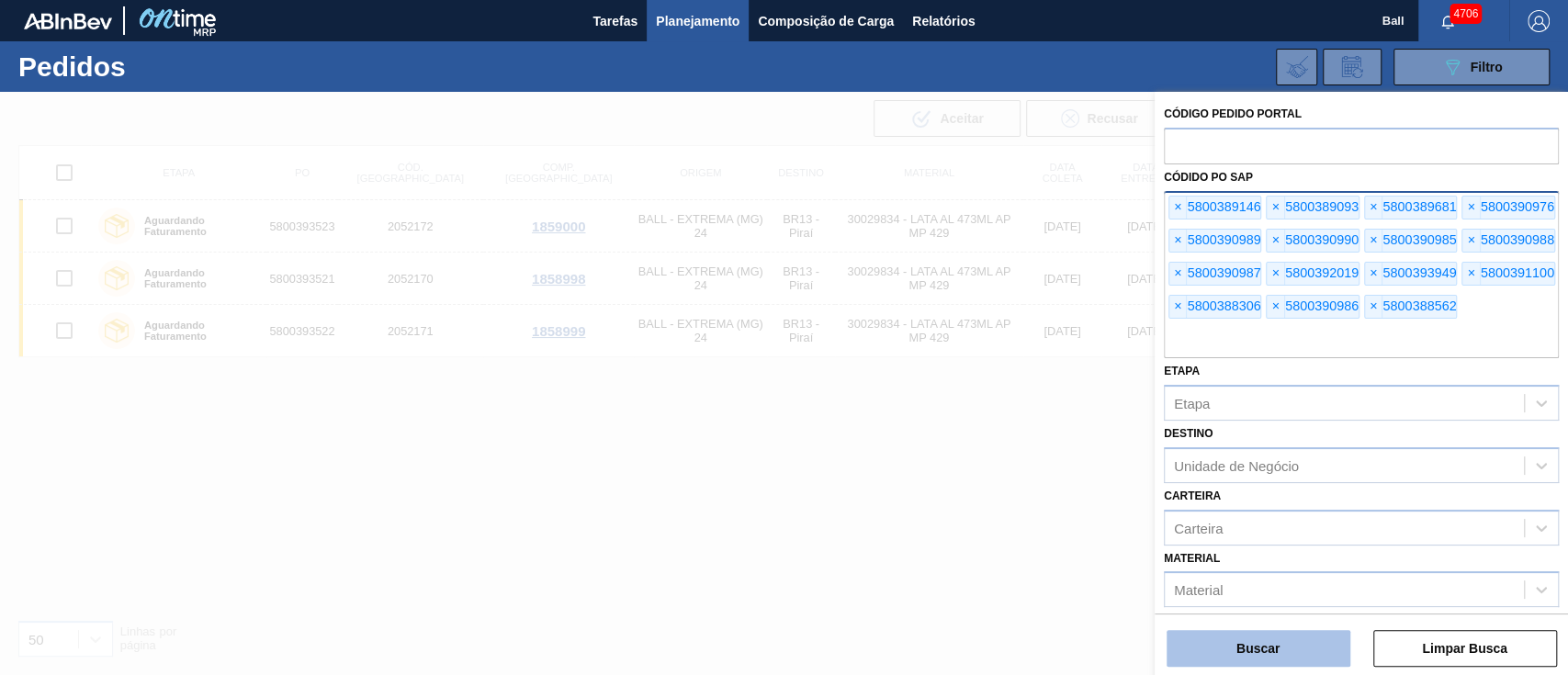
click at [1287, 646] on button "Buscar" at bounding box center [1258, 648] width 184 height 37
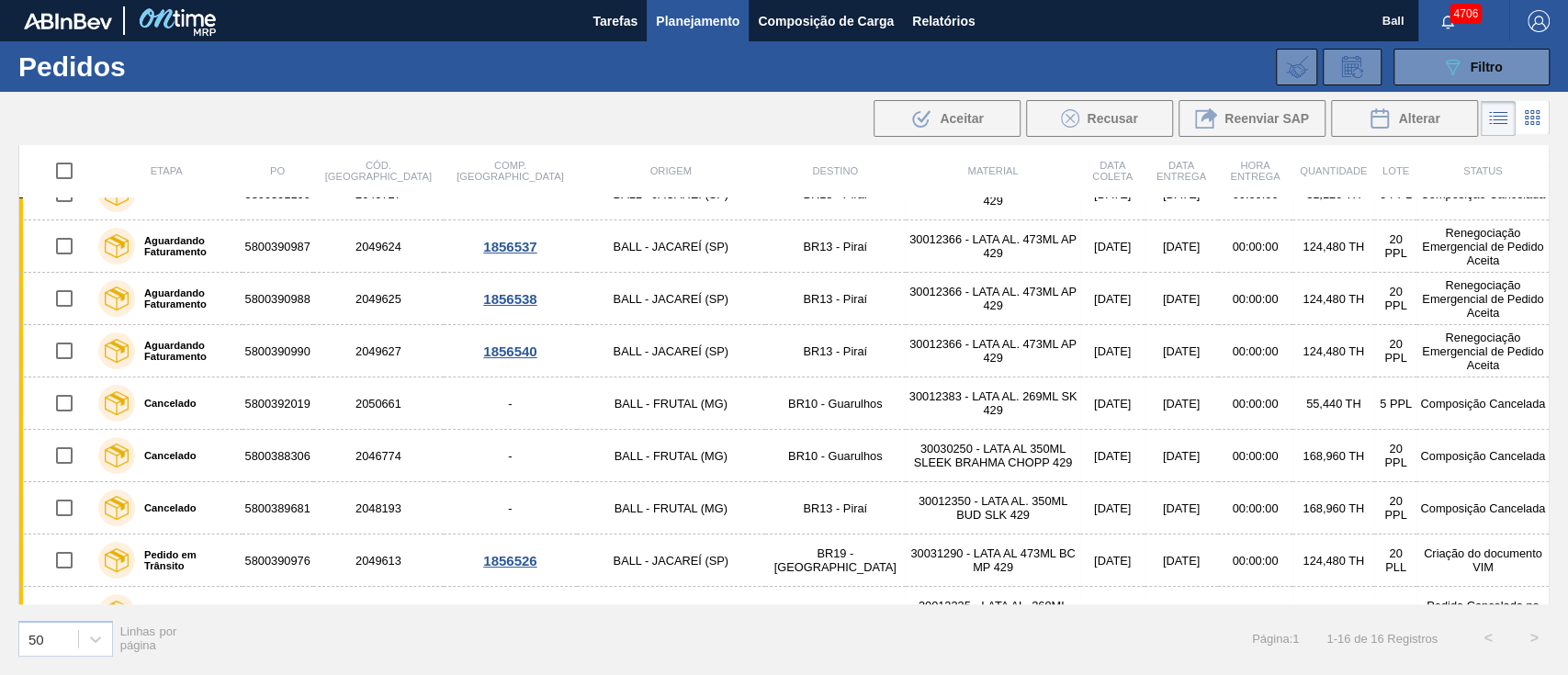
scroll to position [430, 0]
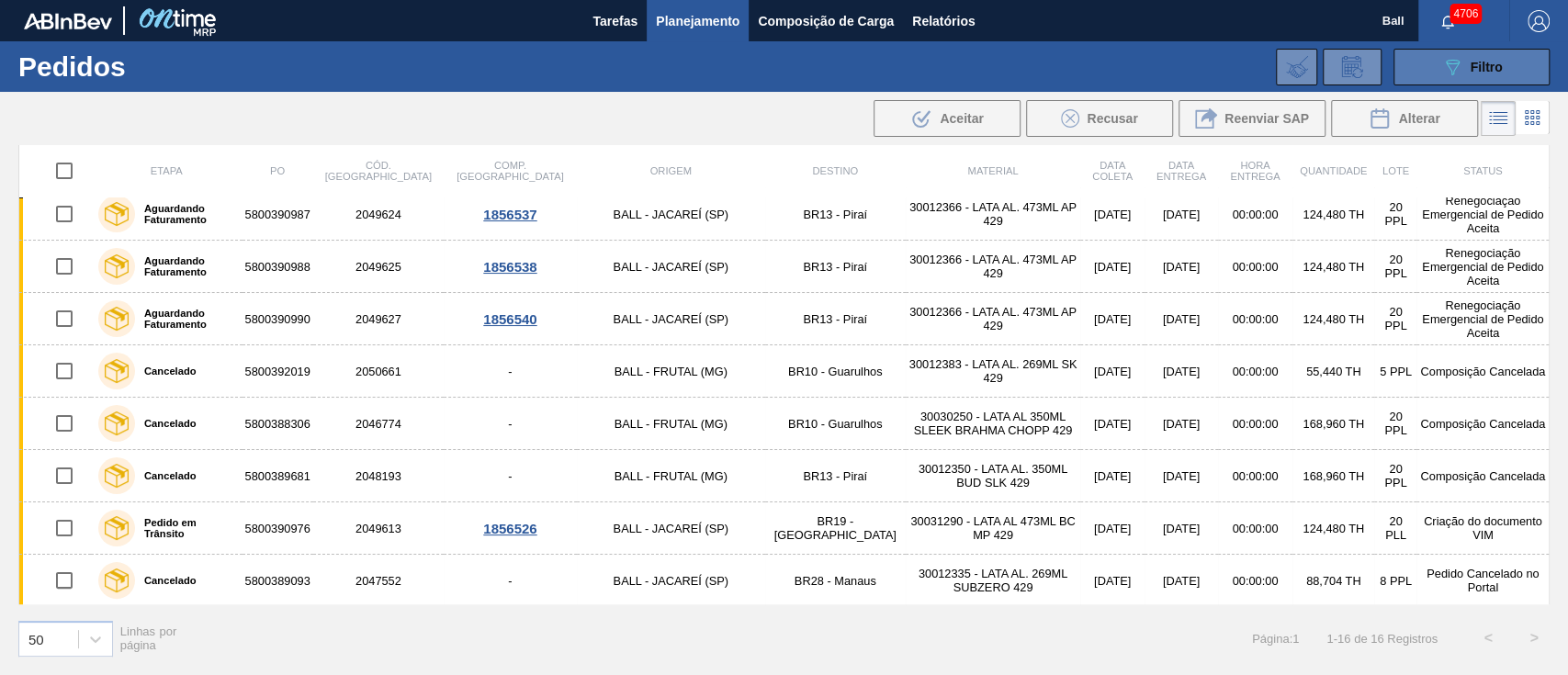
click at [1505, 71] on button "089F7B8B-B2A5-4AFE-B5C0-19BA573D28AC Filtro" at bounding box center [1472, 67] width 156 height 37
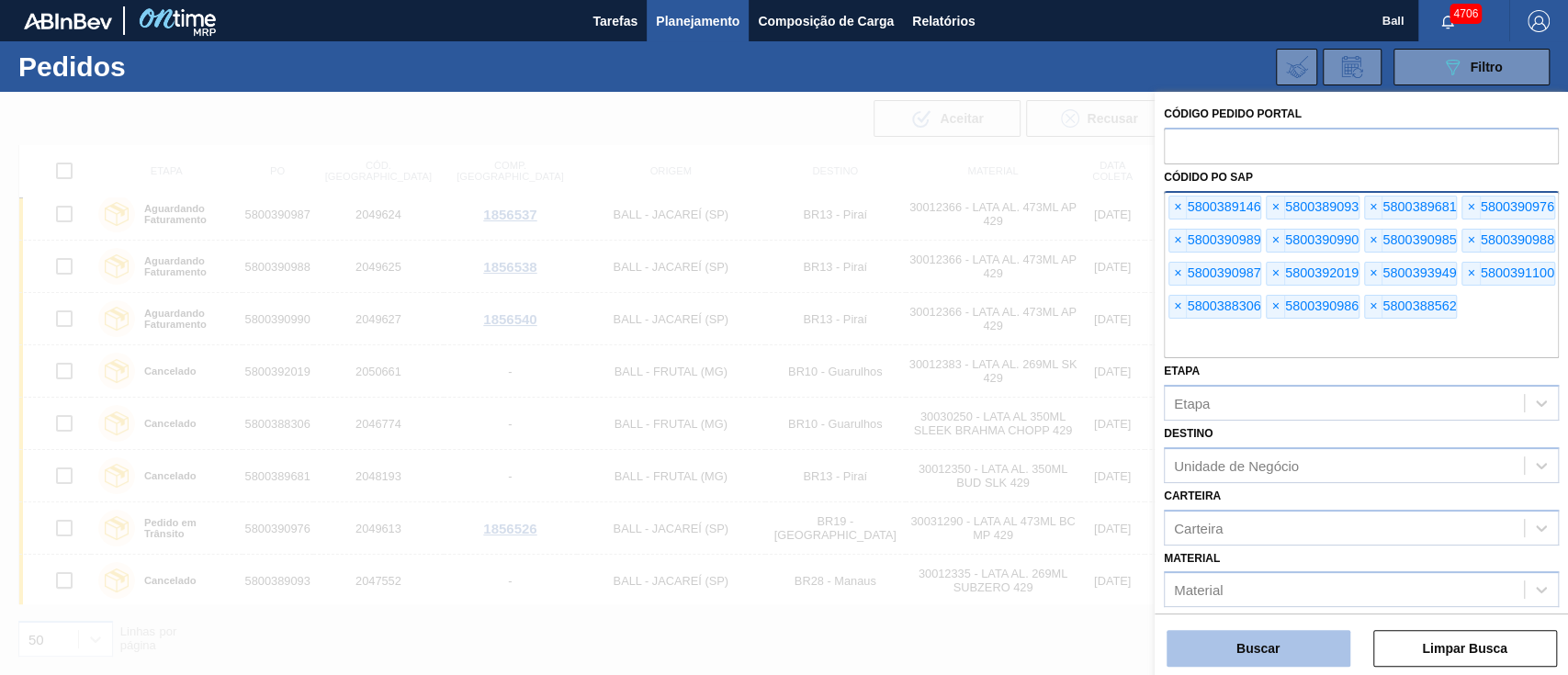
click at [1295, 652] on button "Buscar" at bounding box center [1258, 648] width 184 height 37
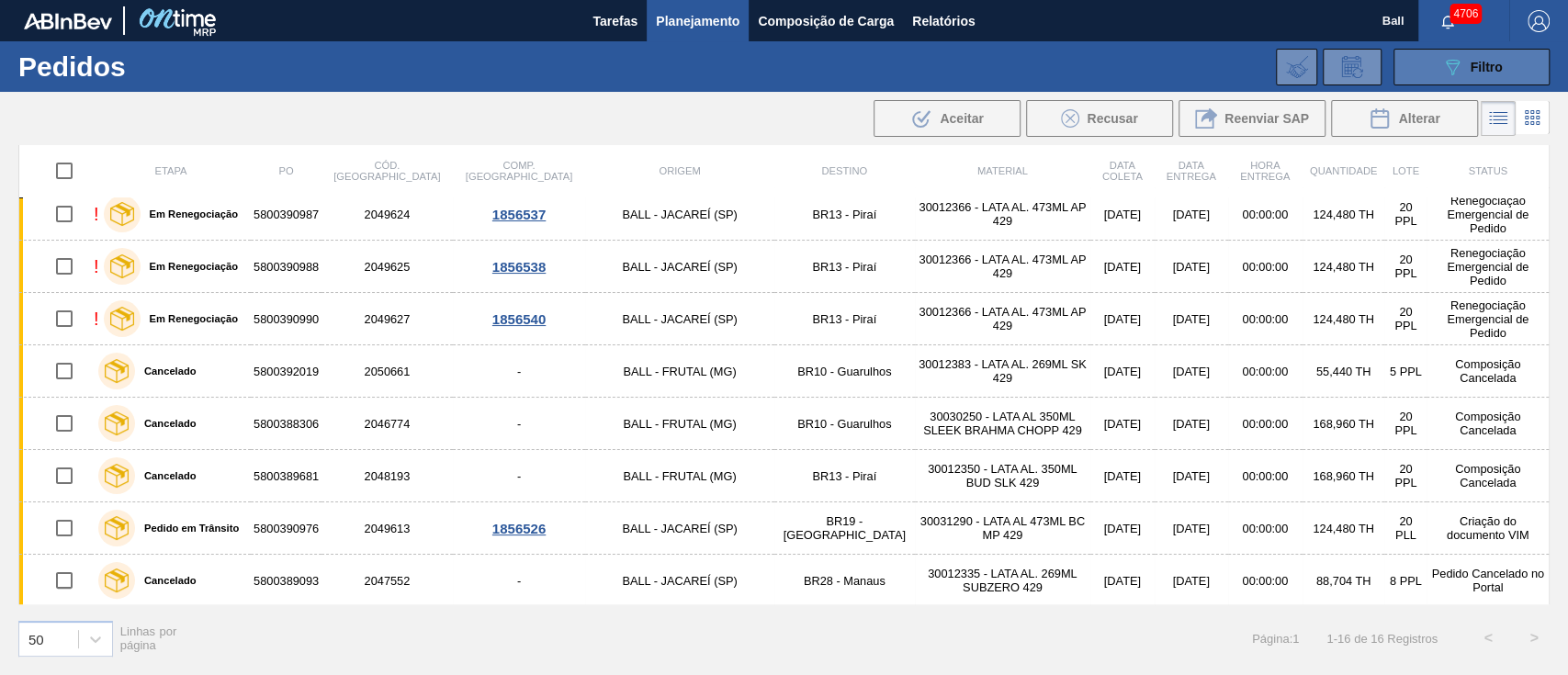
click at [1434, 71] on button "089F7B8B-B2A5-4AFE-B5C0-19BA573D28AC Filtro" at bounding box center [1472, 67] width 156 height 37
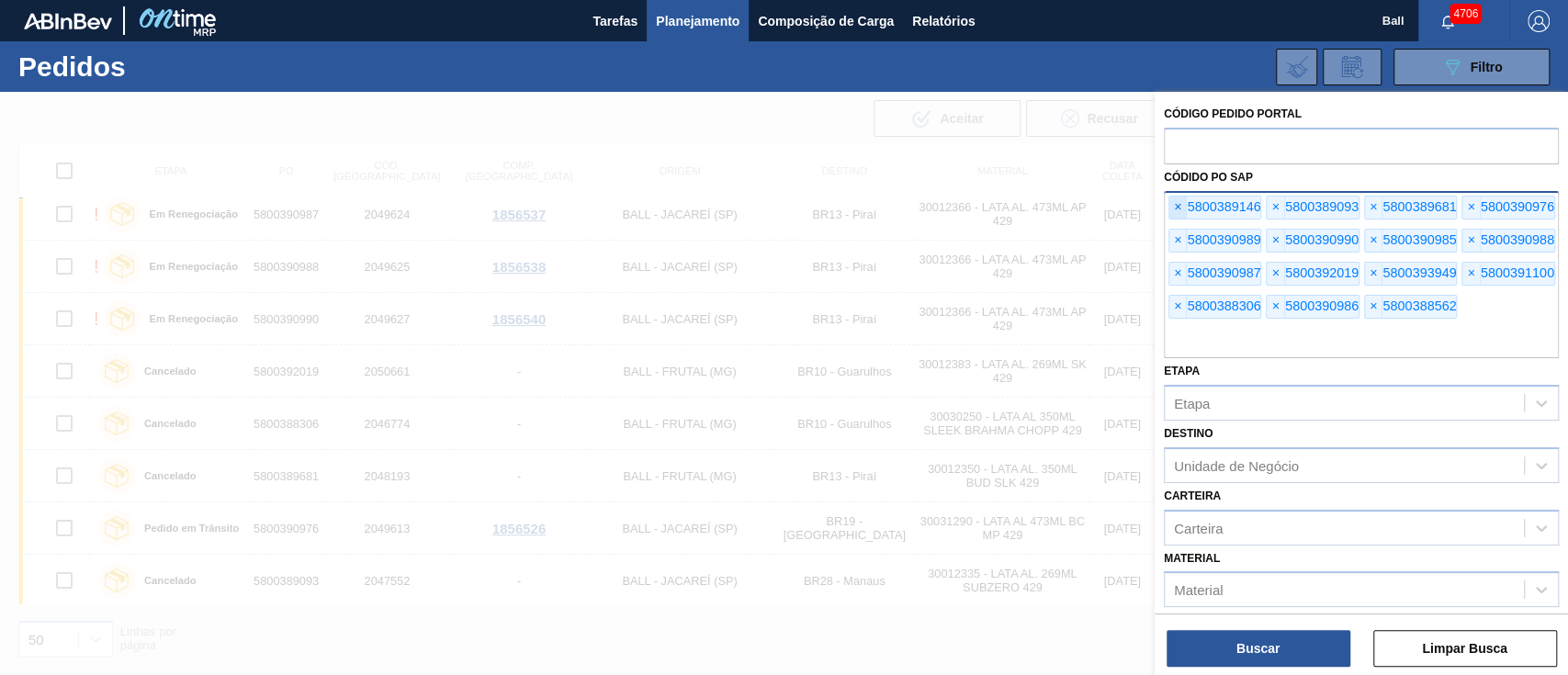
click at [1175, 202] on span "×" at bounding box center [1178, 207] width 18 height 22
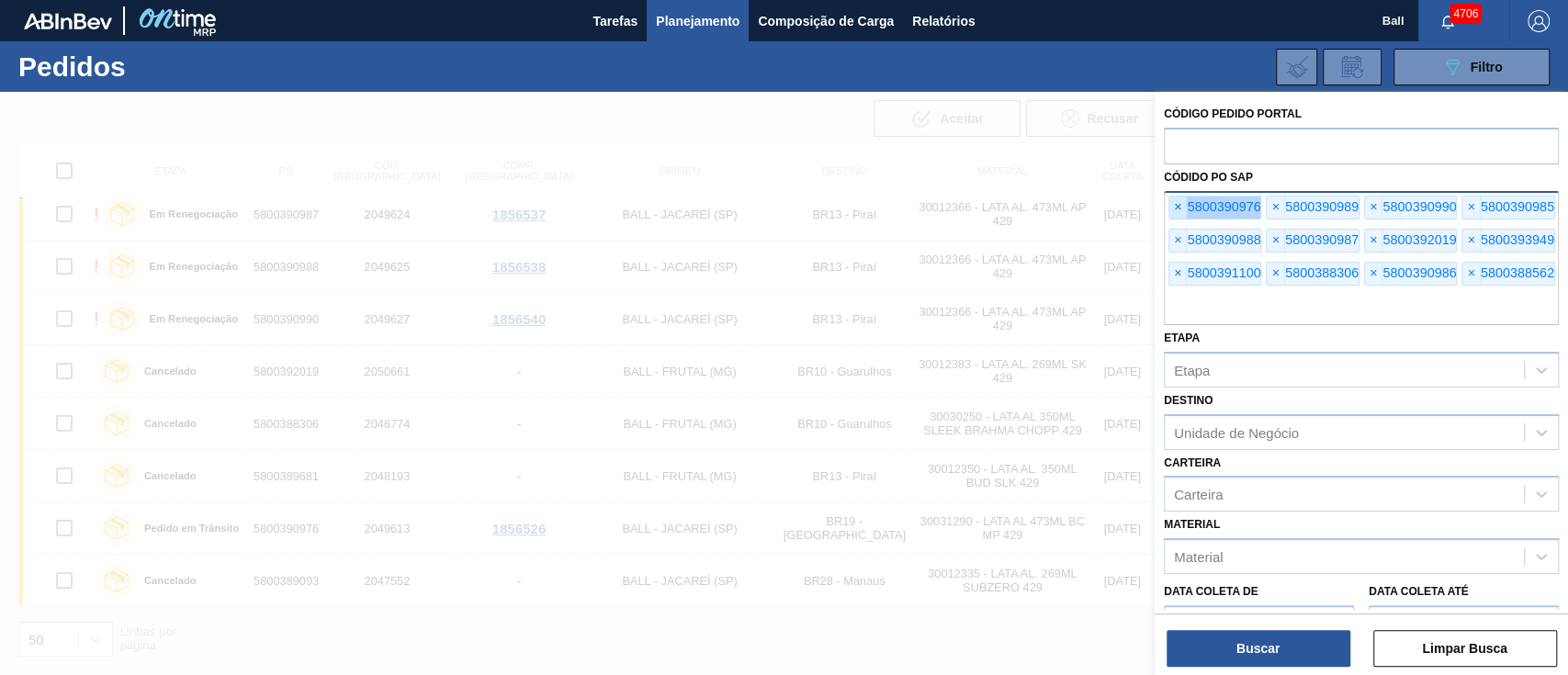
click at [1175, 202] on span "×" at bounding box center [1178, 207] width 18 height 22
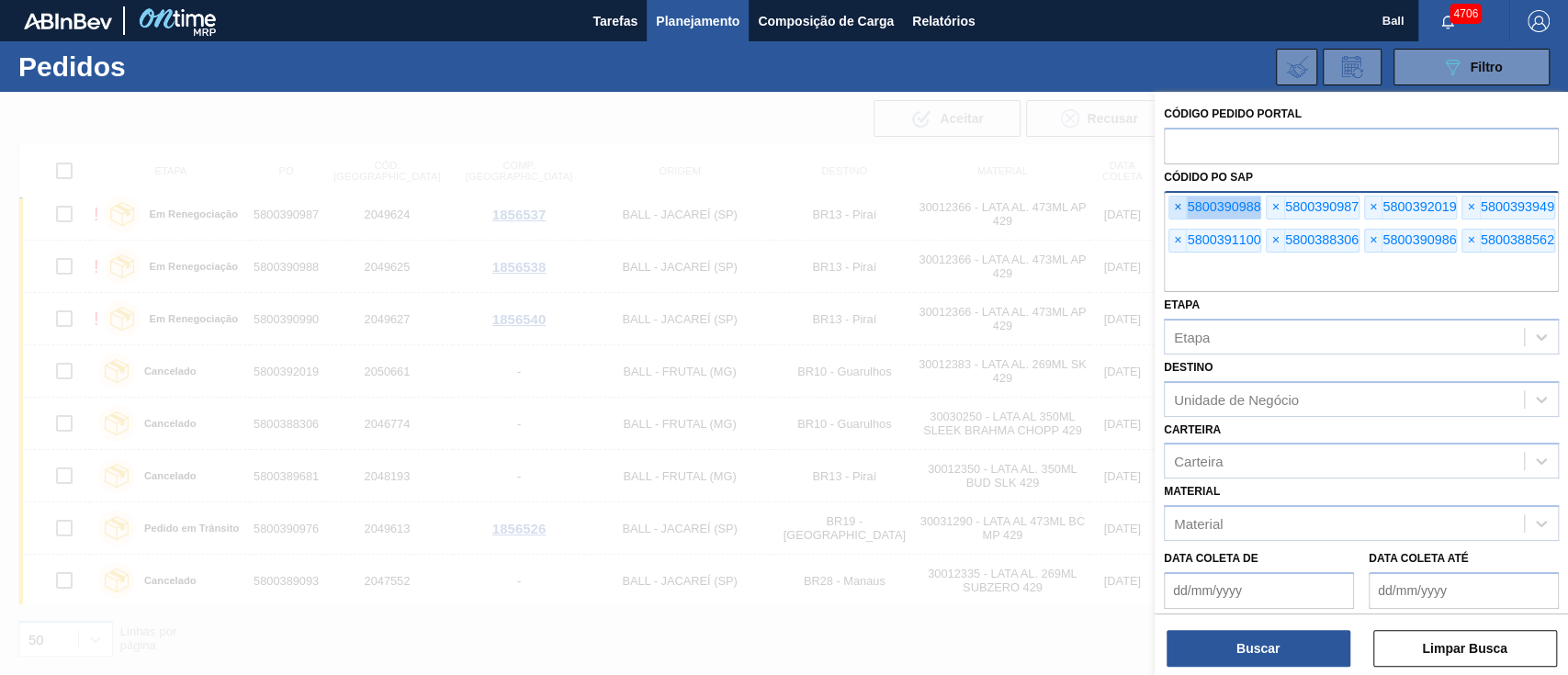
click at [1175, 202] on span "×" at bounding box center [1178, 207] width 18 height 22
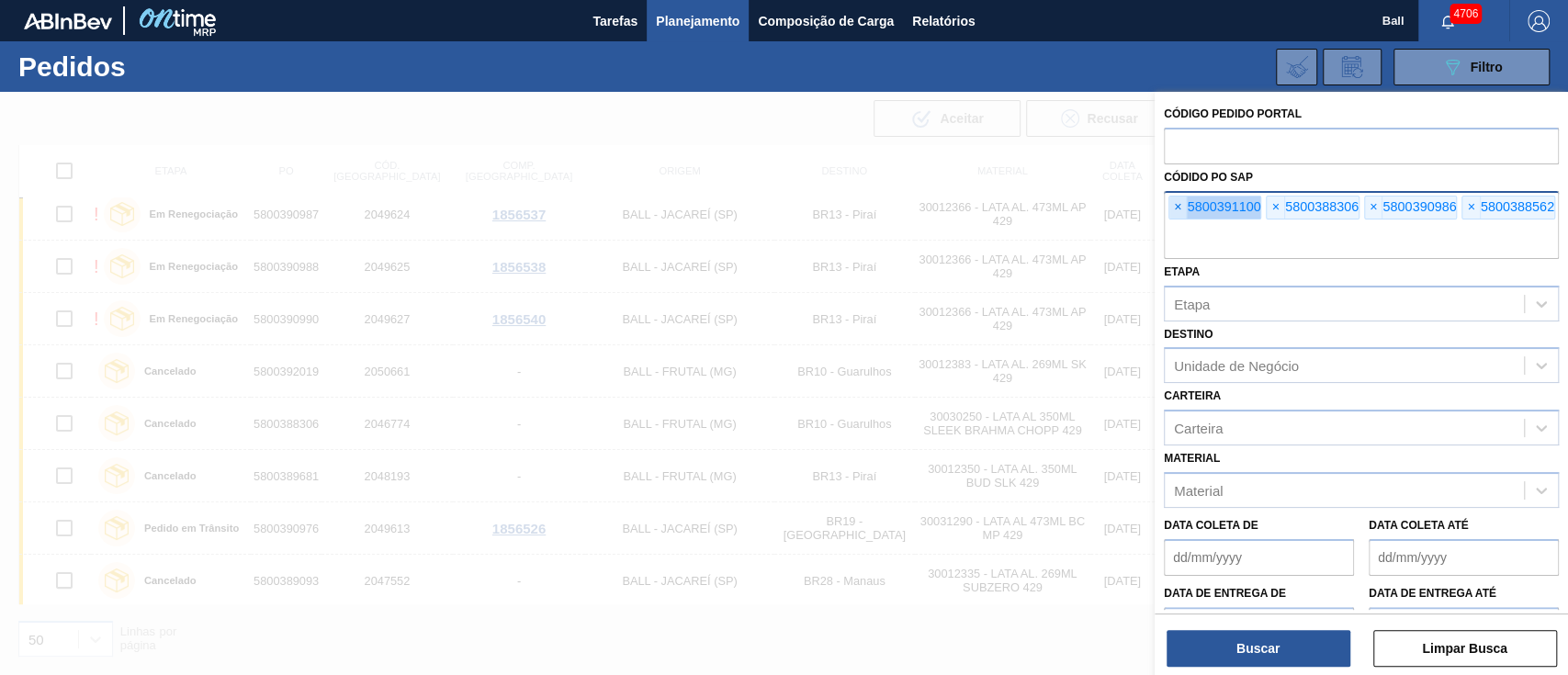
click at [1175, 202] on span "×" at bounding box center [1178, 207] width 18 height 22
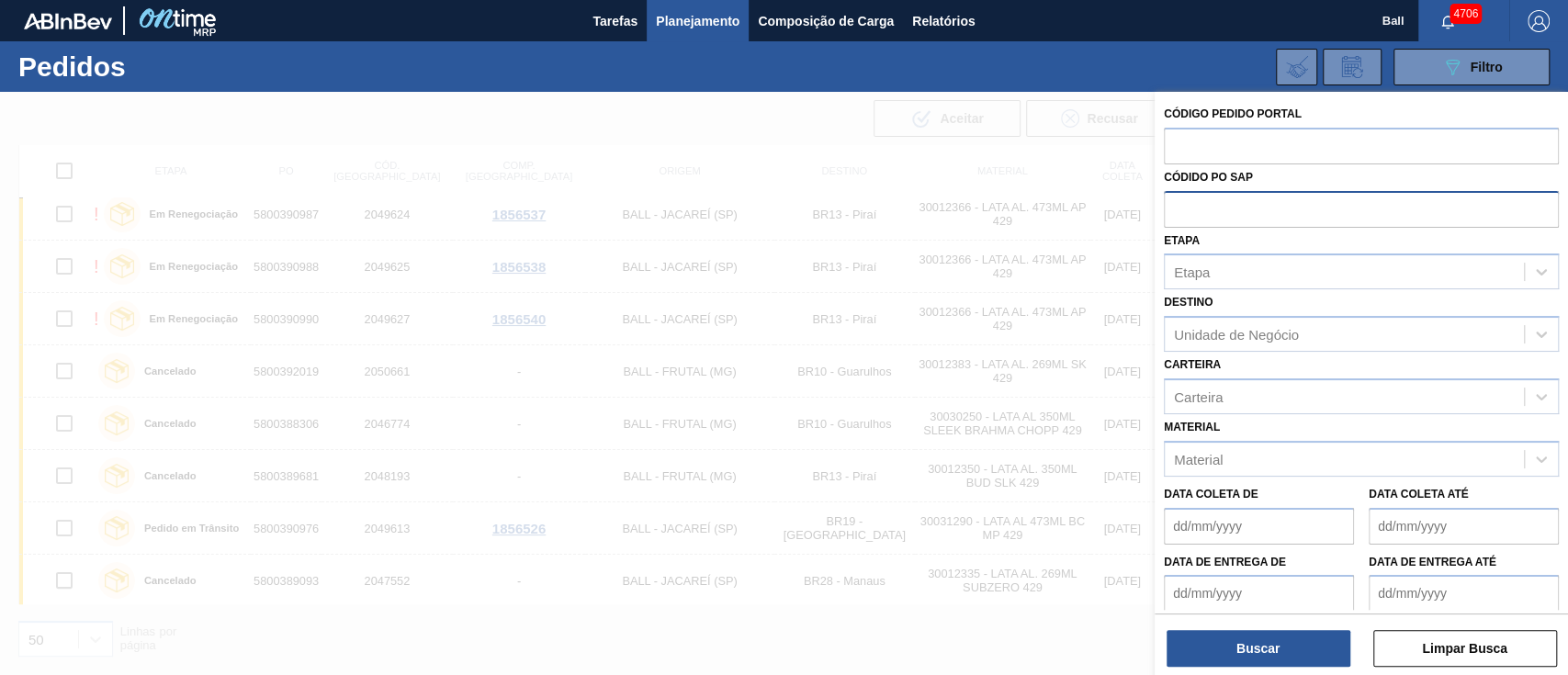
click at [1175, 202] on input "text" at bounding box center [1361, 208] width 395 height 35
paste input "text"
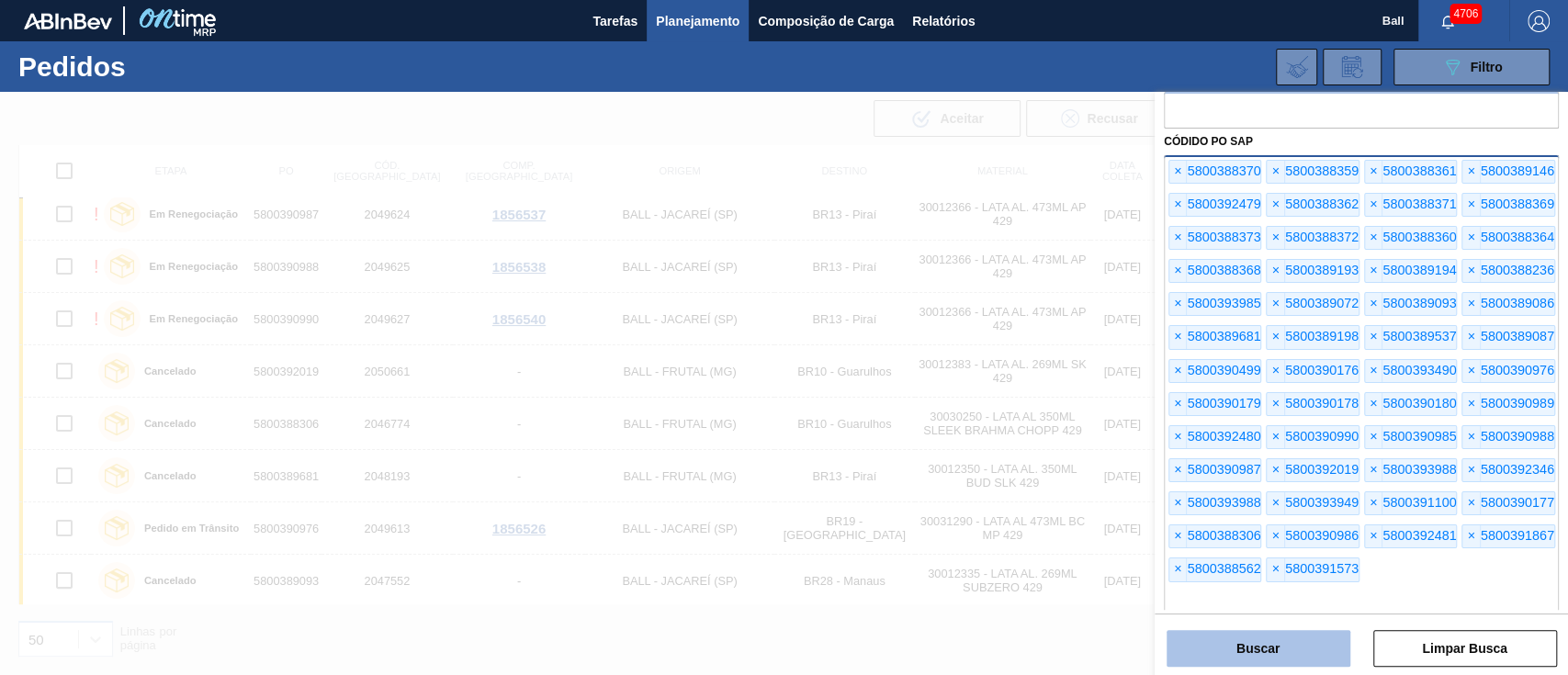
click at [1258, 634] on button "Buscar" at bounding box center [1258, 648] width 184 height 37
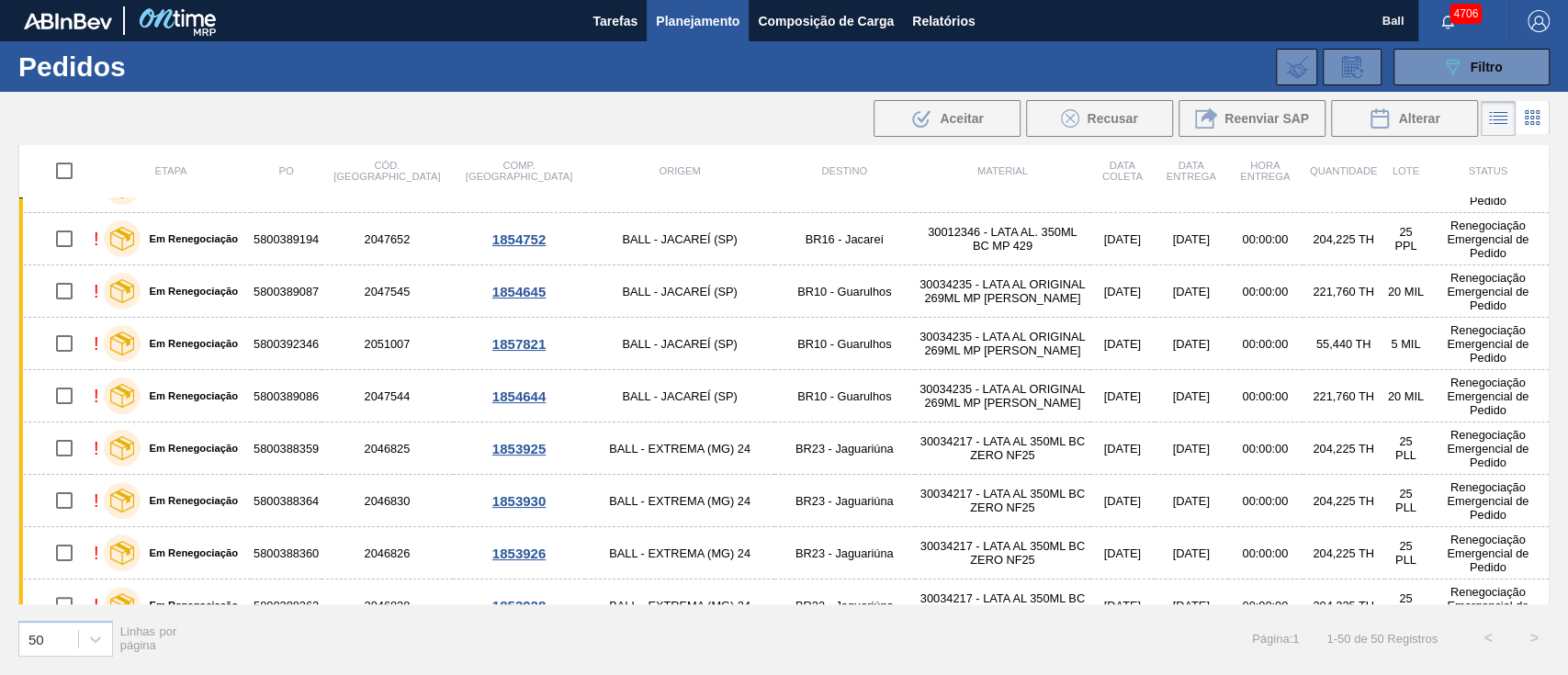
scroll to position [0, 0]
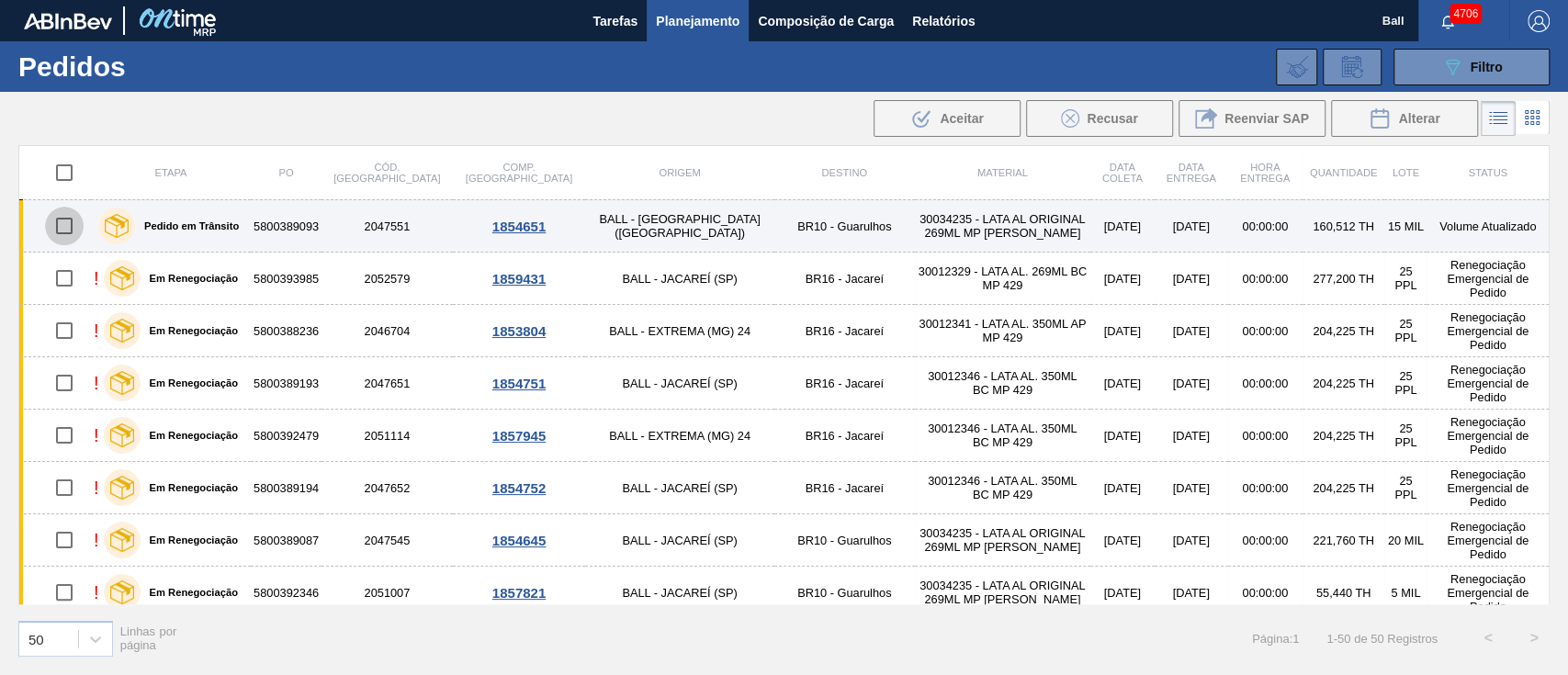
click at [67, 228] on input "checkbox" at bounding box center [64, 225] width 39 height 39
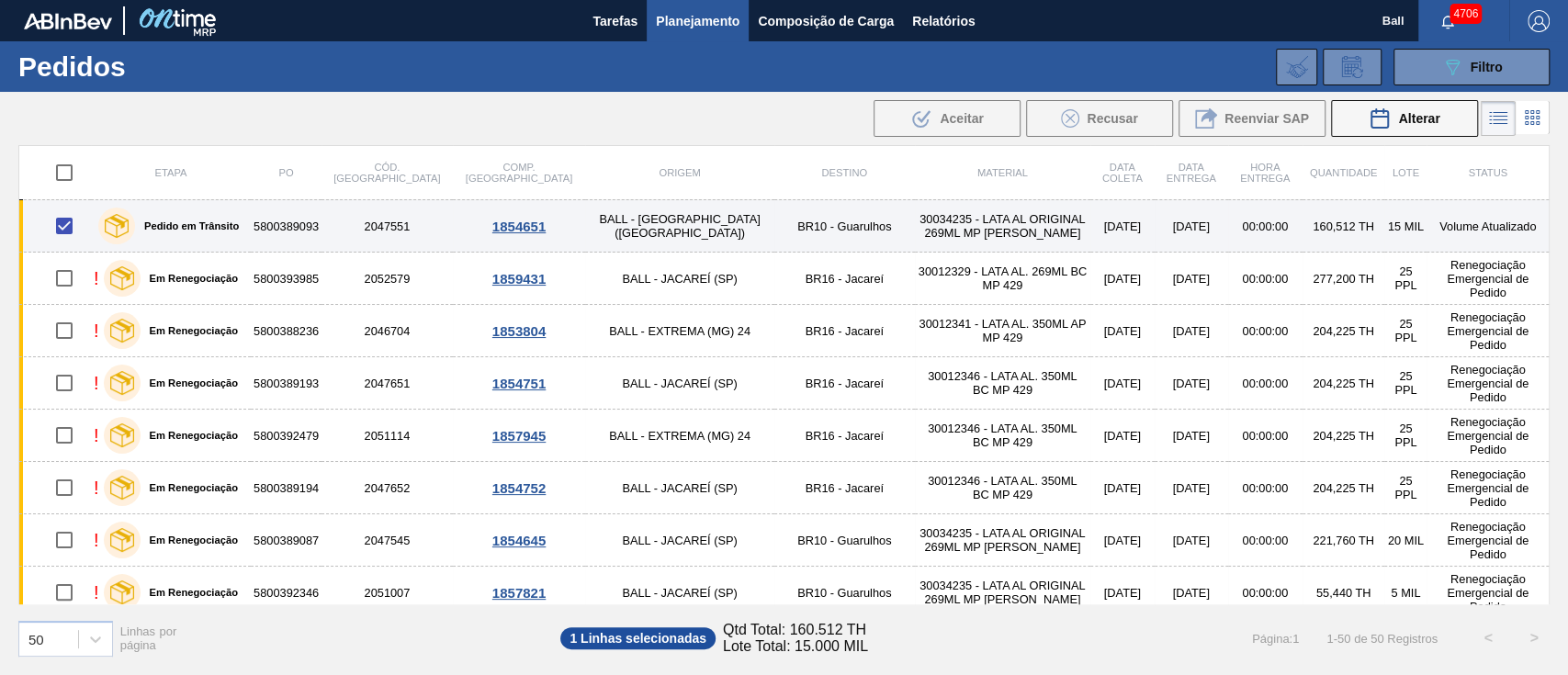
click at [321, 233] on td "5800389093" at bounding box center [285, 227] width 71 height 53
click at [59, 228] on input "checkbox" at bounding box center [64, 225] width 39 height 39
checkbox input "false"
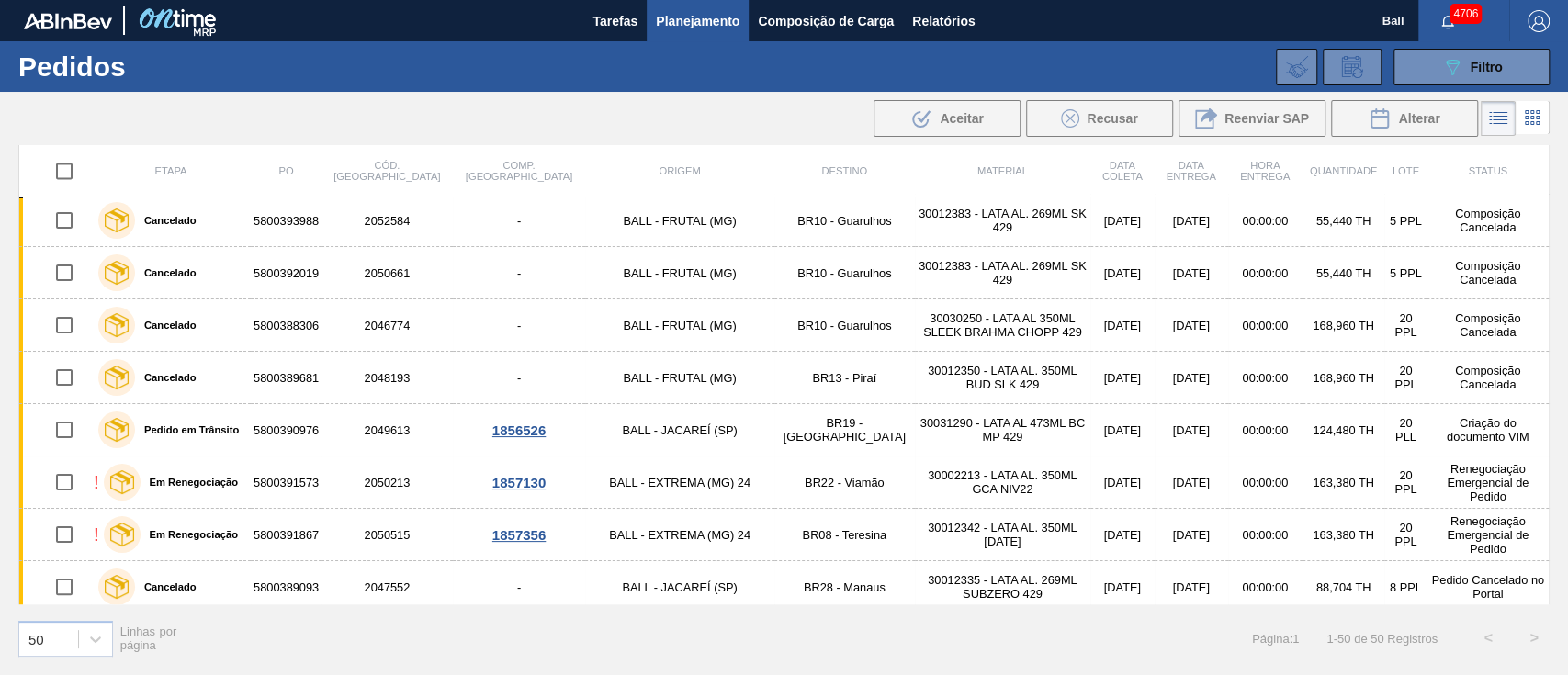
scroll to position [2207, 0]
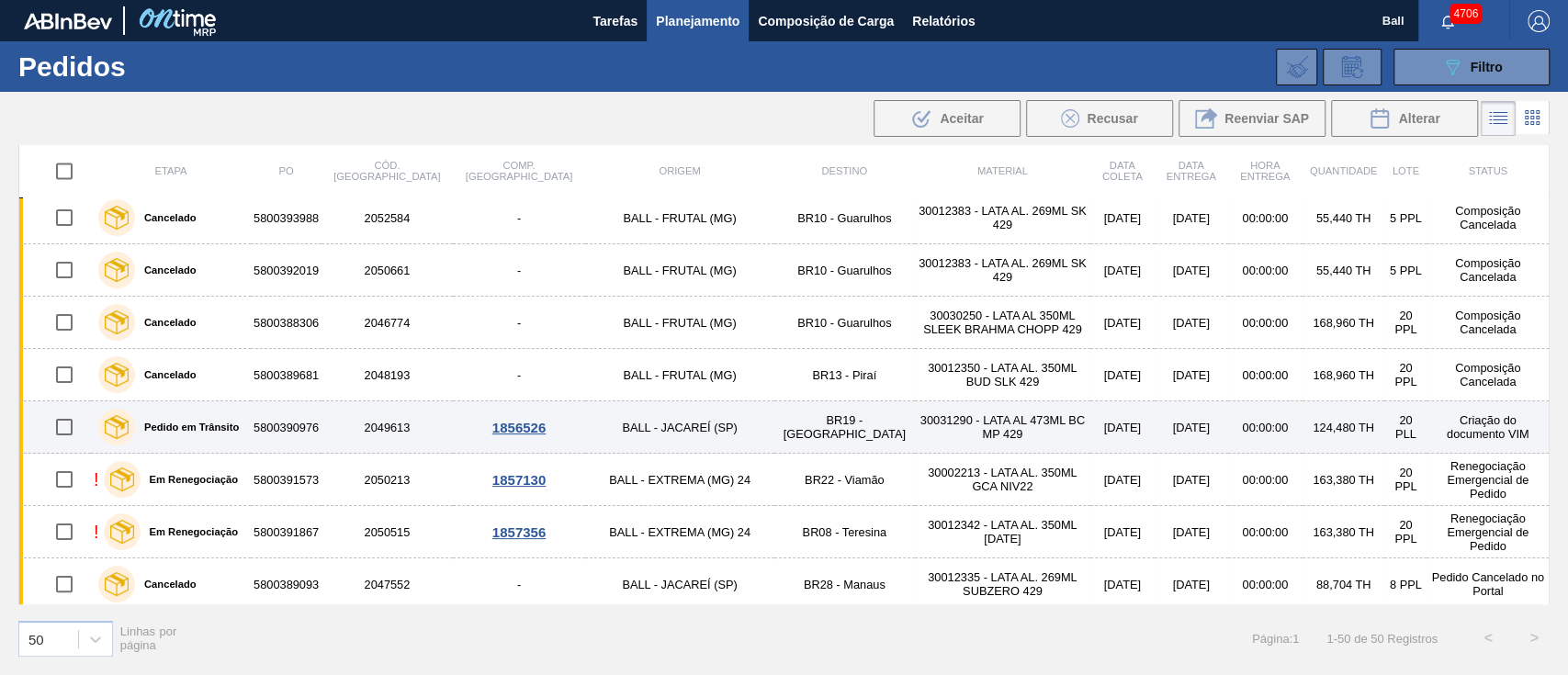
click at [224, 426] on label "Pedido em Trânsito" at bounding box center [186, 427] width 104 height 11
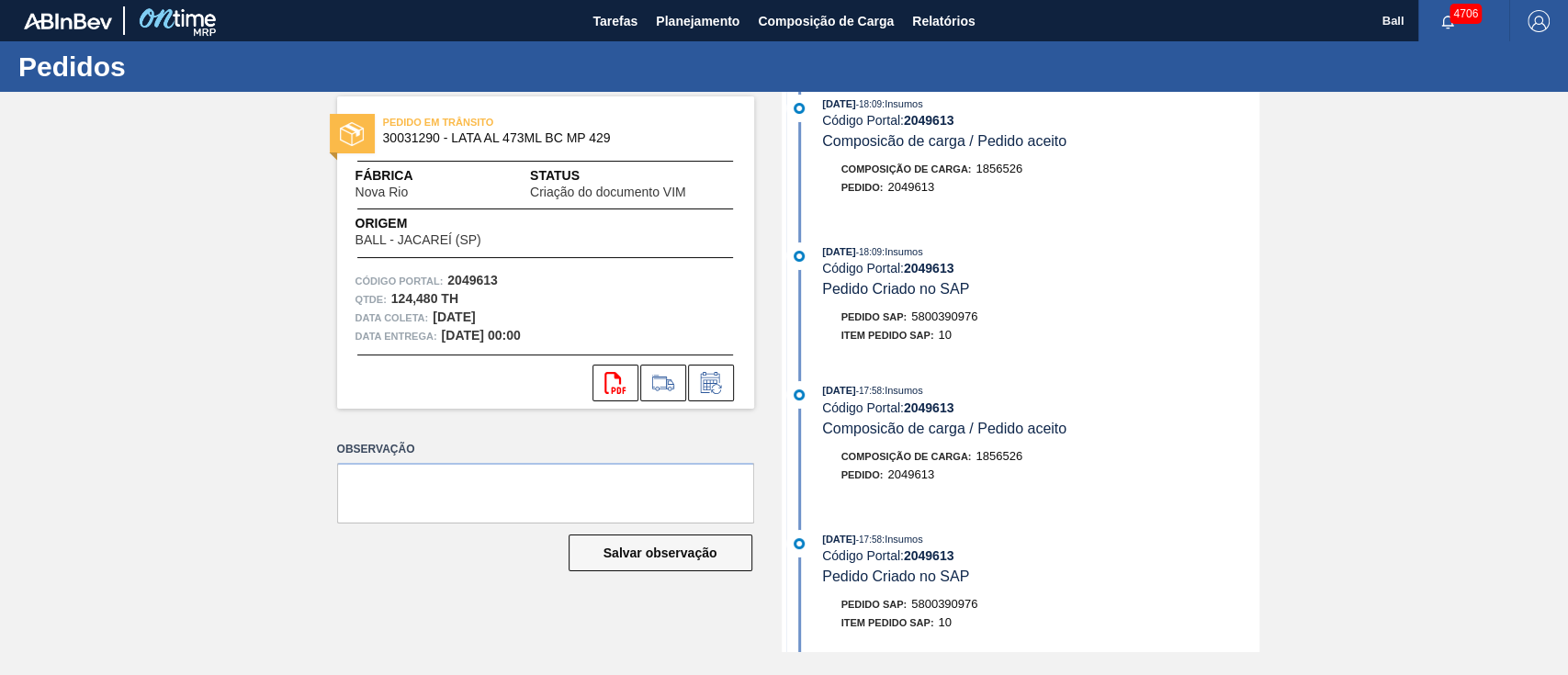
scroll to position [612, 0]
drag, startPoint x: 989, startPoint y: 323, endPoint x: 917, endPoint y: 322, distance: 72.0
click at [917, 322] on div "Pedido SAP: 5800390976" at bounding box center [1041, 313] width 436 height 19
click at [1099, 322] on div "Pedido SAP: 5800390976" at bounding box center [1041, 313] width 436 height 19
drag, startPoint x: 986, startPoint y: 326, endPoint x: 915, endPoint y: 326, distance: 71.0
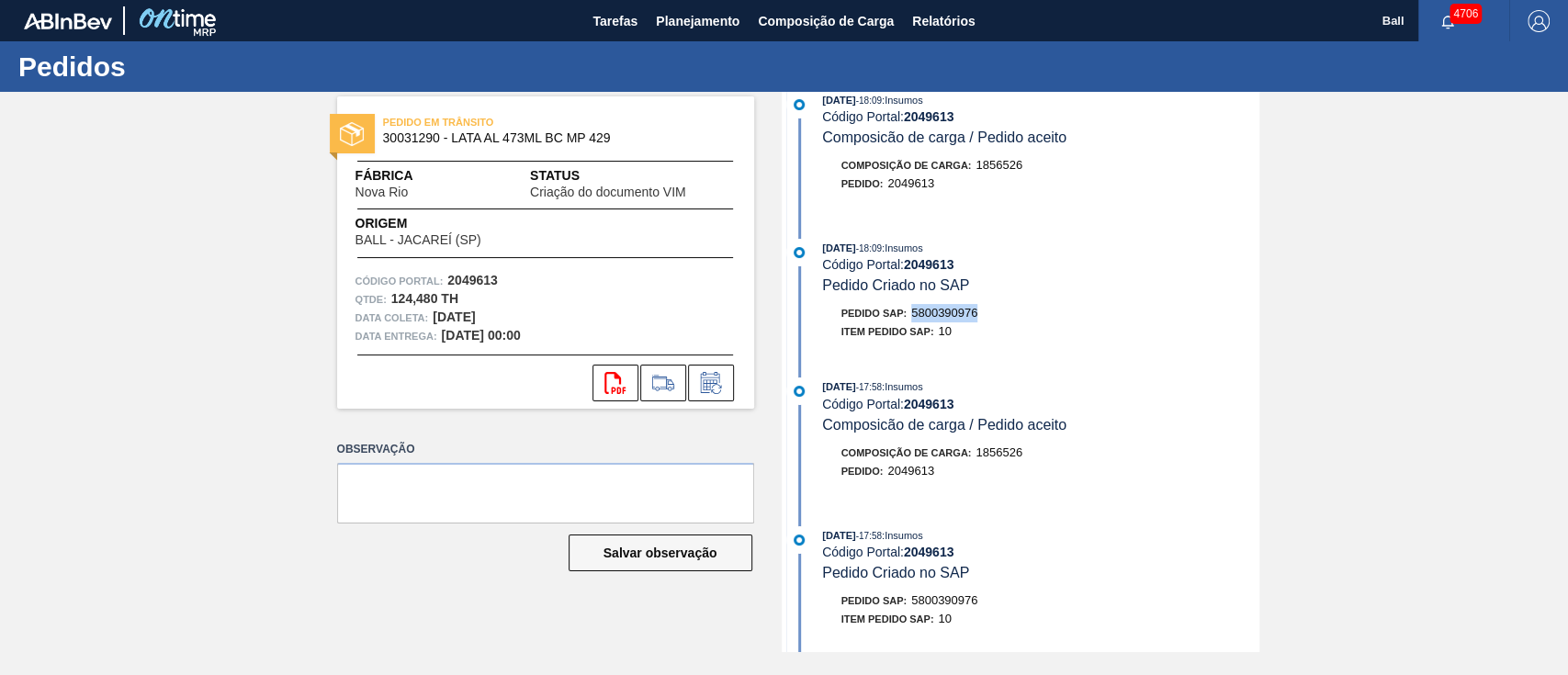
click at [915, 322] on div "Pedido SAP: 5800390976" at bounding box center [1041, 313] width 436 height 19
copy span "5800390976"
click at [530, 570] on div "Salvar observação" at bounding box center [545, 553] width 417 height 40
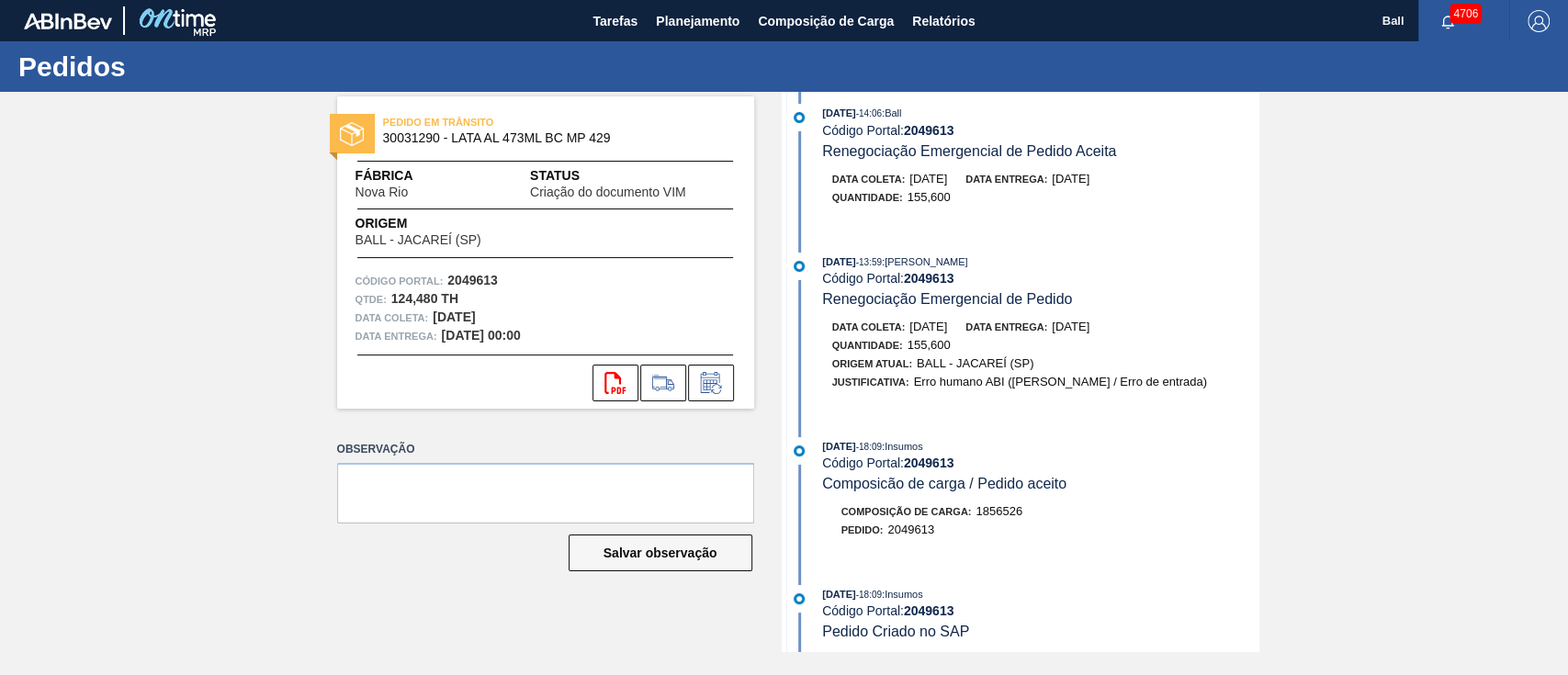
scroll to position [0, 0]
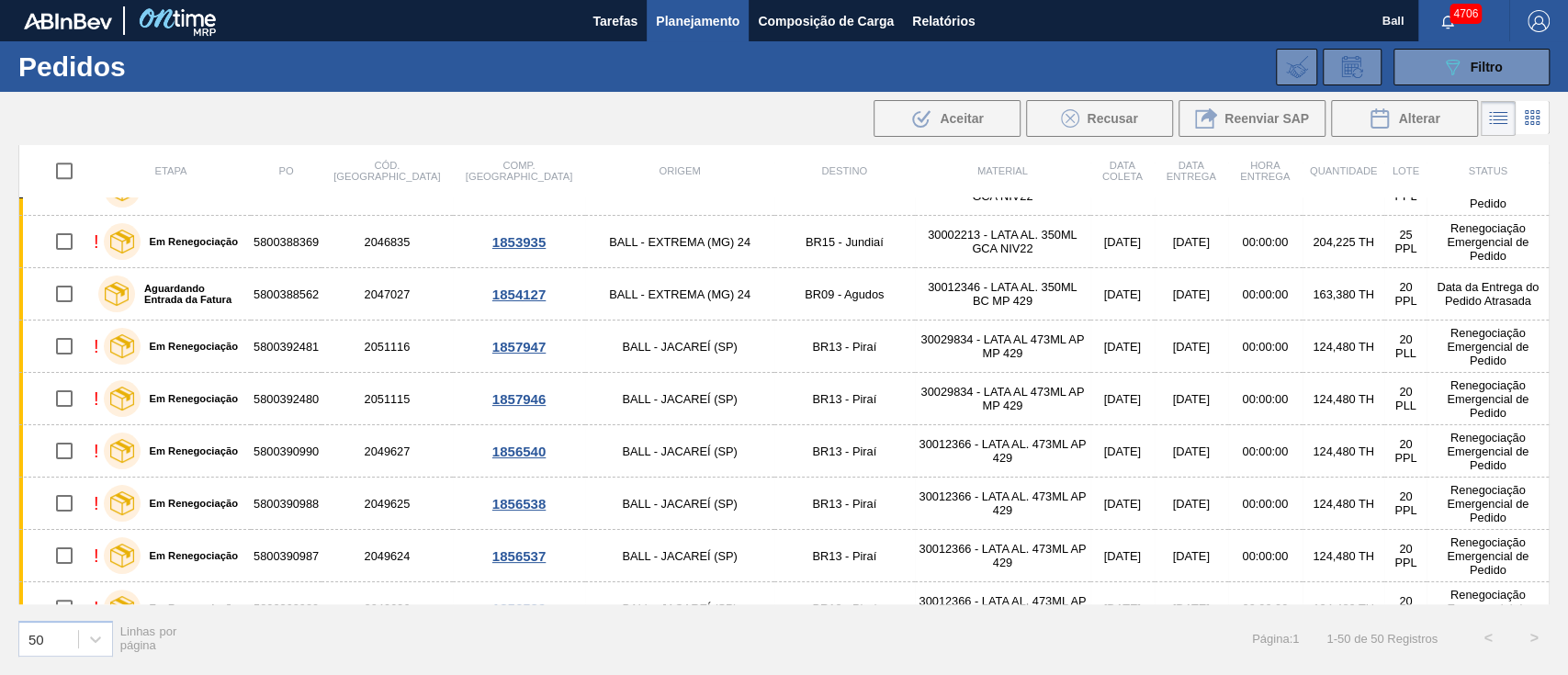
scroll to position [857, 0]
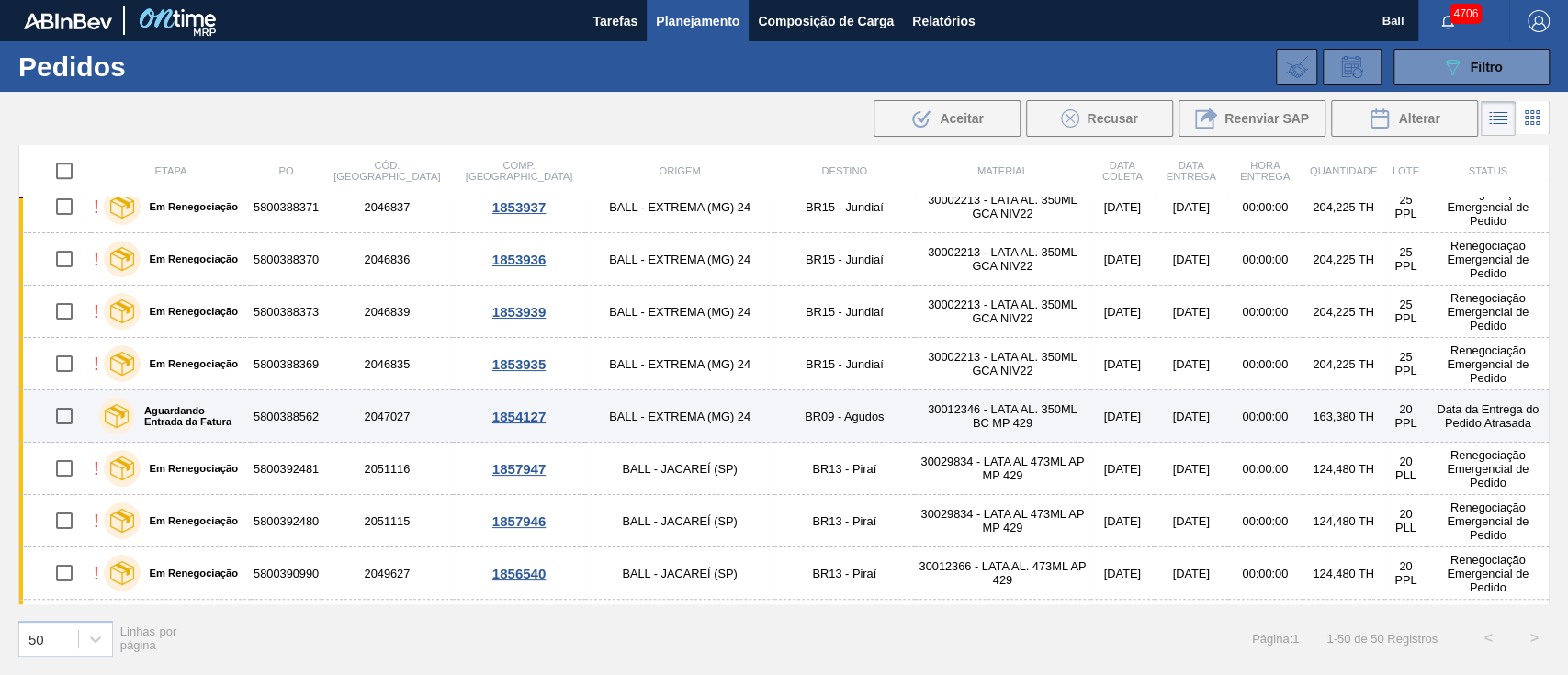
click at [243, 413] on label "Aguardando Entrada da Fatura" at bounding box center [188, 415] width 108 height 22
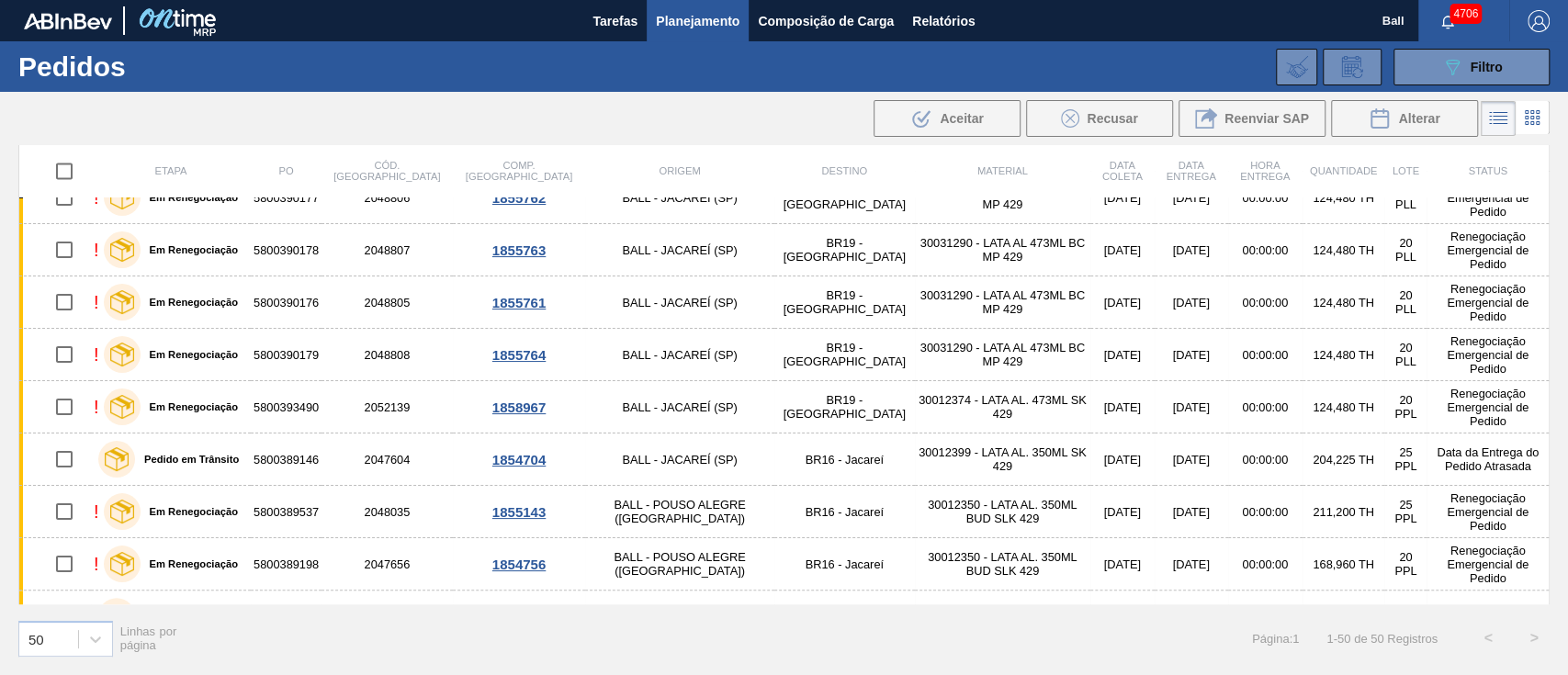
scroll to position [1718, 0]
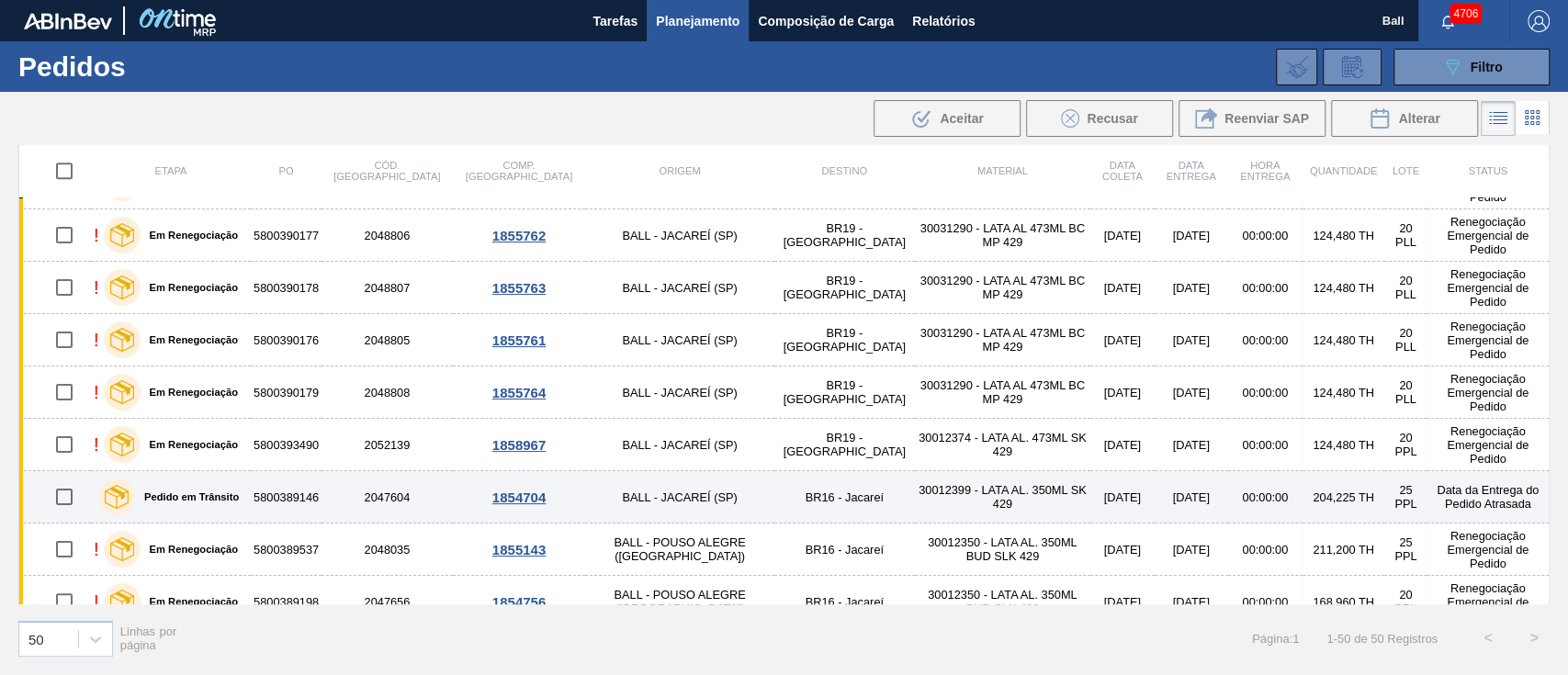
click at [246, 486] on div "Pedido em Trânsito" at bounding box center [170, 496] width 154 height 46
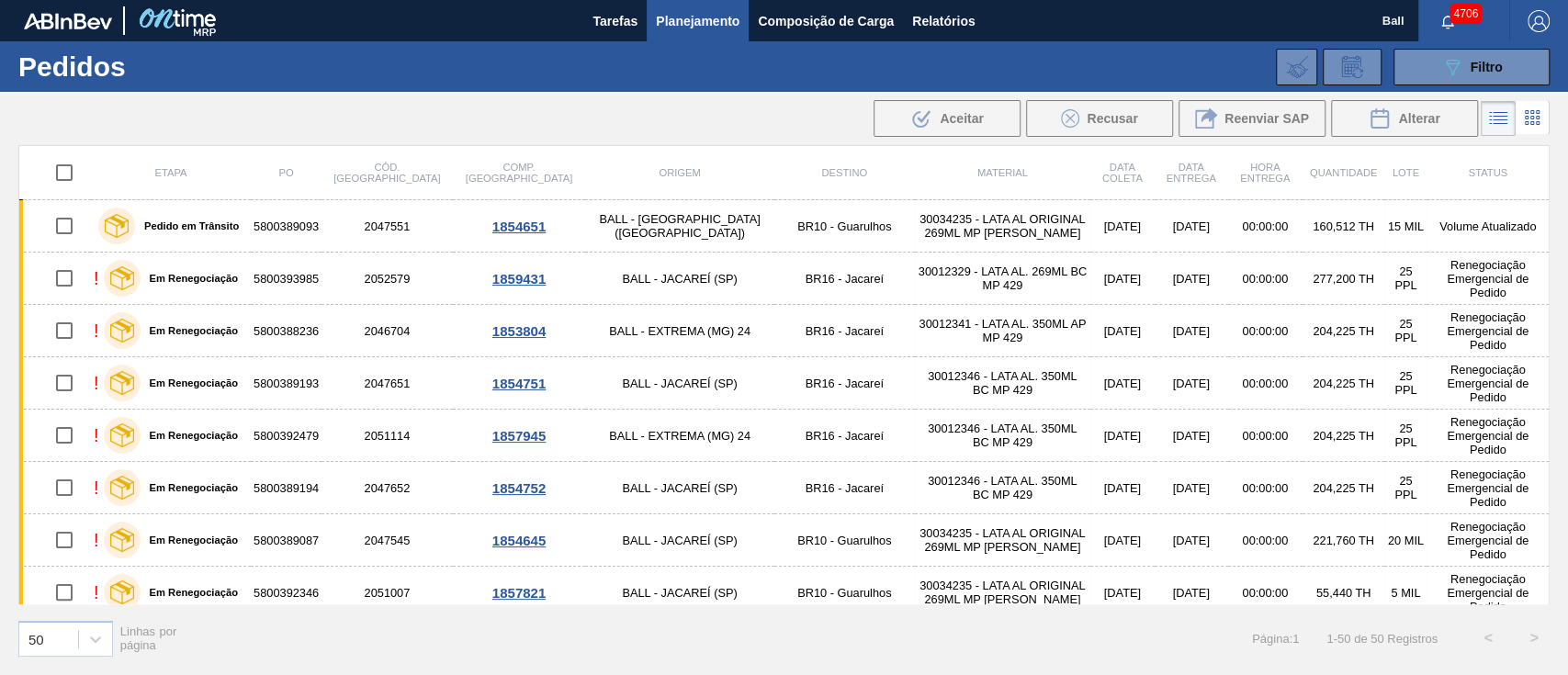
scroll to position [0, 0]
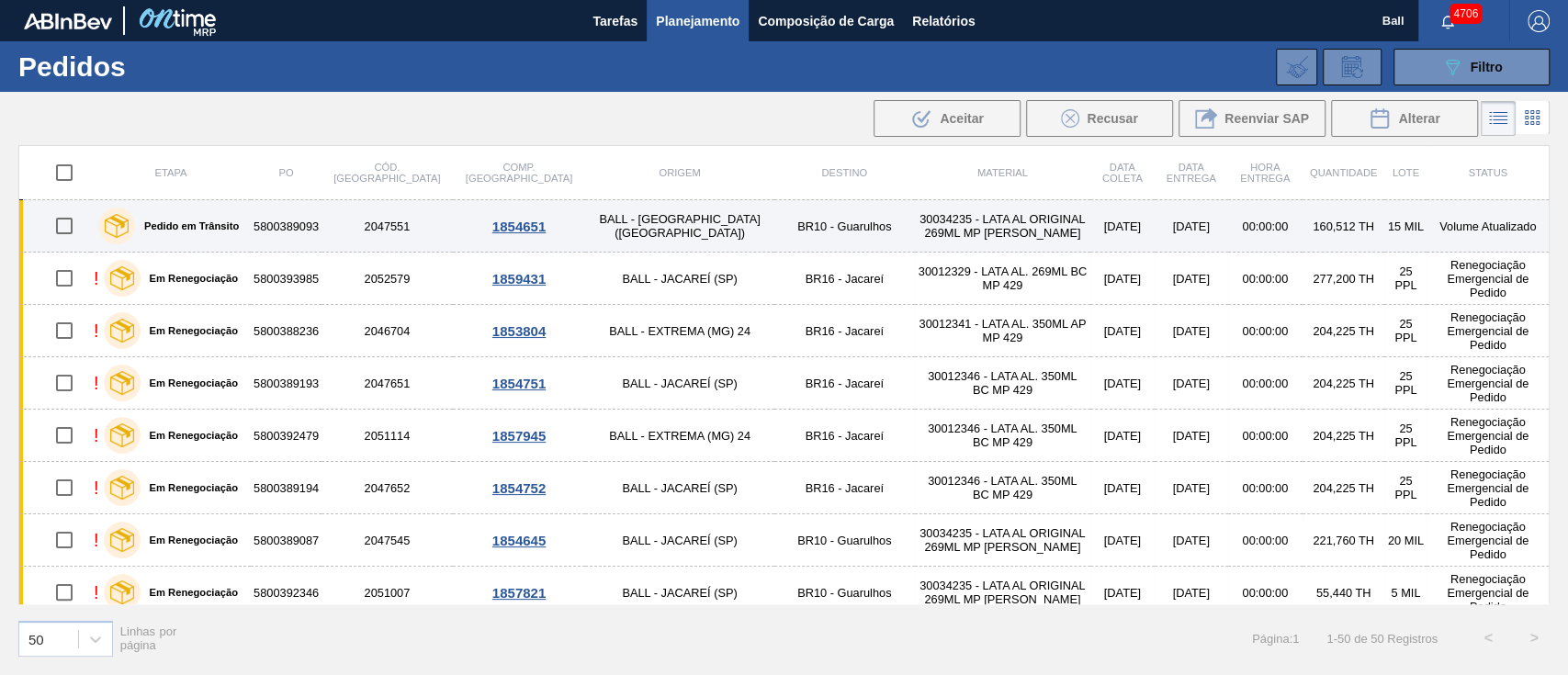
click at [319, 217] on td "5800389093" at bounding box center [285, 227] width 71 height 53
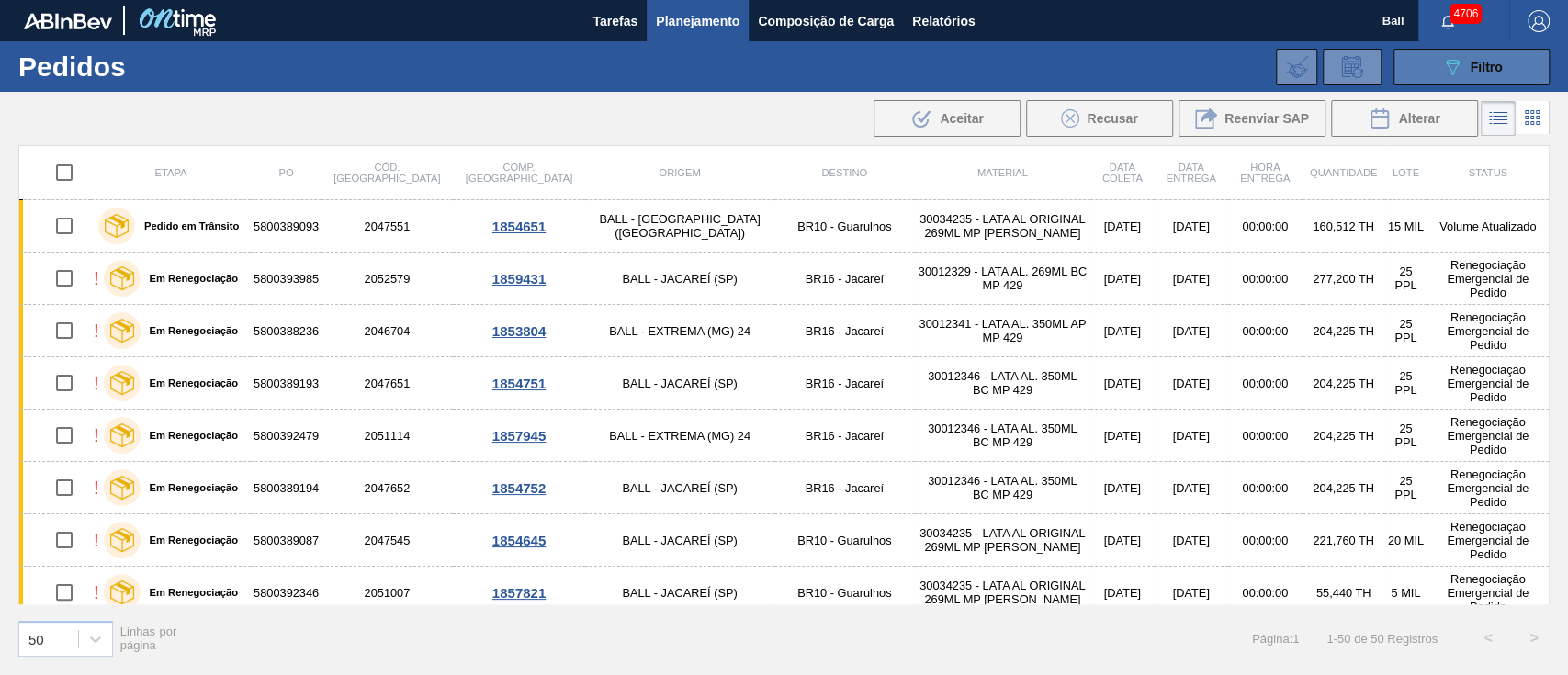
click at [1467, 70] on div "089F7B8B-B2A5-4AFE-B5C0-19BA573D28AC Filtro" at bounding box center [1471, 66] width 61 height 22
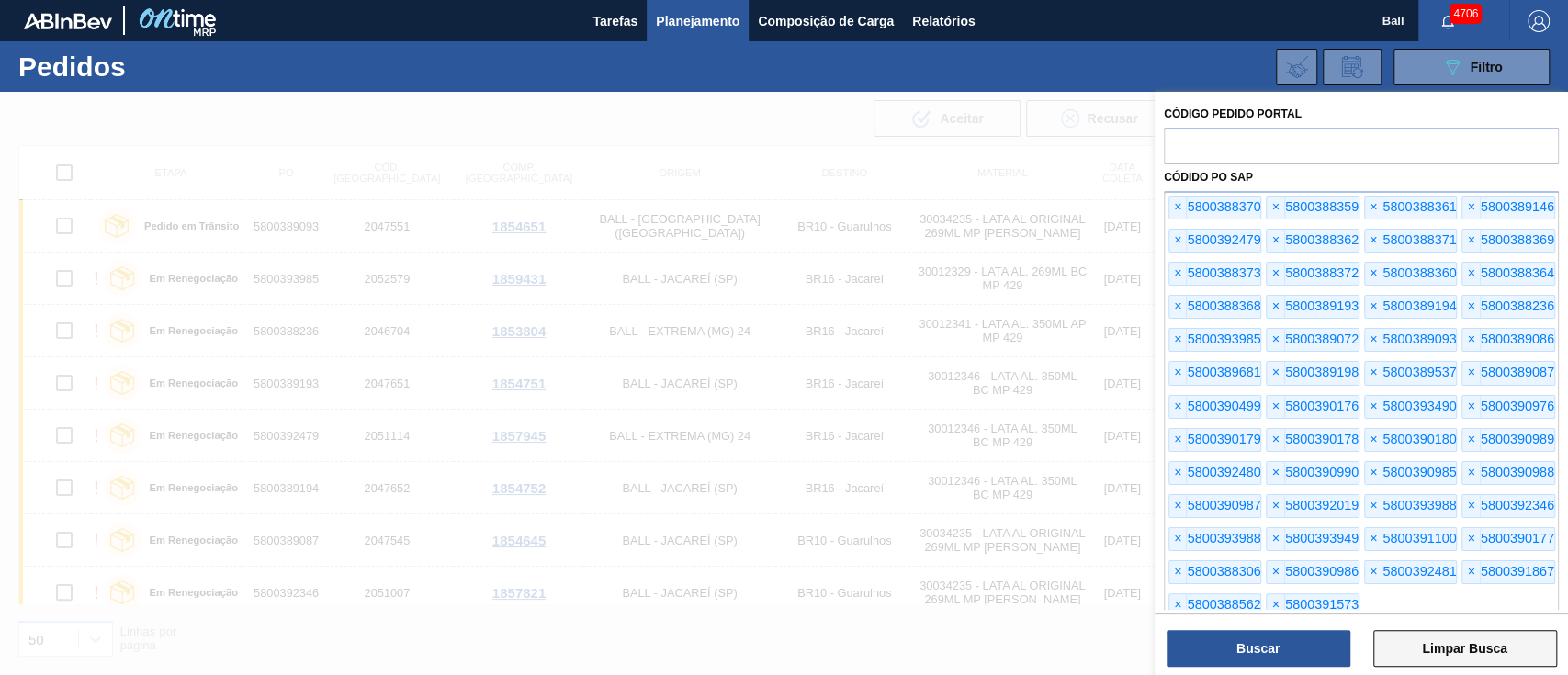
click at [1448, 652] on button "Limpar Busca" at bounding box center [1464, 648] width 184 height 37
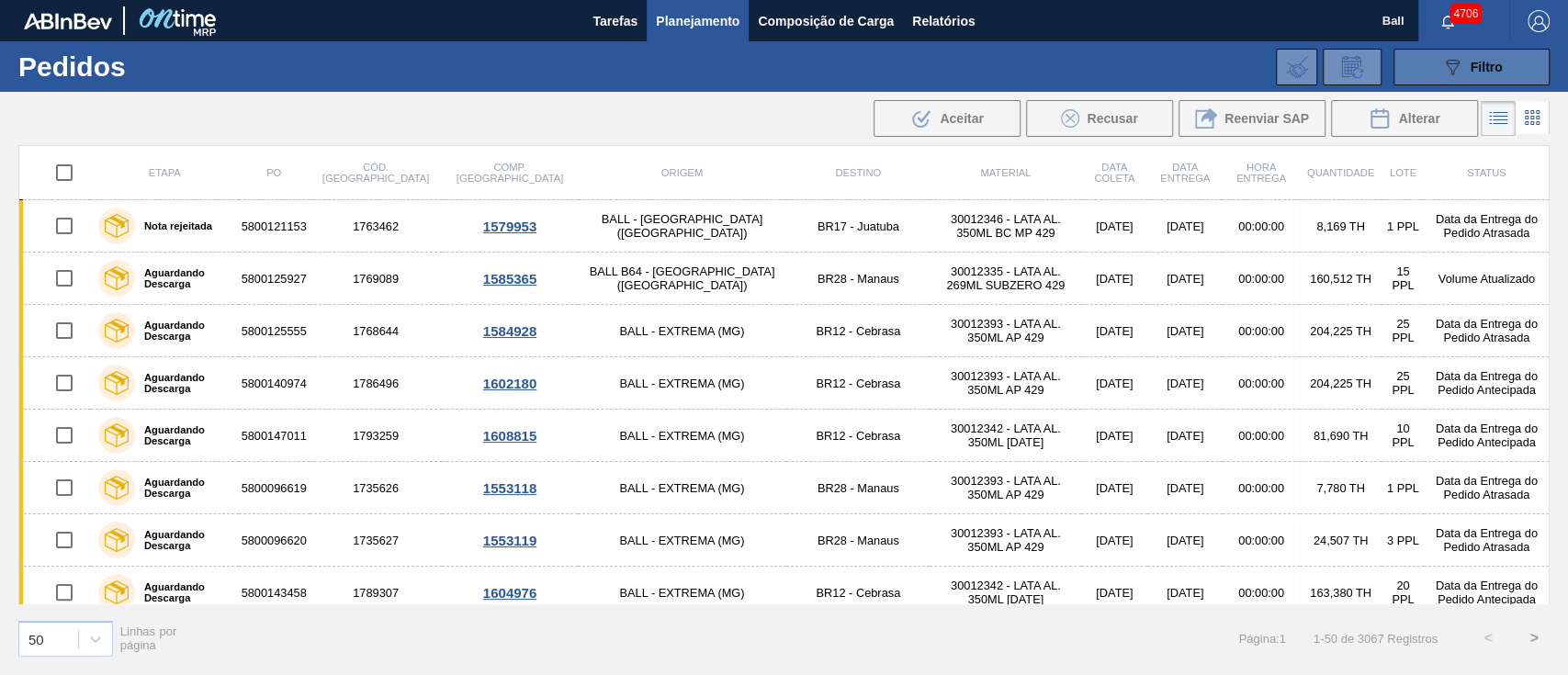
click at [1441, 72] on icon "089F7B8B-B2A5-4AFE-B5C0-19BA573D28AC" at bounding box center [1451, 66] width 22 height 22
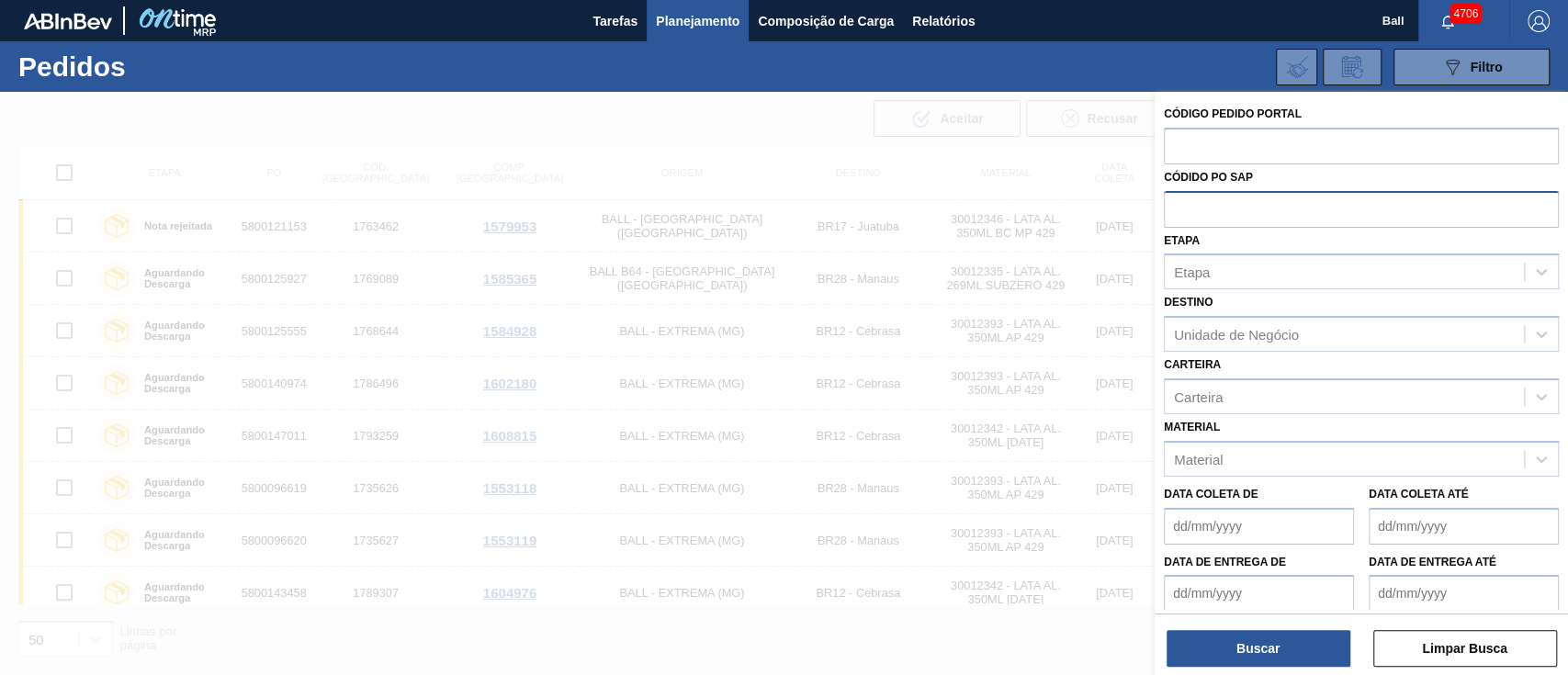
click at [1198, 205] on input "text" at bounding box center [1361, 208] width 395 height 35
paste input "text"
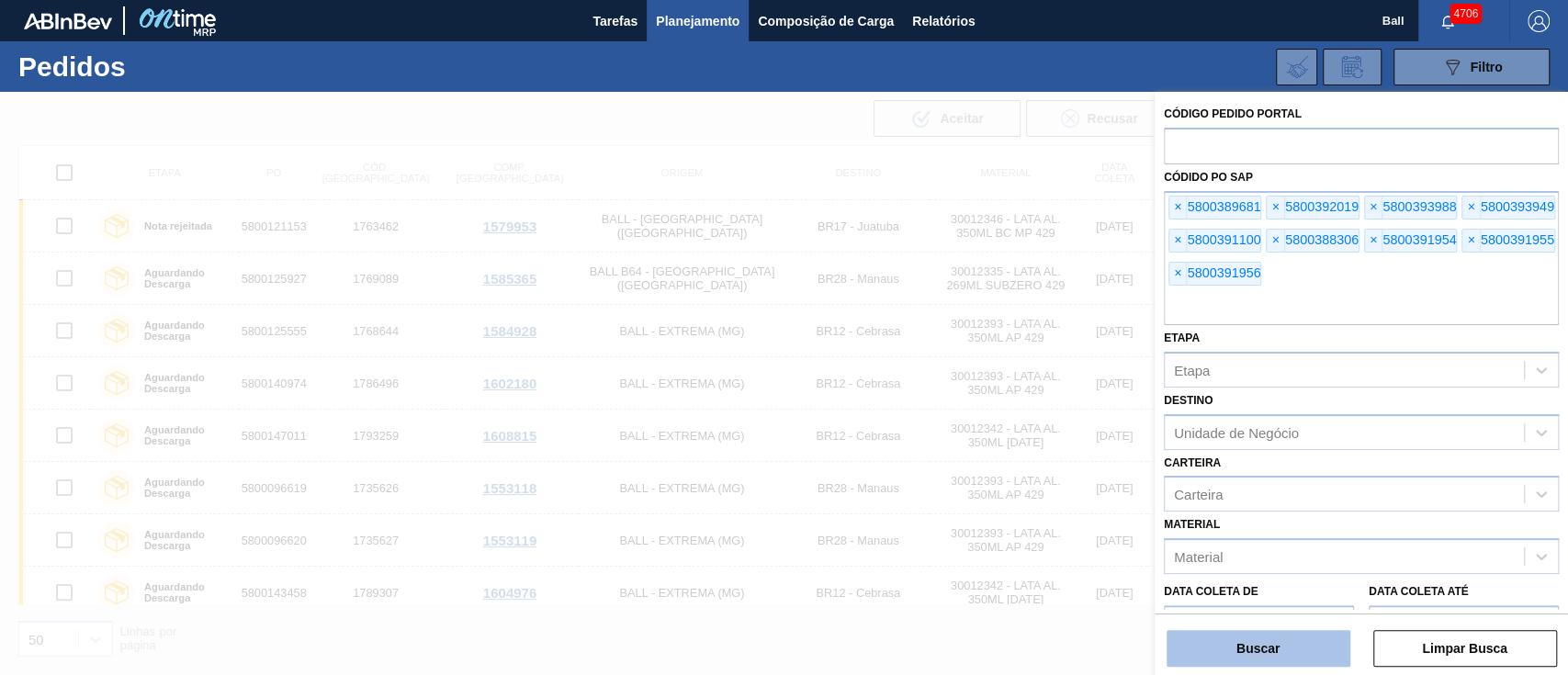
click at [1286, 656] on button "Buscar" at bounding box center [1258, 648] width 184 height 37
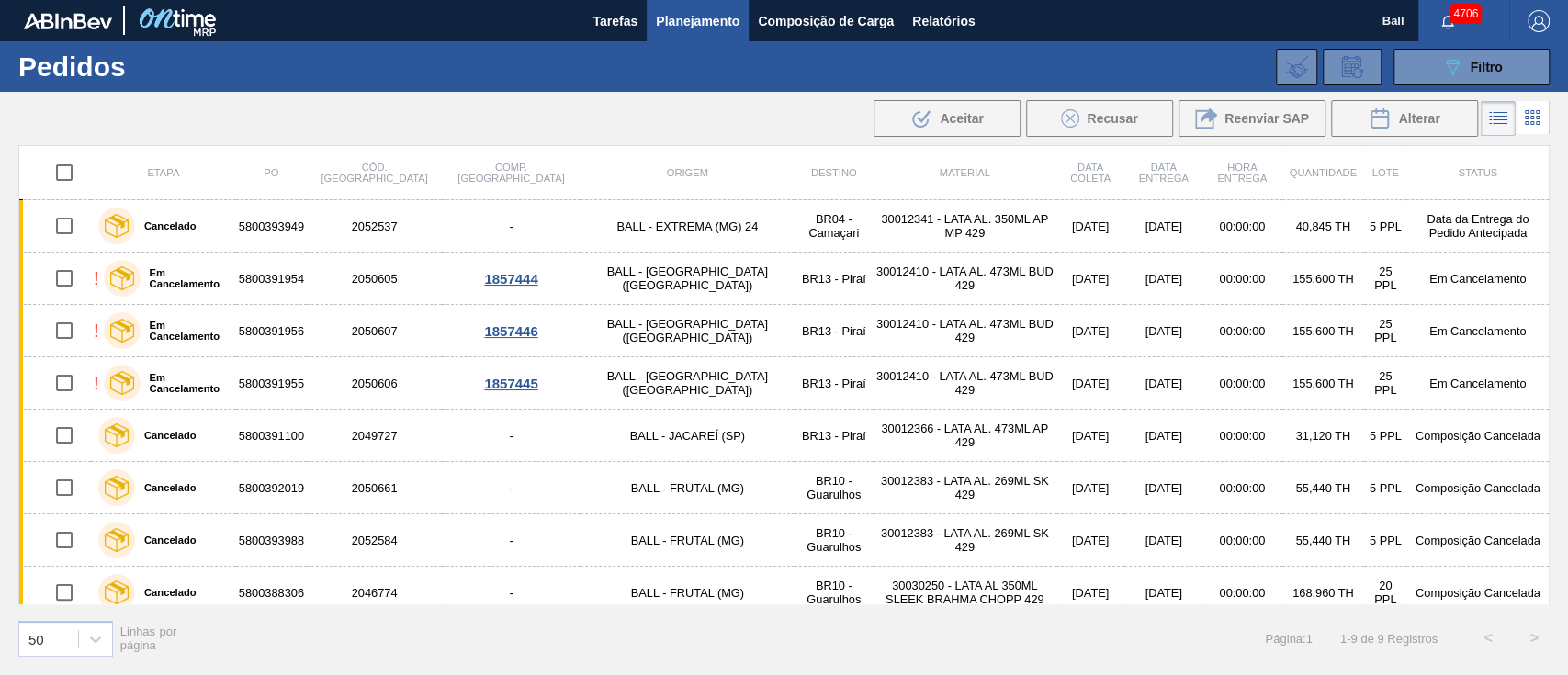
click at [58, 172] on input "checkbox" at bounding box center [64, 172] width 39 height 39
checkbox input "true"
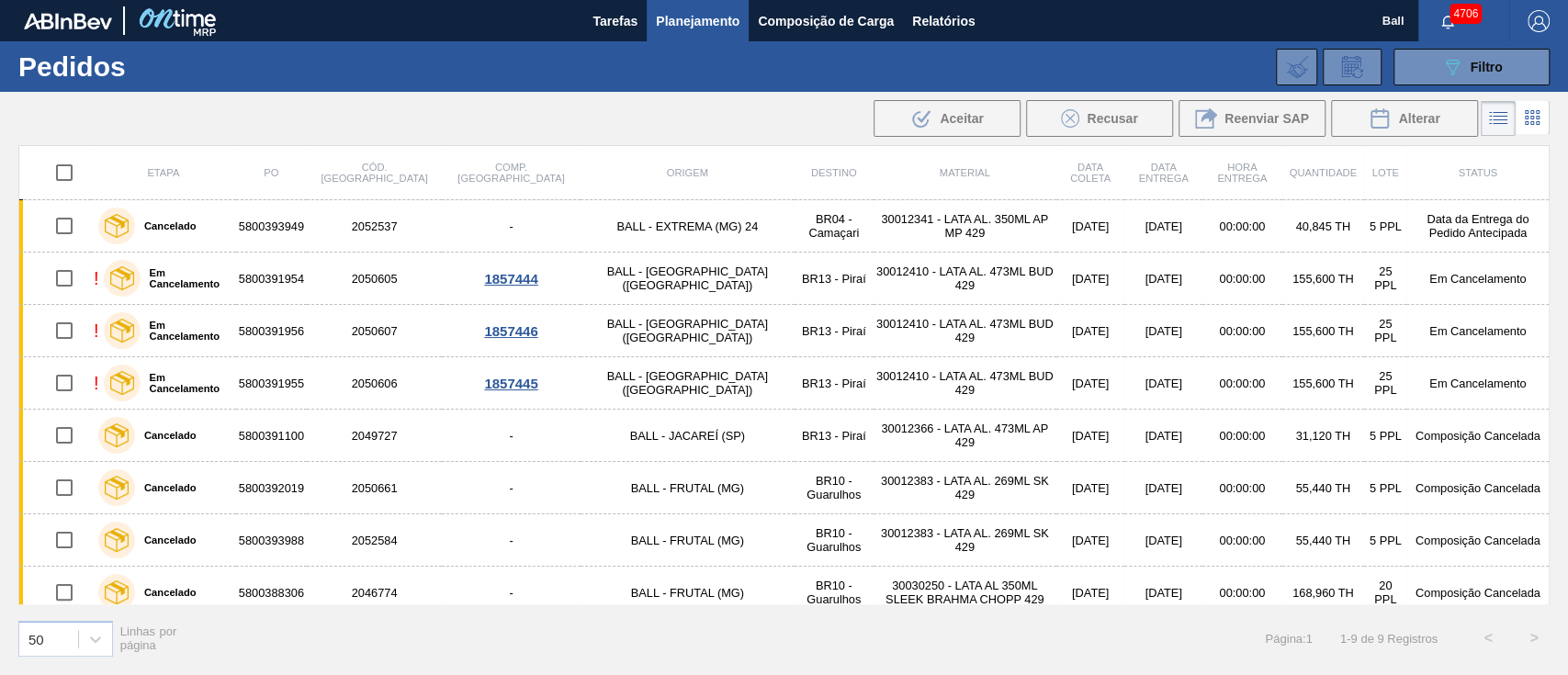
checkbox input "true"
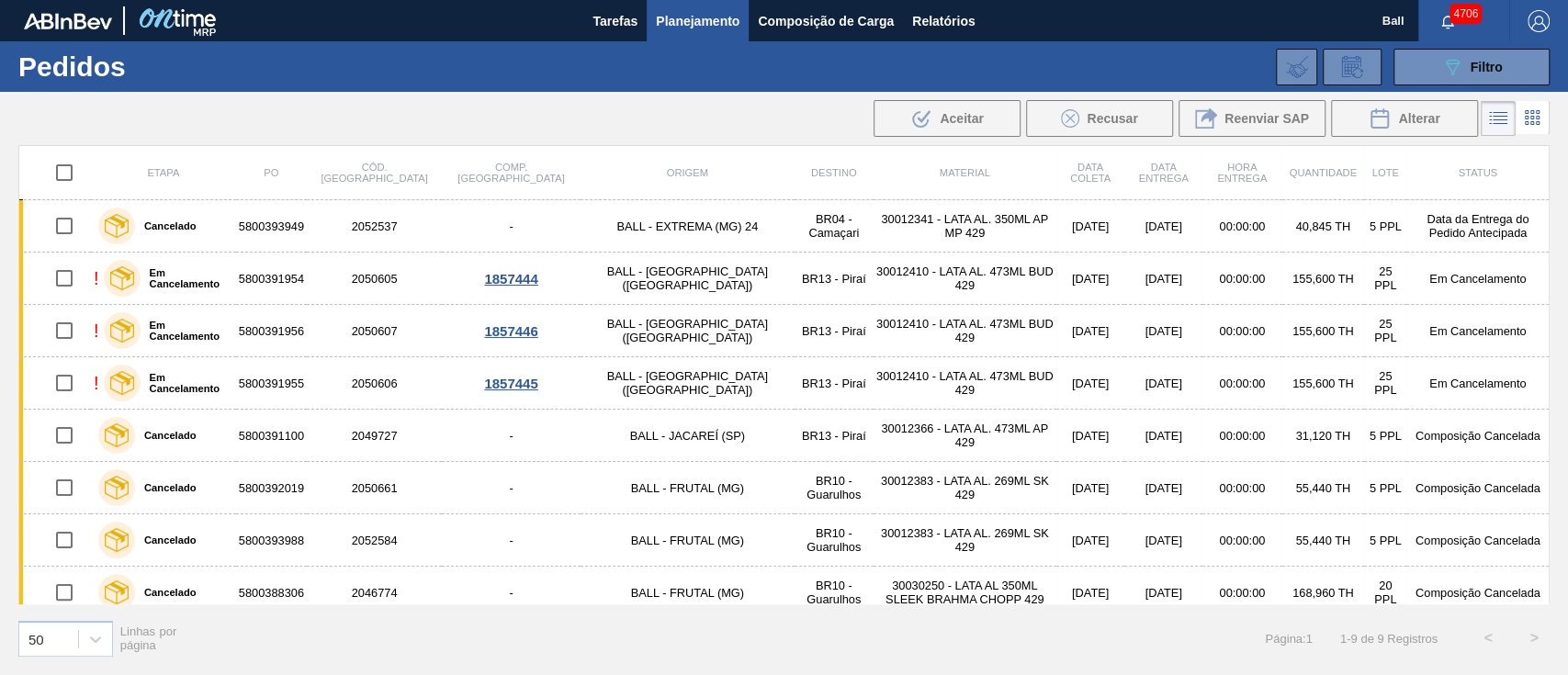
checkbox input "true"
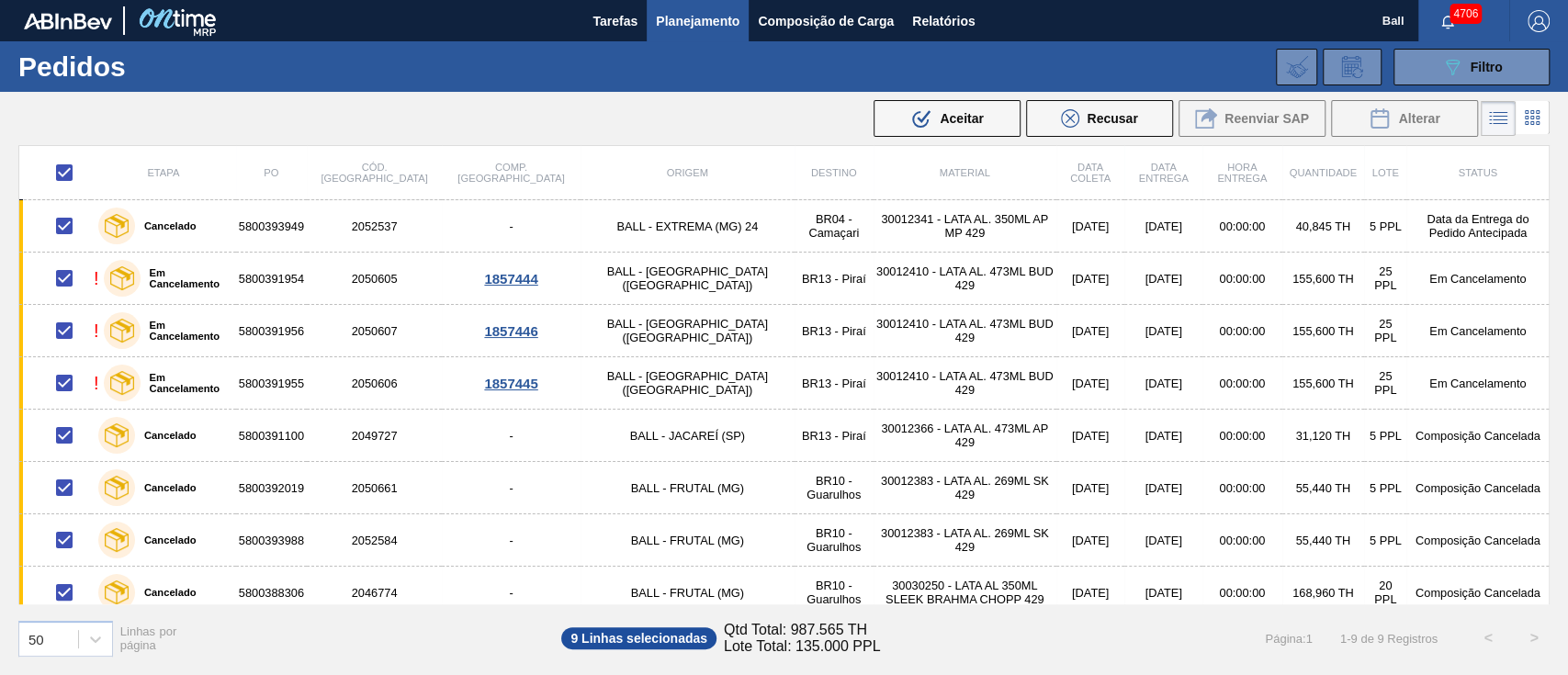
click at [58, 172] on input "checkbox" at bounding box center [64, 172] width 39 height 39
checkbox input "false"
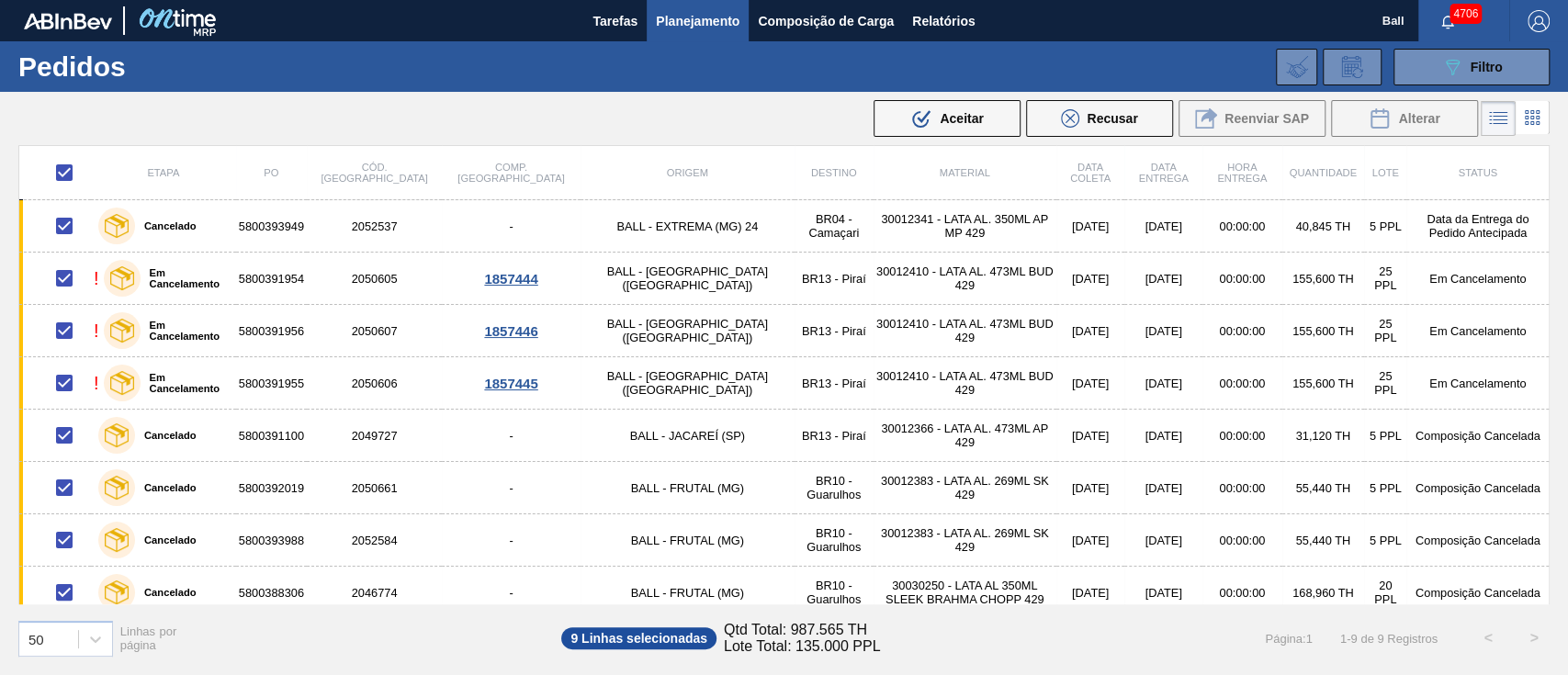
checkbox input "false"
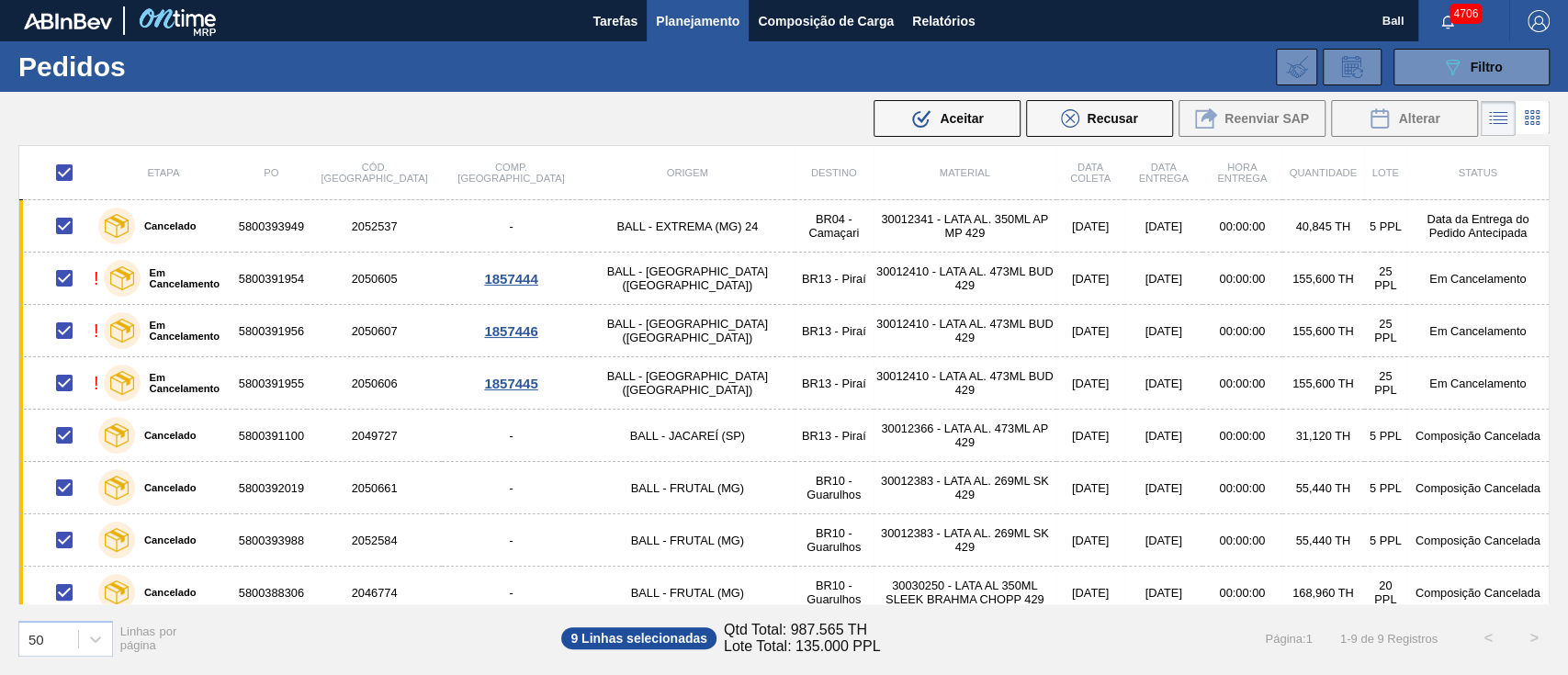
checkbox input "false"
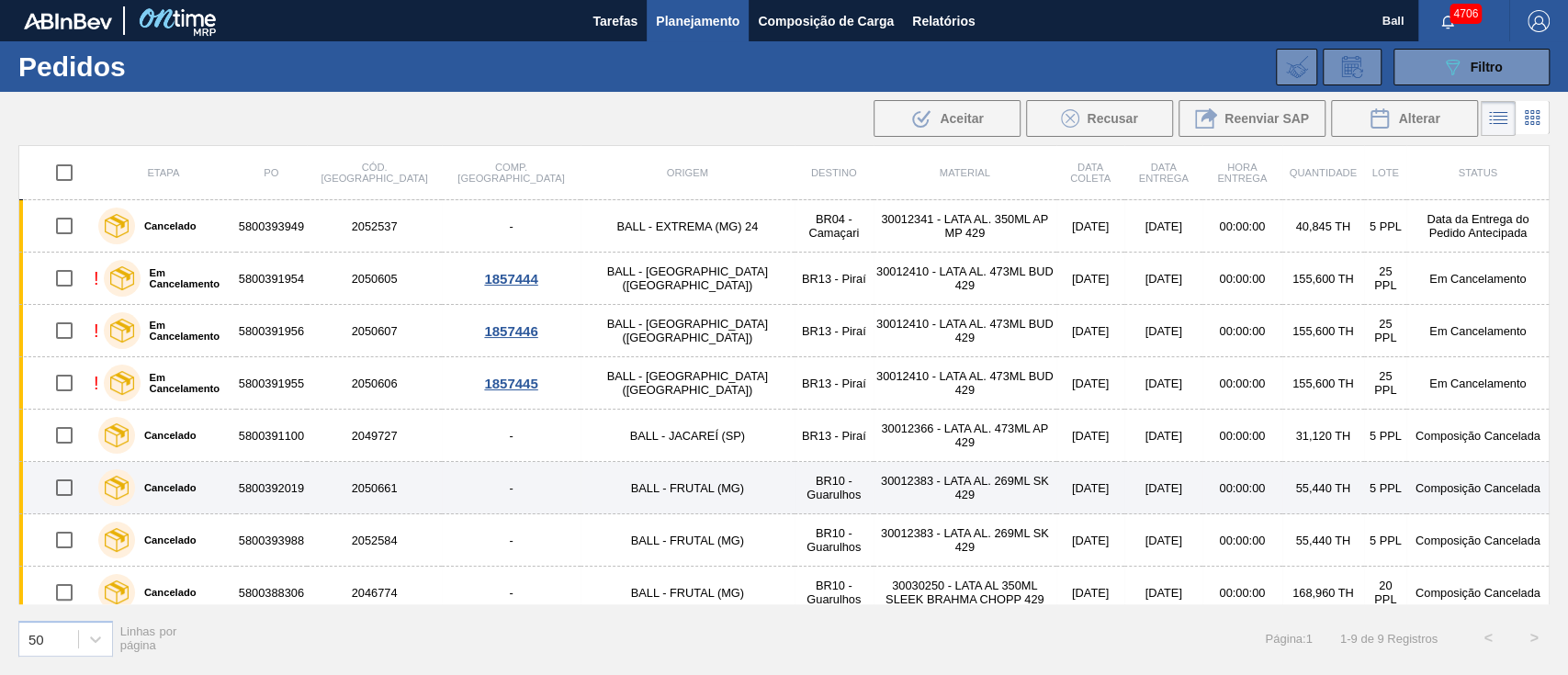
scroll to position [65, 0]
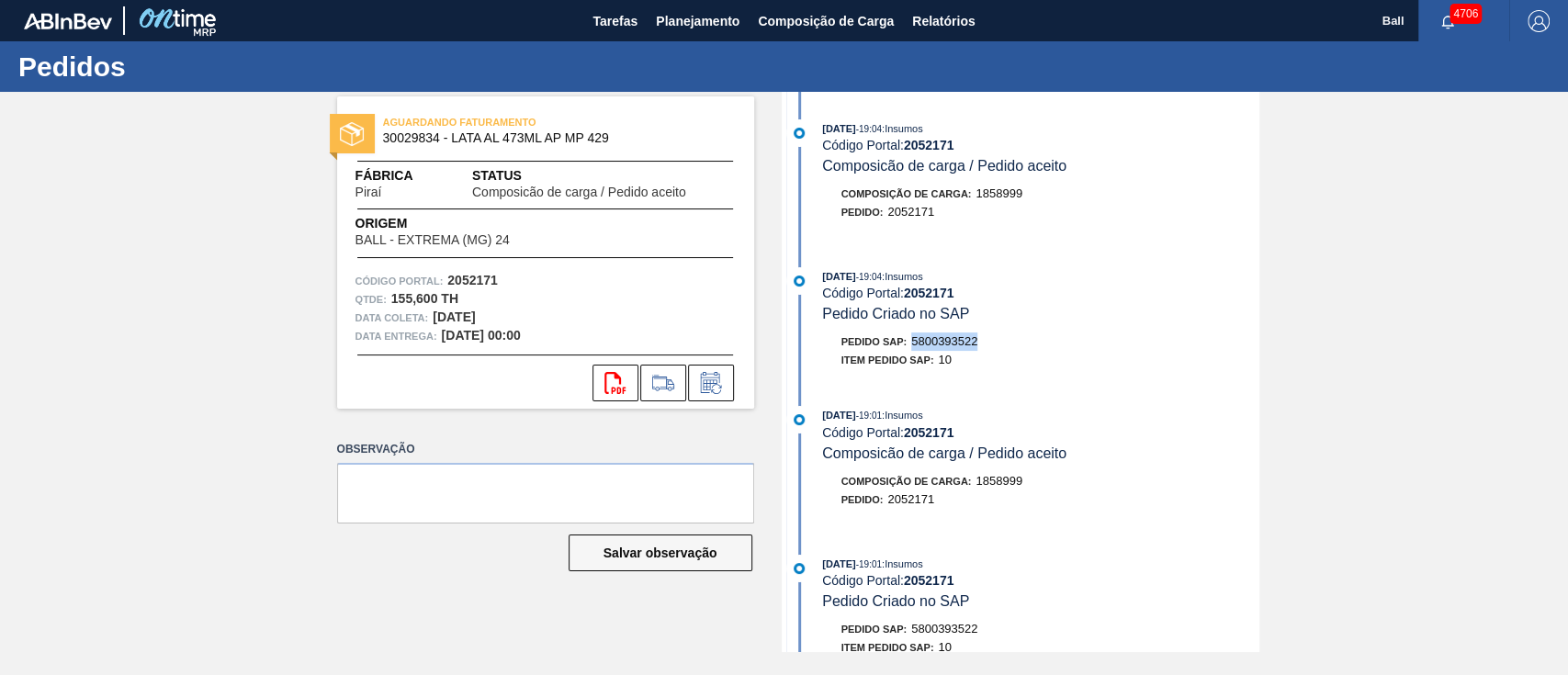
drag, startPoint x: 982, startPoint y: 344, endPoint x: 913, endPoint y: 353, distance: 69.6
click at [913, 351] on div "Pedido SAP: 5800393522" at bounding box center [1041, 342] width 436 height 19
copy span "5800393522"
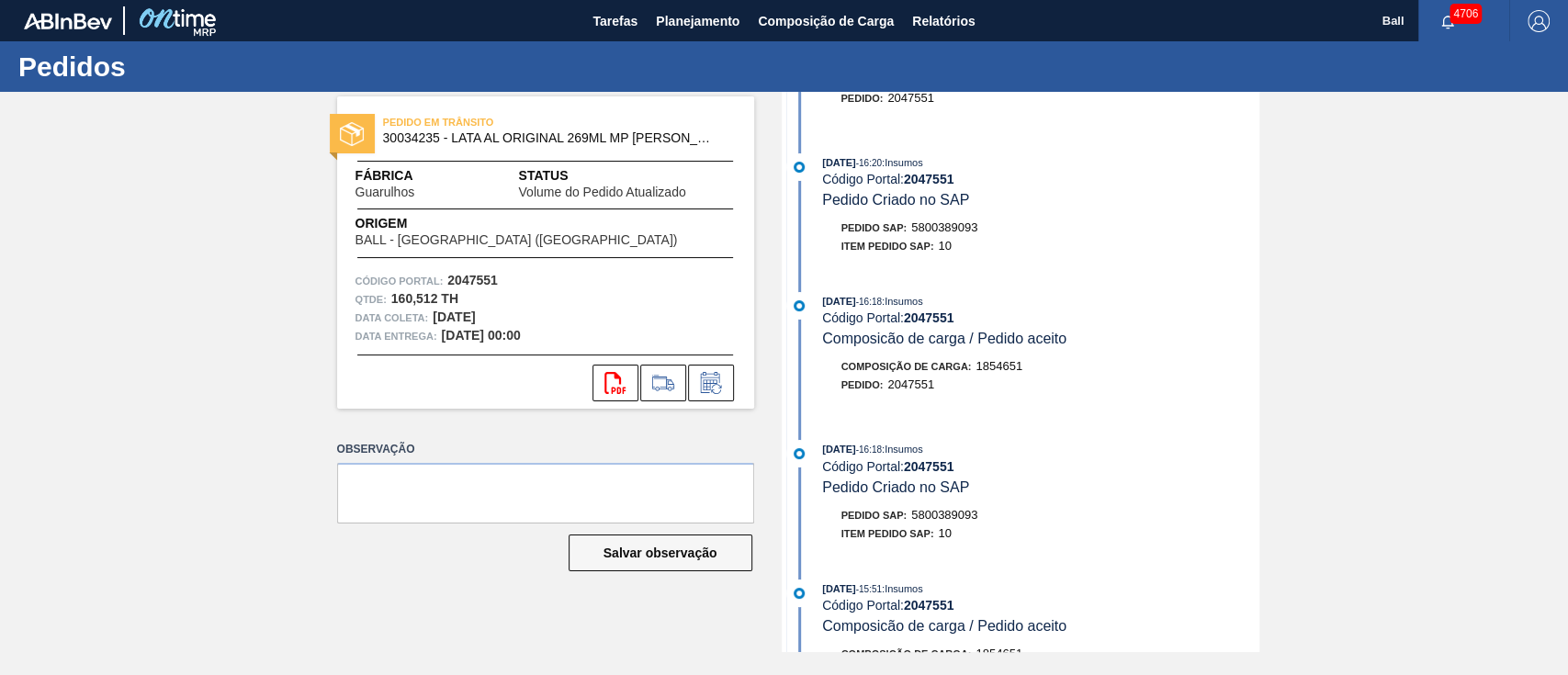
scroll to position [612, 0]
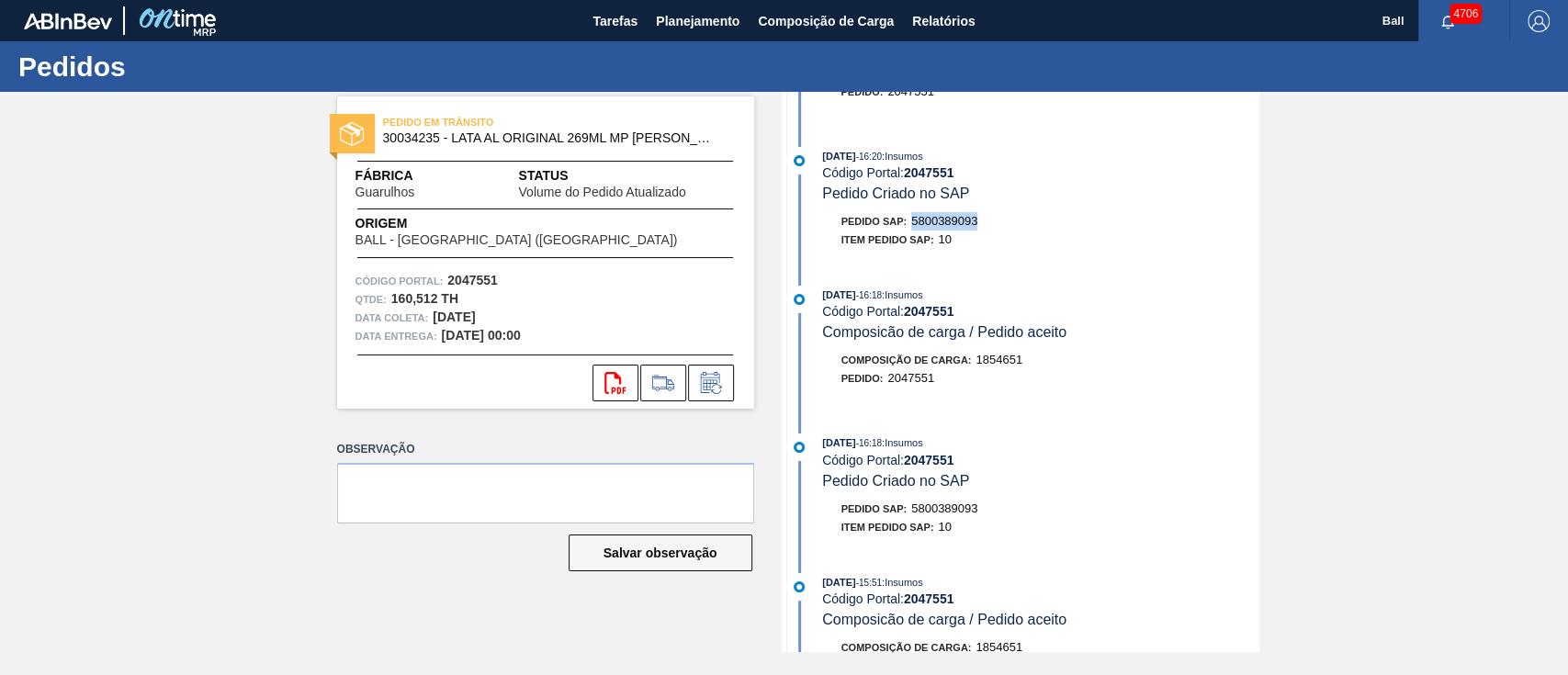
drag, startPoint x: 992, startPoint y: 226, endPoint x: 912, endPoint y: 236, distance: 80.6
click at [912, 231] on div "Pedido SAP: 5800389093" at bounding box center [1041, 221] width 436 height 19
copy span "5800389093"
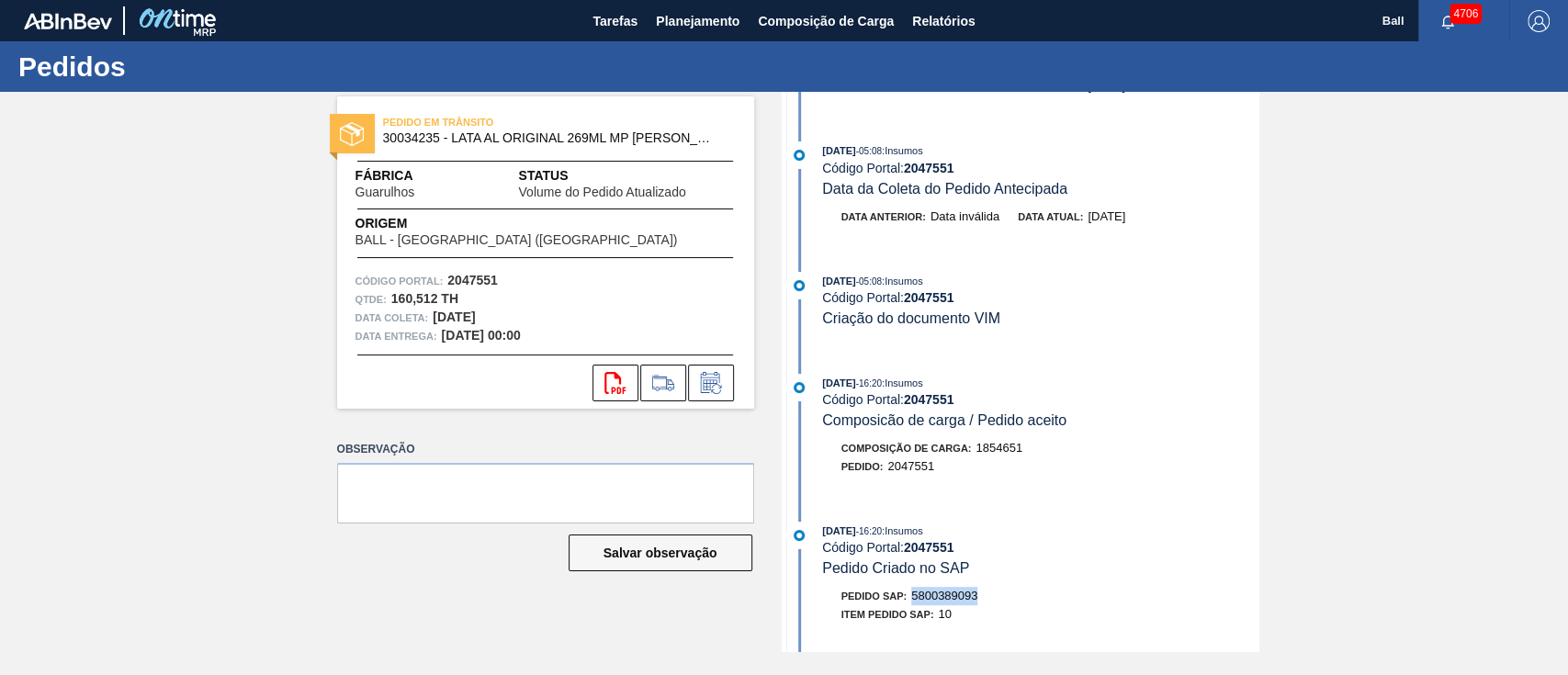
scroll to position [0, 0]
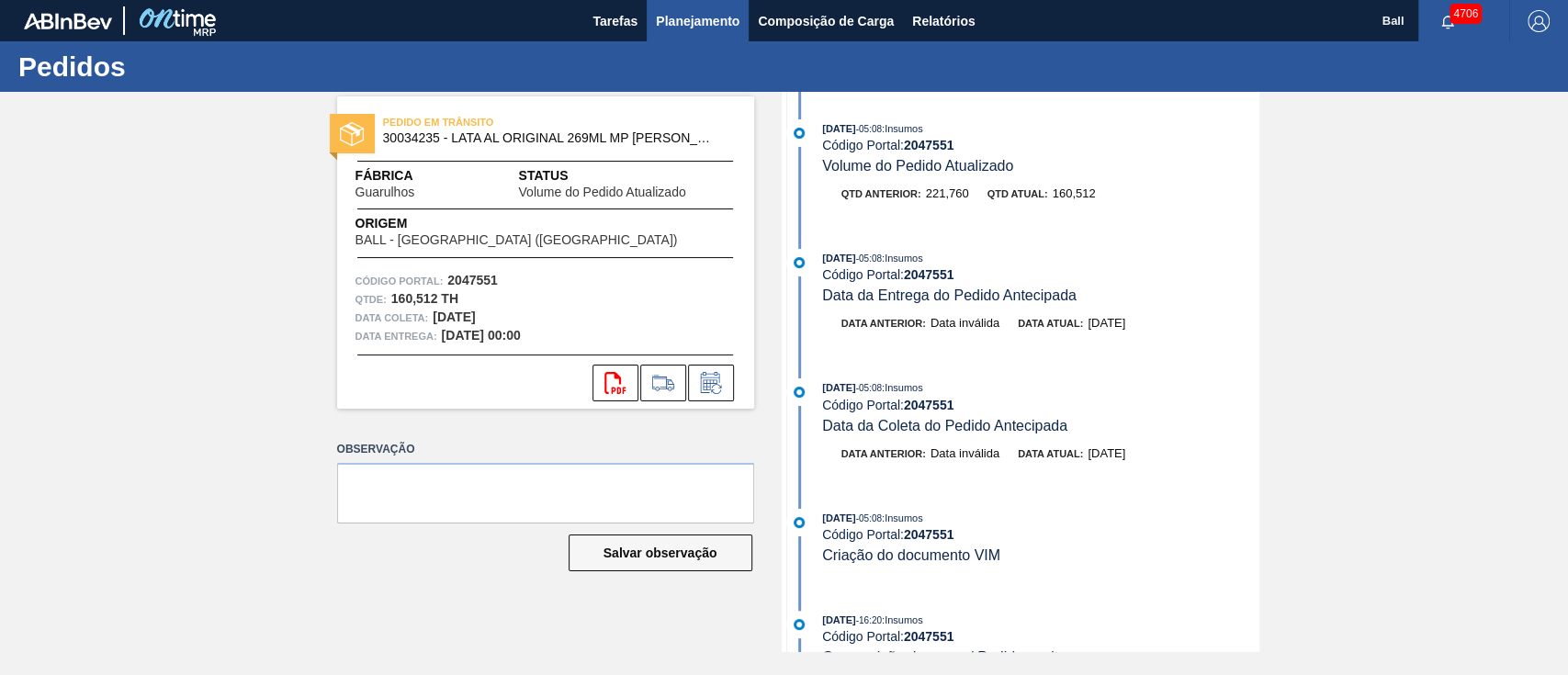
click at [687, 8] on button "Planejamento" at bounding box center [698, 21] width 102 height 41
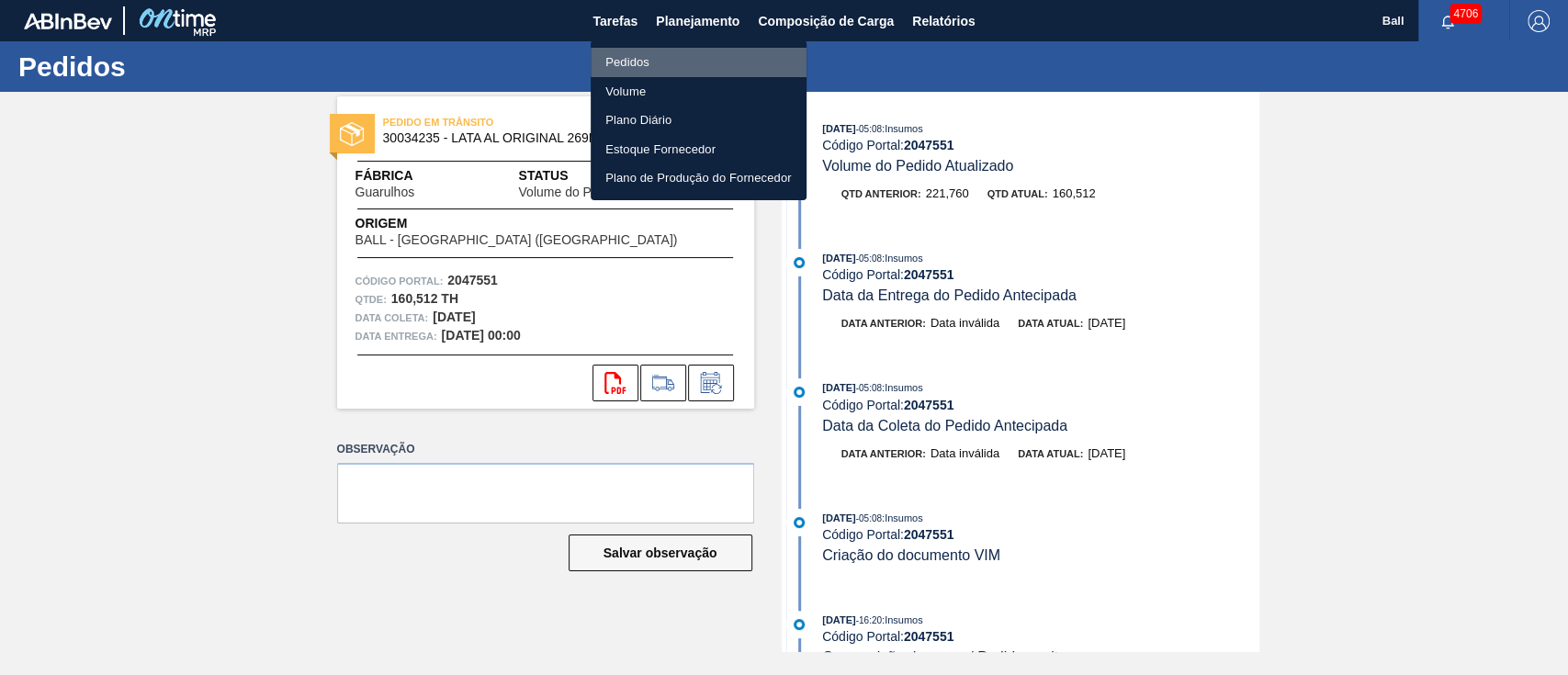
click at [639, 60] on li "Pedidos" at bounding box center [698, 62] width 216 height 29
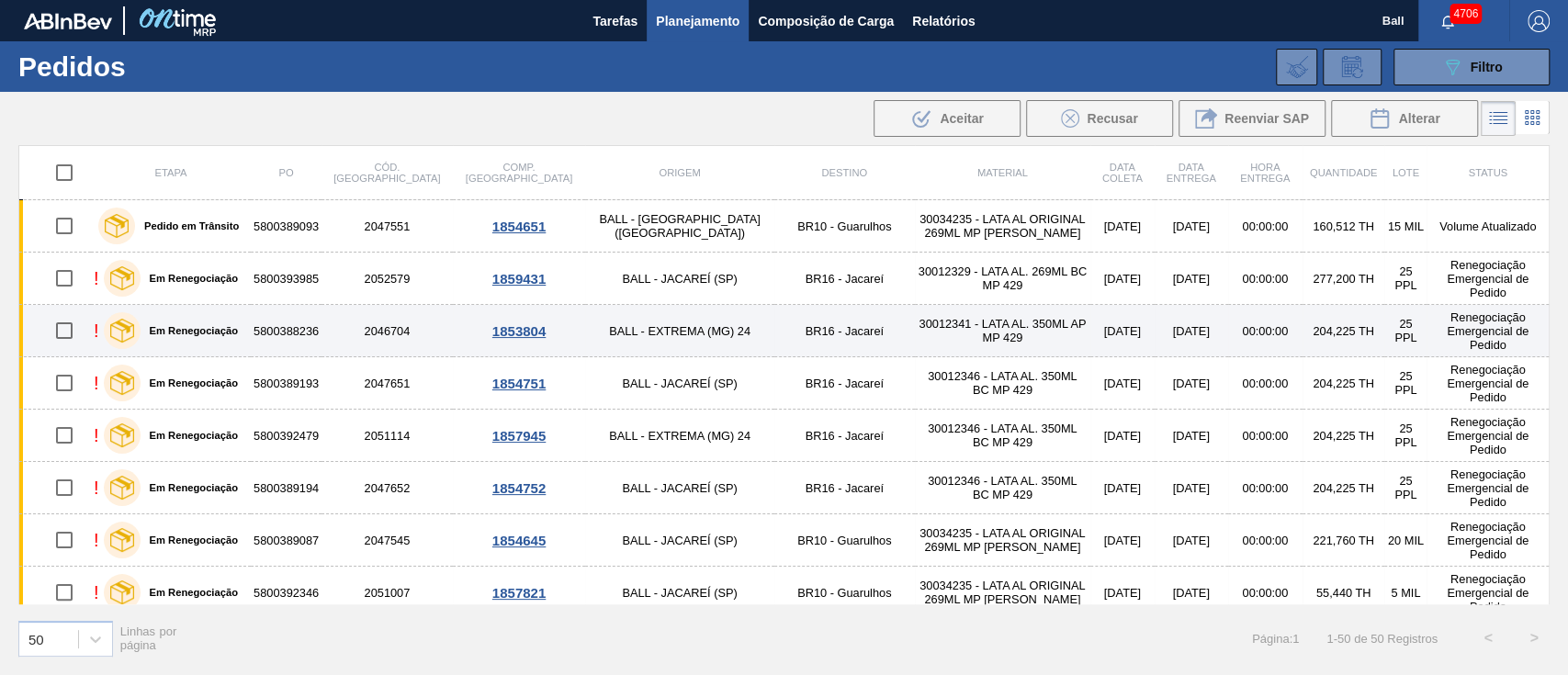
click at [914, 319] on td "30012341 - LATA AL. 350ML AP MP 429" at bounding box center [1002, 331] width 175 height 53
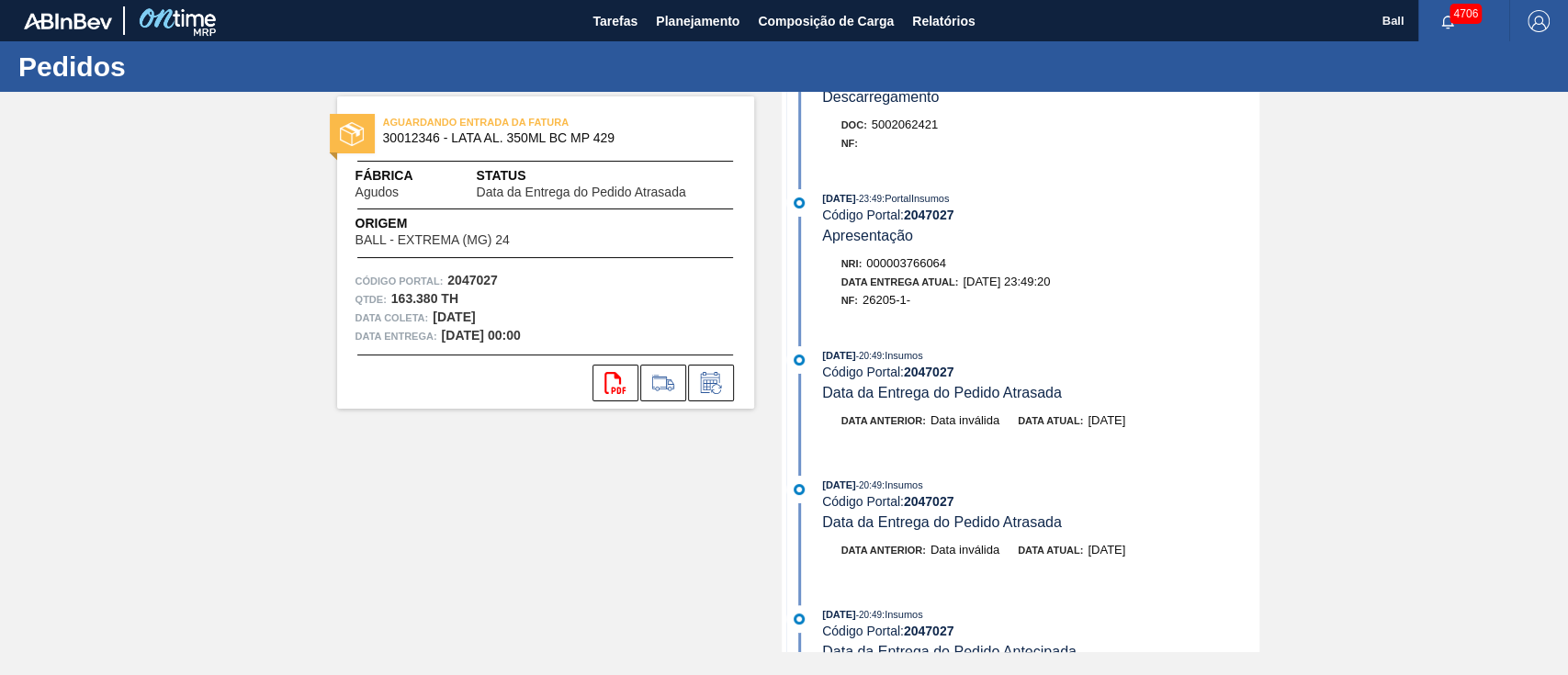
scroll to position [367, 0]
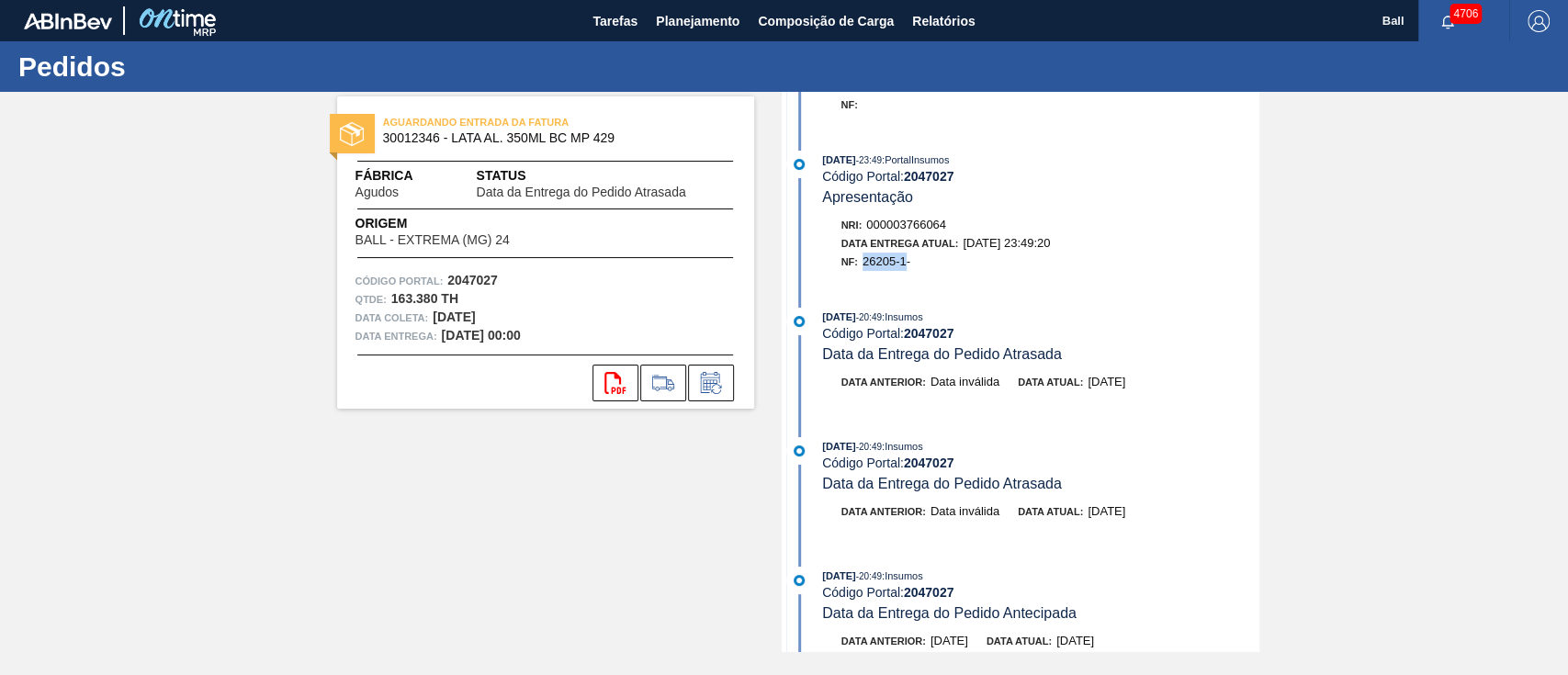
drag, startPoint x: 867, startPoint y: 269, endPoint x: 909, endPoint y: 276, distance: 42.6
click at [909, 271] on div "NF: 26205-1-" at bounding box center [1050, 262] width 418 height 19
copy span "26205-1"
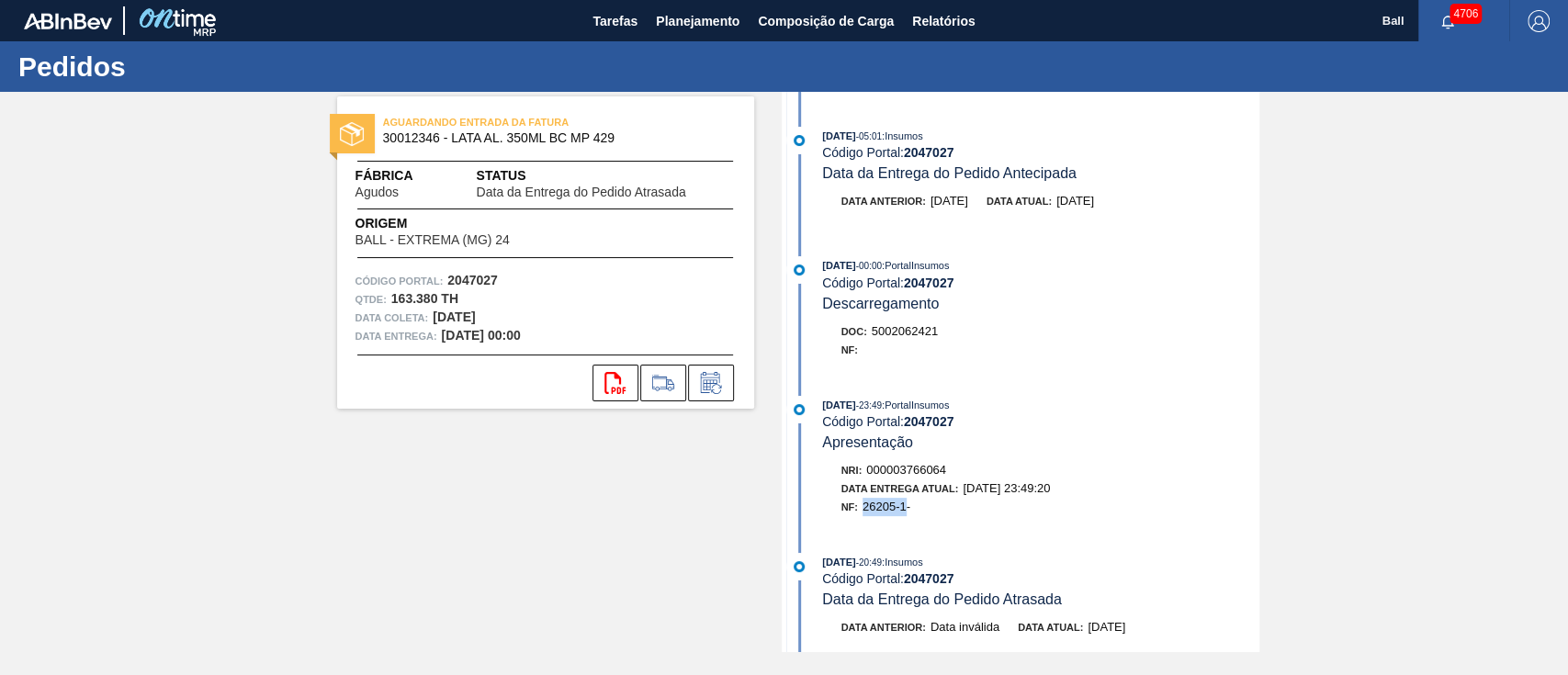
scroll to position [244, 0]
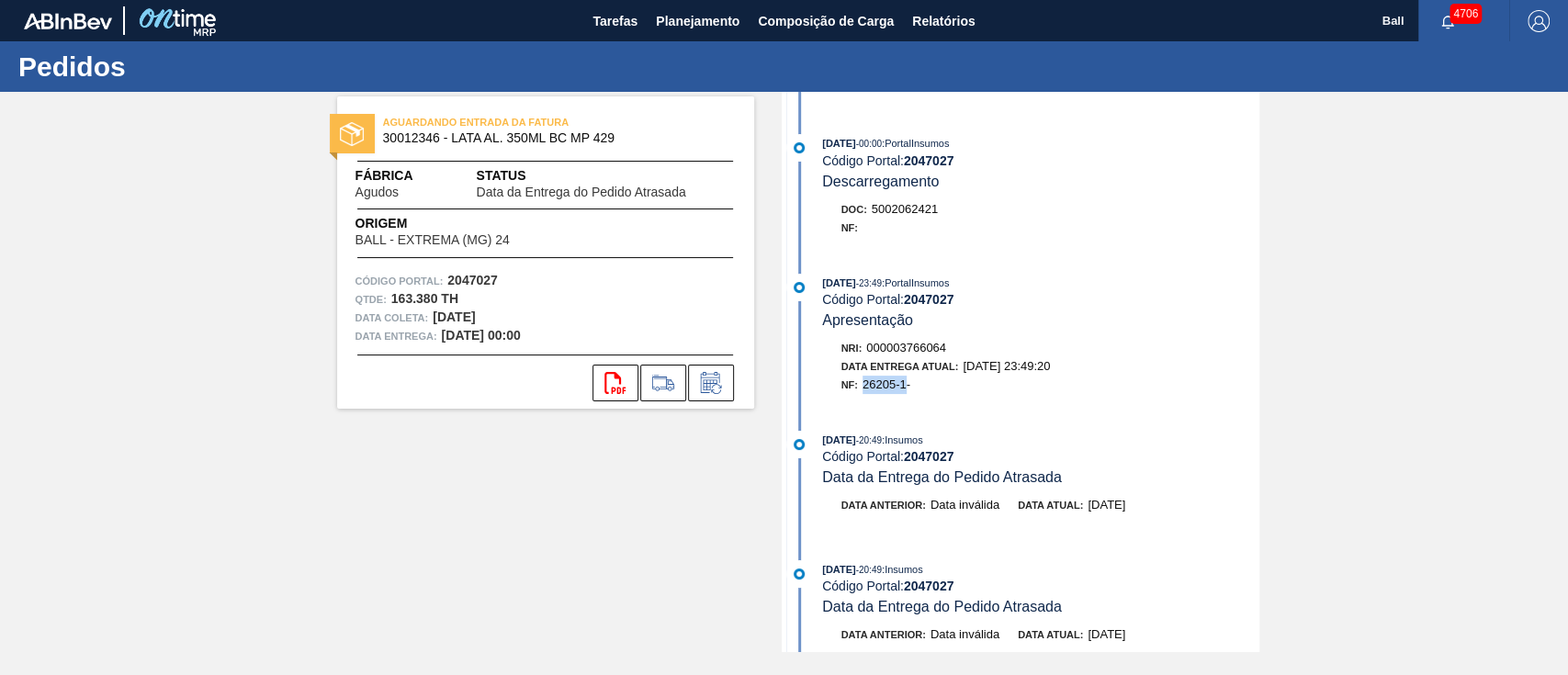
copy span "26205-1"
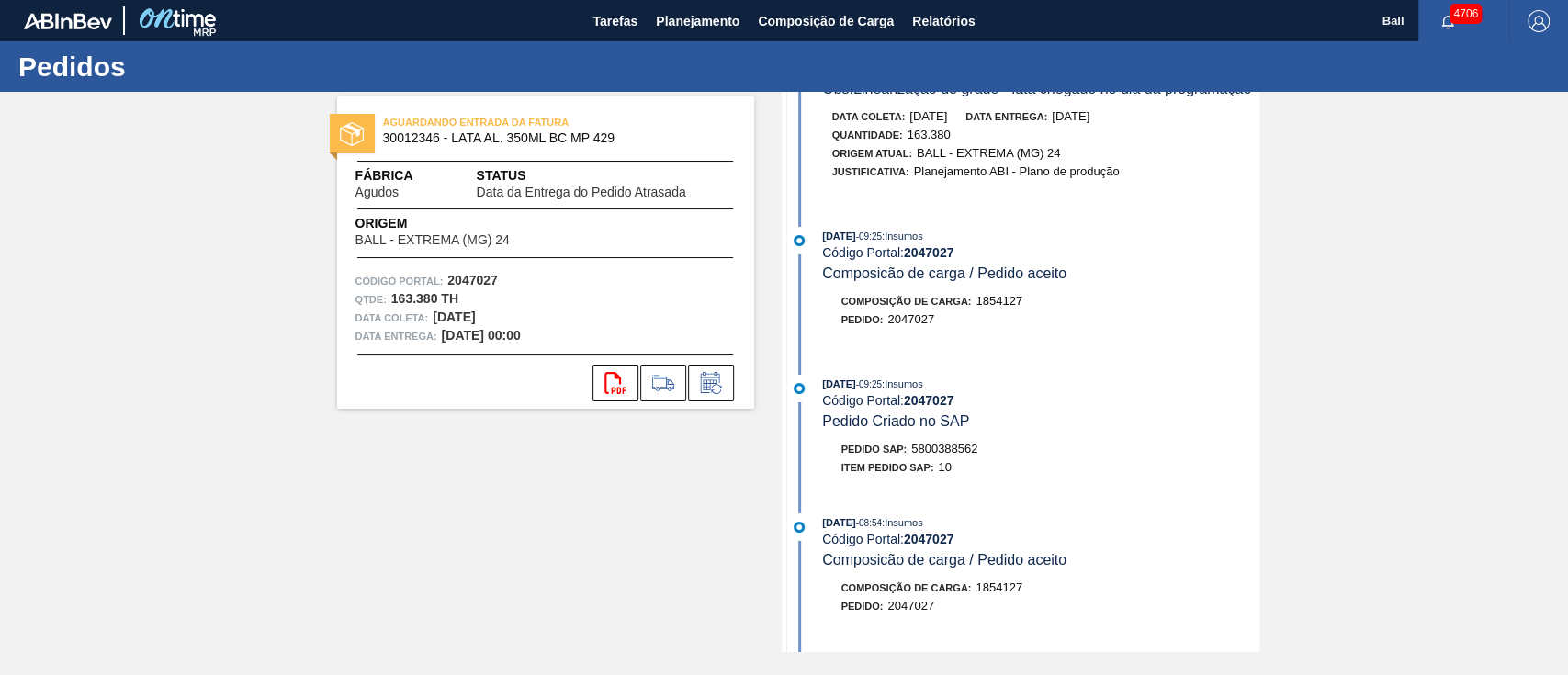
scroll to position [1713, 0]
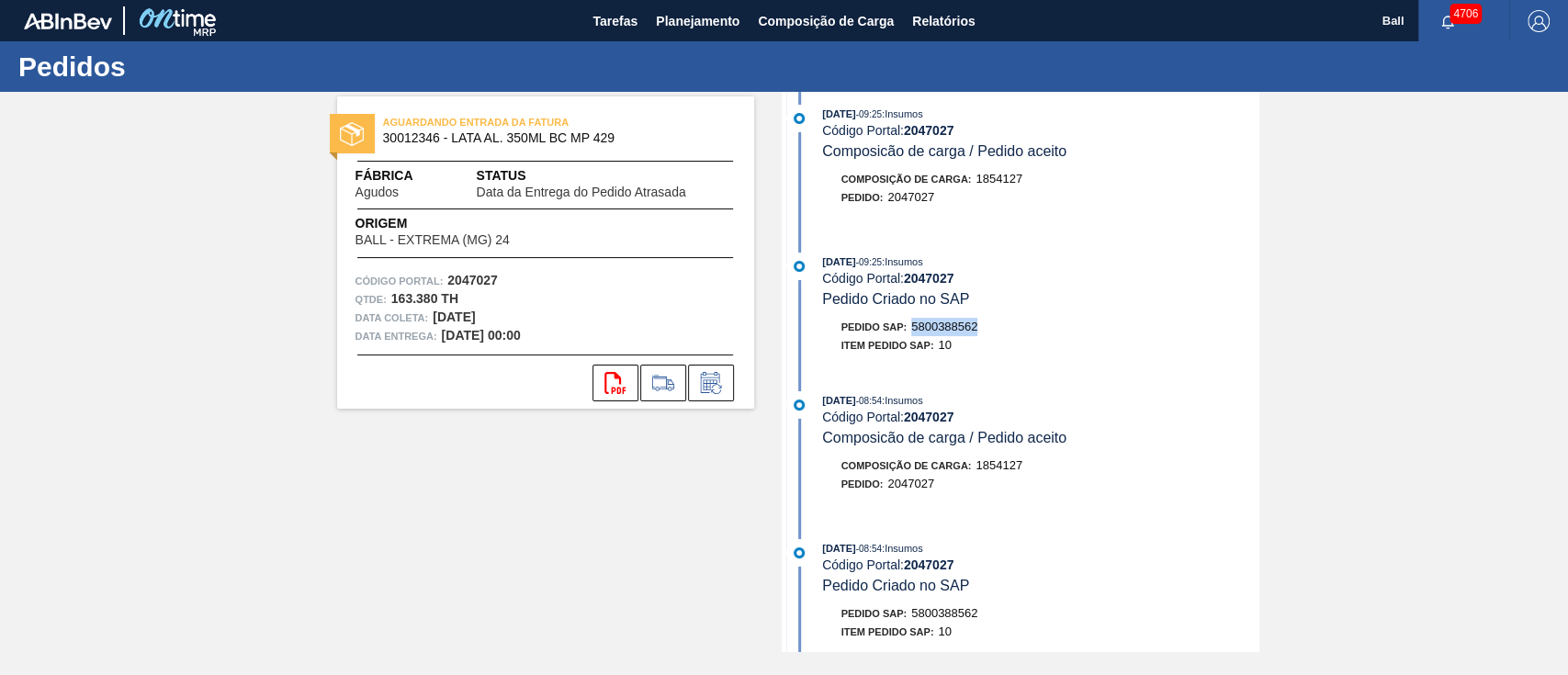
drag, startPoint x: 913, startPoint y: 355, endPoint x: 1023, endPoint y: 356, distance: 110.0
click at [1023, 336] on div "Pedido SAP: 5800388562" at bounding box center [1041, 327] width 436 height 19
copy span "5800388562"
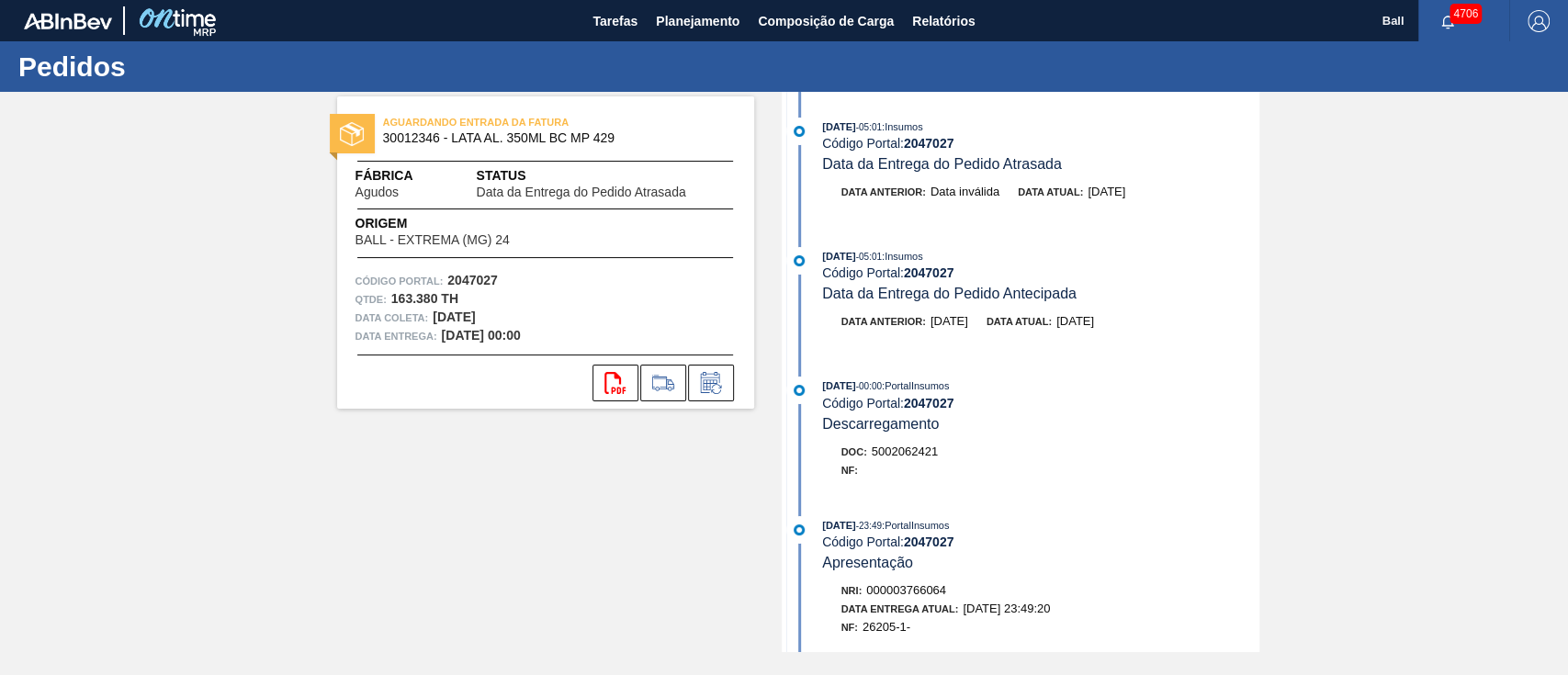
scroll to position [0, 0]
click at [1051, 187] on div "Data atual: 11/10/2025" at bounding box center [1072, 194] width 107 height 19
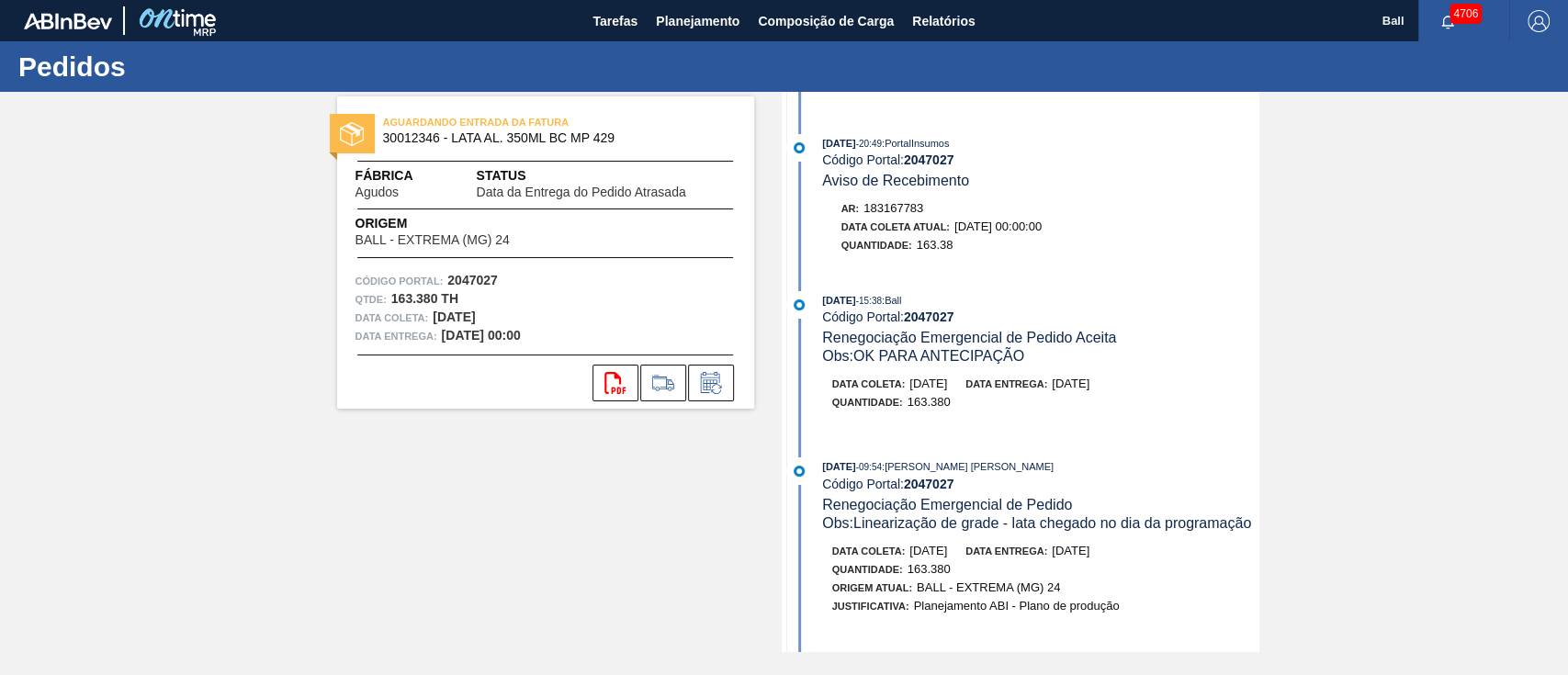
scroll to position [1224, 0]
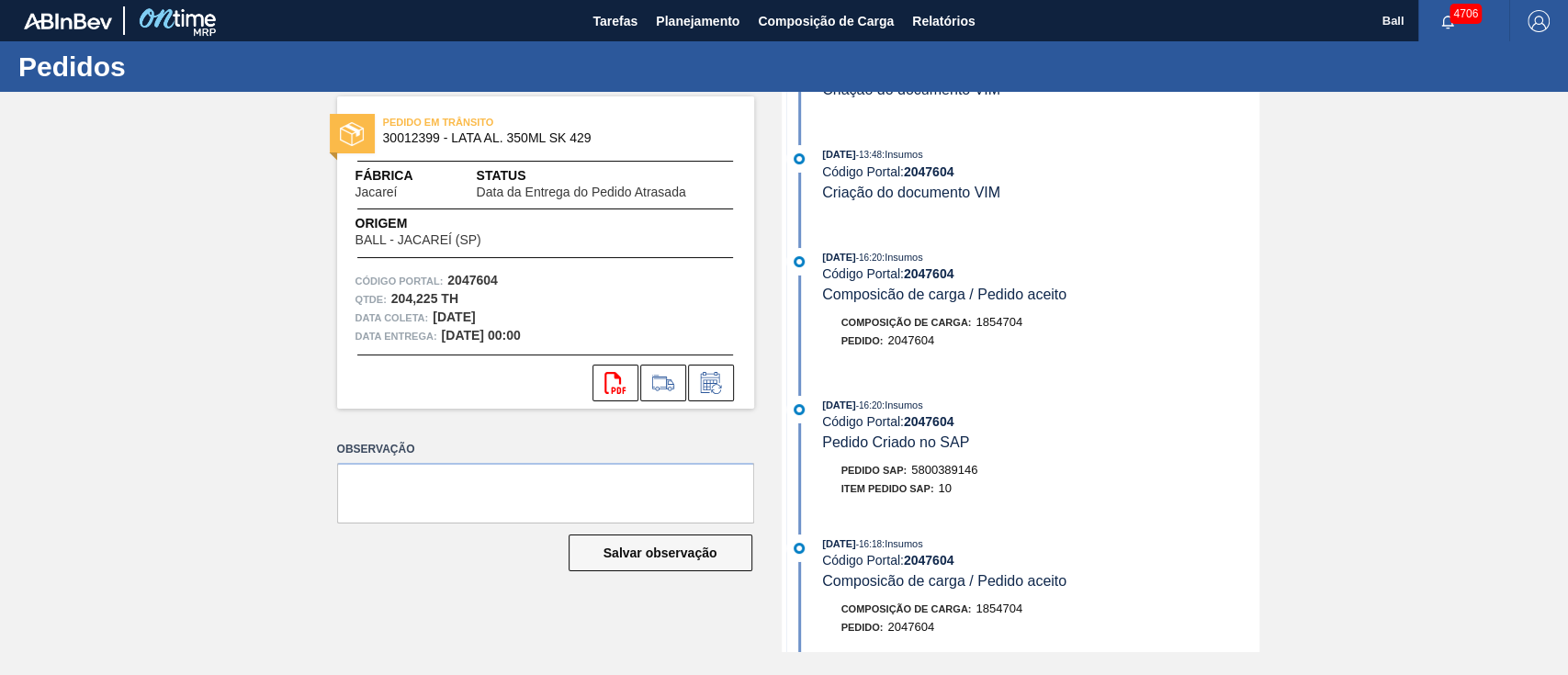
scroll to position [244, 0]
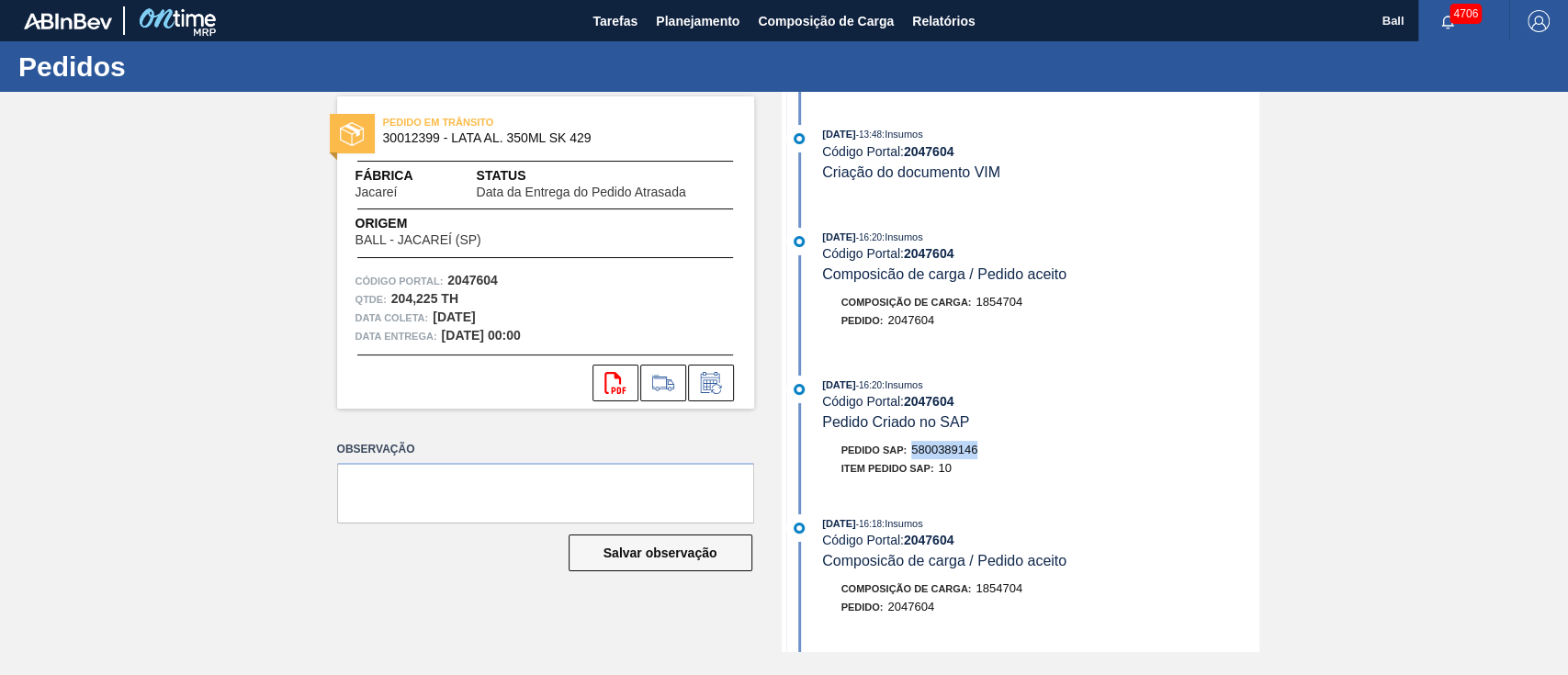
drag, startPoint x: 992, startPoint y: 448, endPoint x: 912, endPoint y: 455, distance: 80.3
click at [912, 455] on div "Pedido SAP: 5800389146" at bounding box center [1041, 450] width 436 height 19
copy span "5800389146"
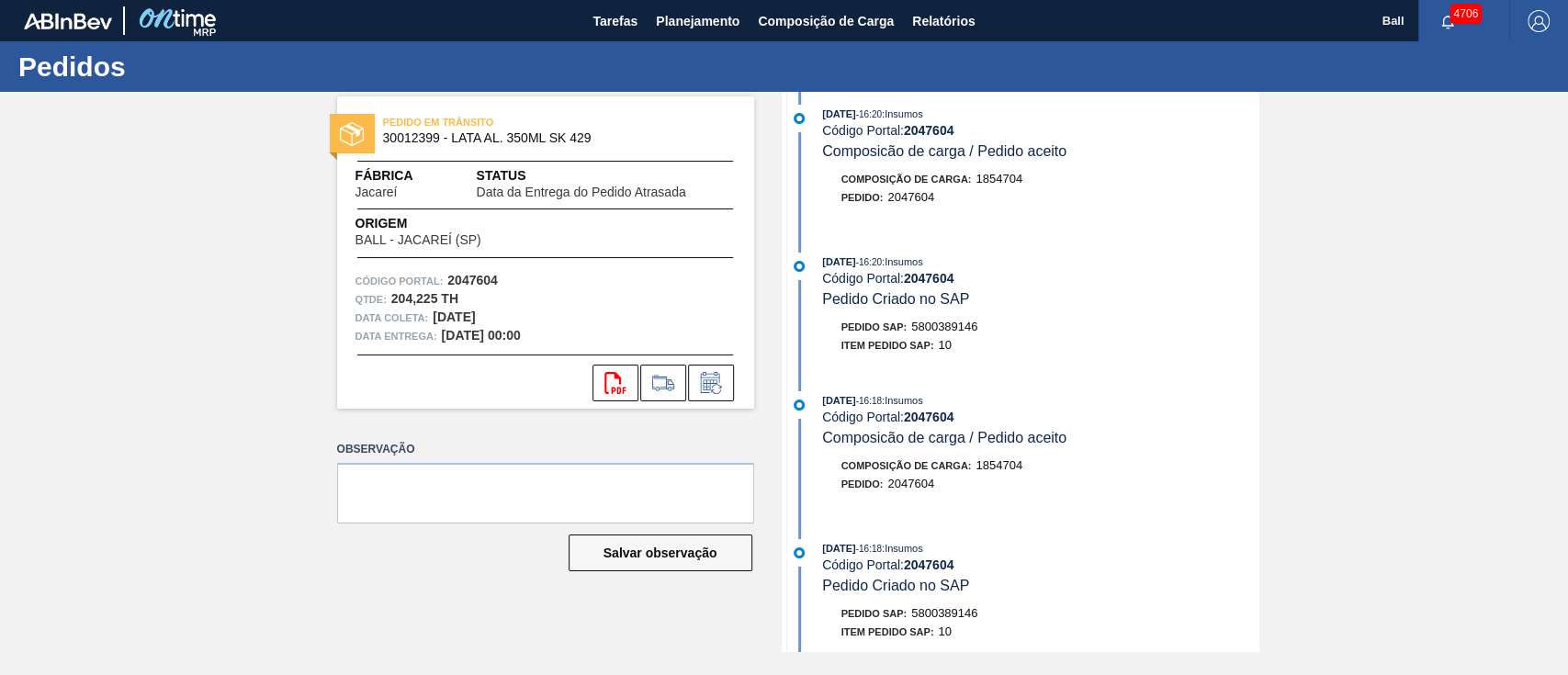
click at [1094, 305] on div "[DATE] 16:20 : Insumos Código Portal: 2047604 Pedido Criado no SAP" at bounding box center [1040, 280] width 436 height 56
drag, startPoint x: 990, startPoint y: 337, endPoint x: 907, endPoint y: 339, distance: 83.0
click at [907, 336] on div "Pedido SAP: 5800389146" at bounding box center [1041, 327] width 436 height 19
click at [1059, 317] on div "[DATE] 16:20 : Insumos Código Portal: 2047604 Pedido Criado no SAP Pedido SAP: …" at bounding box center [1023, 308] width 473 height 111
click at [1121, 376] on div "[DATE] 00:01 : PortalInsumos Código Portal: 2047604 Data da Entrega do Pedido A…" at bounding box center [1023, 372] width 473 height 560
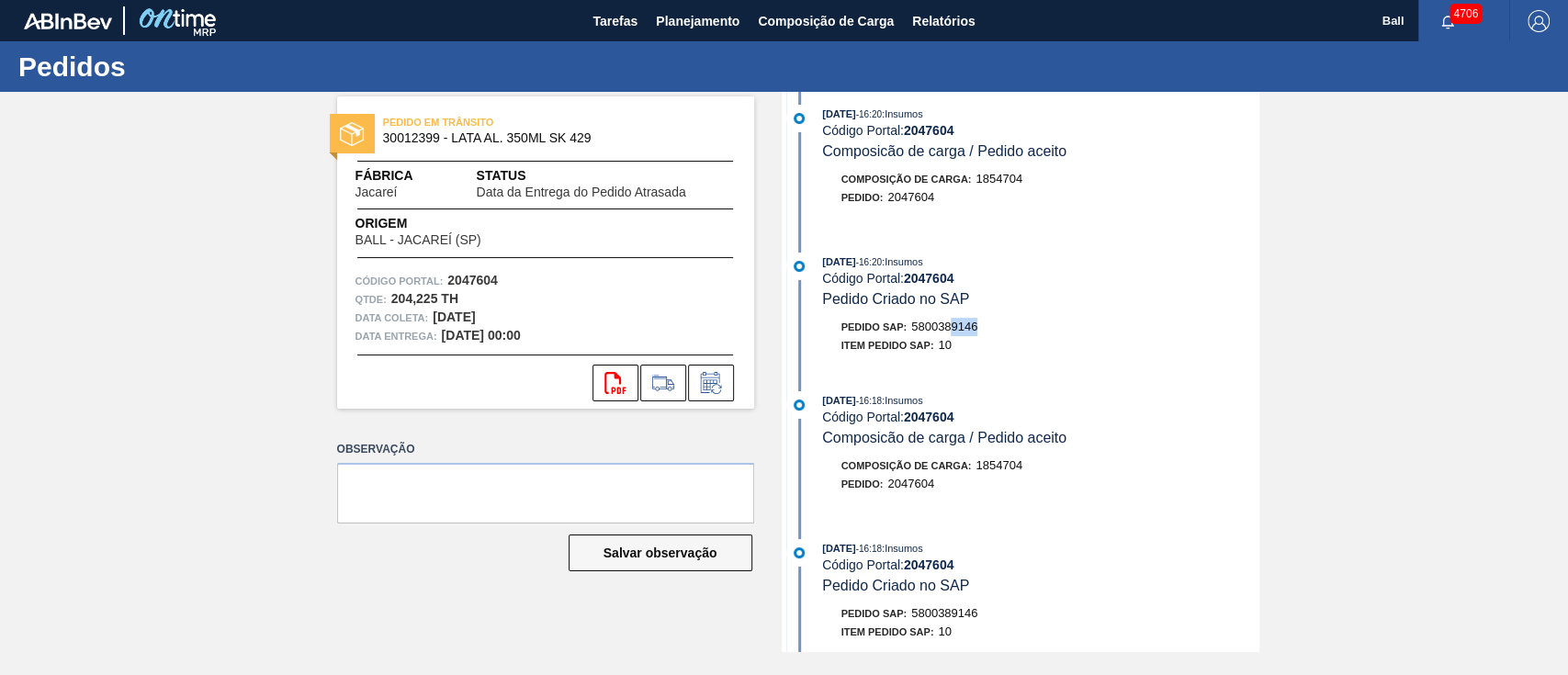
drag, startPoint x: 1013, startPoint y: 333, endPoint x: 953, endPoint y: 331, distance: 60.0
click at [953, 331] on div "Pedido SAP: 5800389146" at bounding box center [1041, 327] width 436 height 19
click at [1185, 308] on div "04/10/2025 - 16:20 : Insumos Código Portal: 2047604 Pedido Criado no SAP" at bounding box center [1040, 280] width 436 height 56
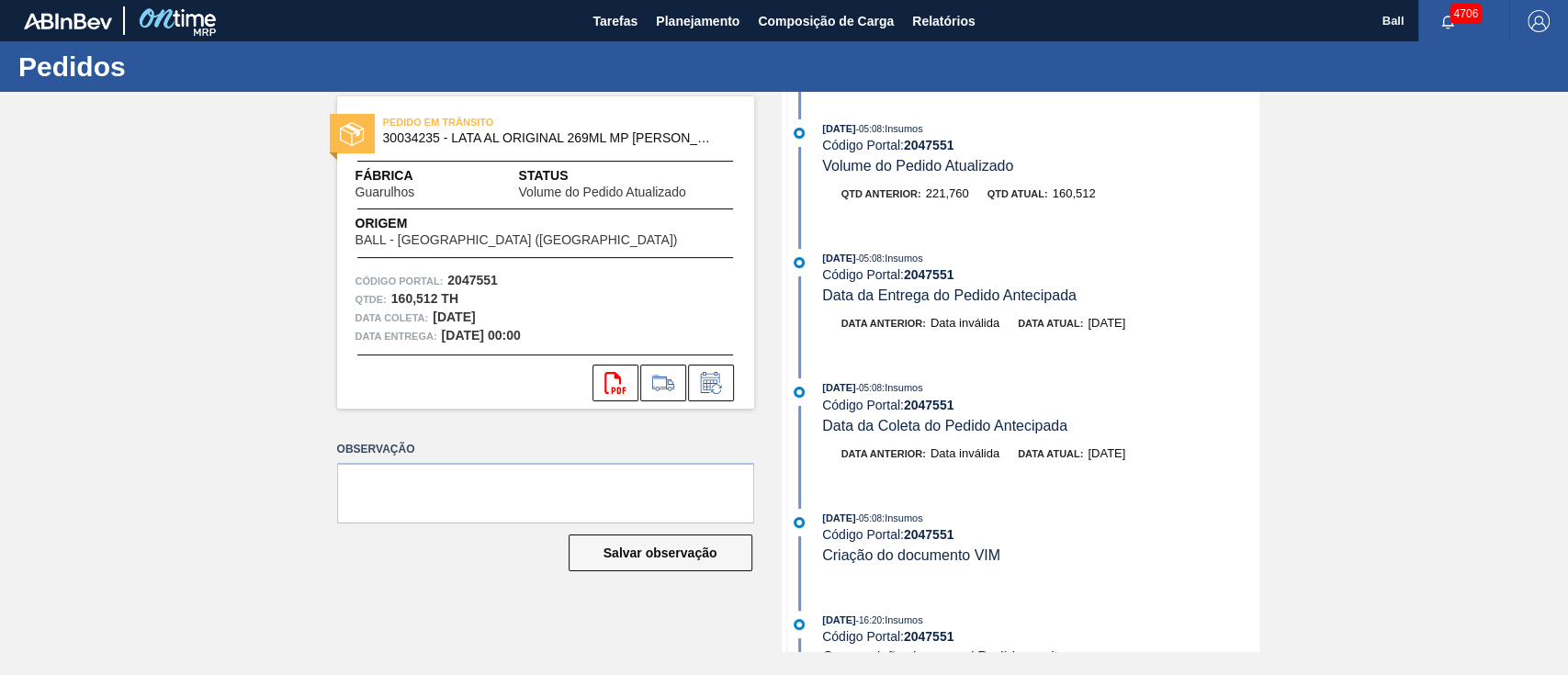
click at [1059, 287] on div "[DATE] 05:08 : Insumos Código Portal: 2047551 Data da Entrega do Pedido Antecip…" at bounding box center [1040, 276] width 436 height 56
